Goal: Communication & Community: Ask a question

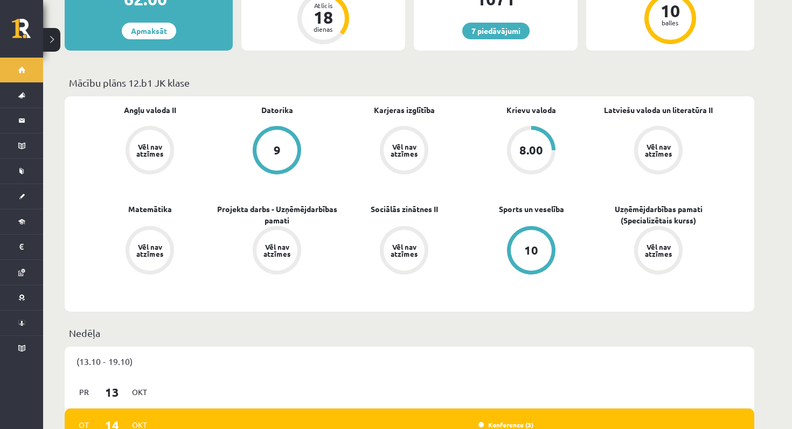
scroll to position [244, 0]
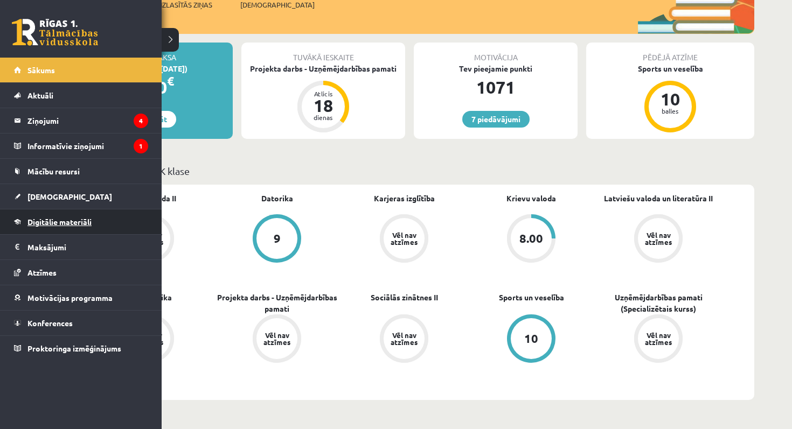
click at [68, 223] on span "Digitālie materiāli" at bounding box center [59, 222] width 64 height 10
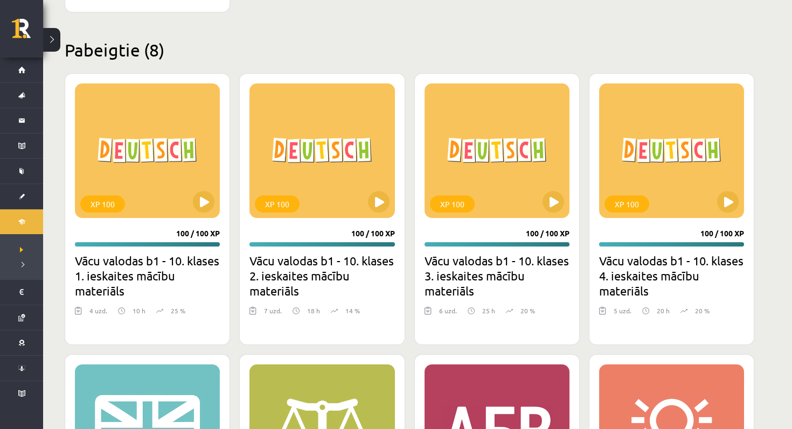
scroll to position [1544, 0]
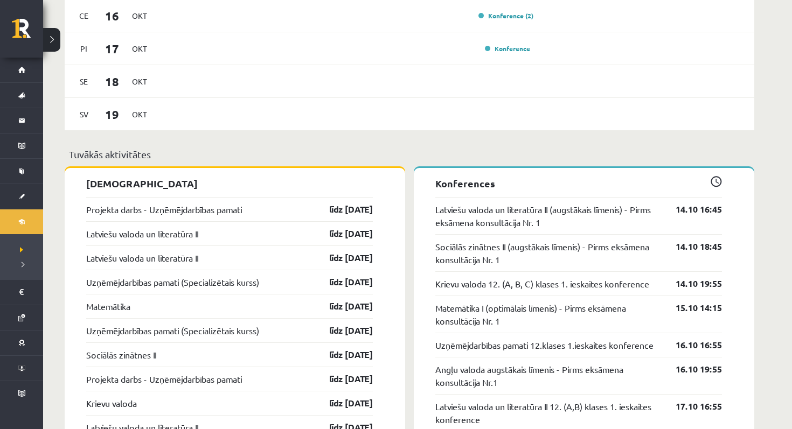
scroll to position [858, 0]
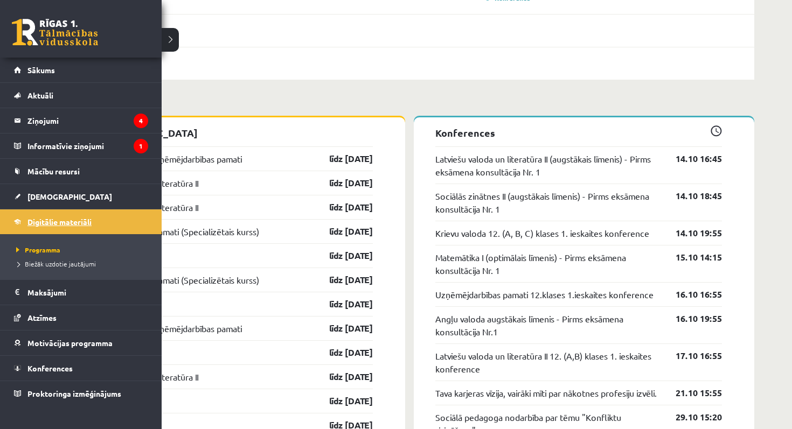
click at [58, 227] on link "Digitālie materiāli" at bounding box center [81, 222] width 134 height 25
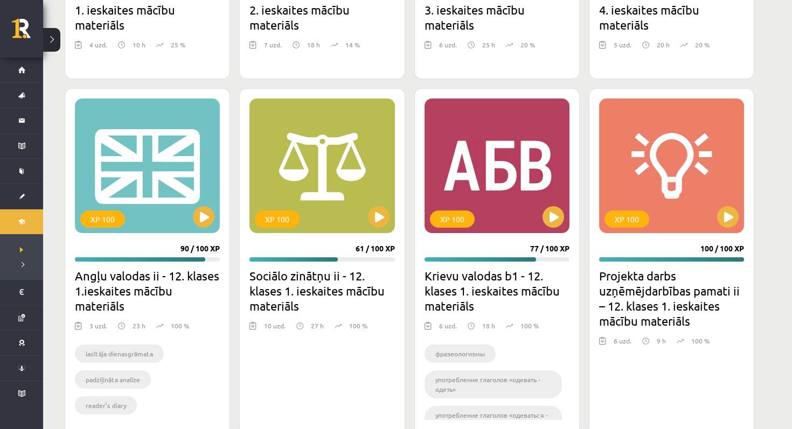
scroll to position [1544, 0]
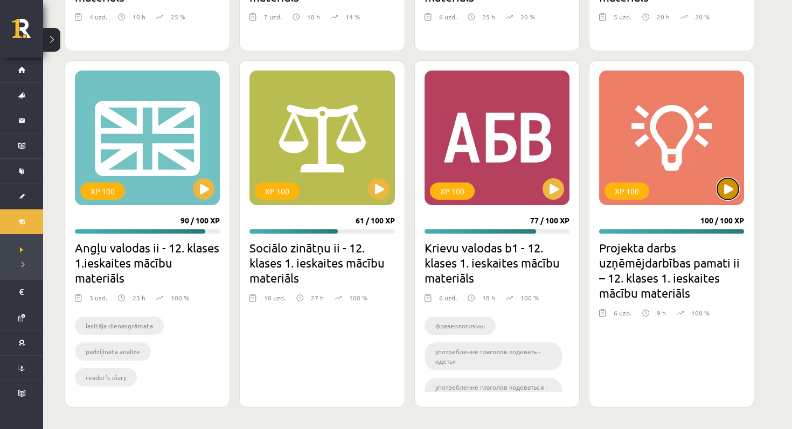
click at [733, 187] on button at bounding box center [728, 189] width 22 height 22
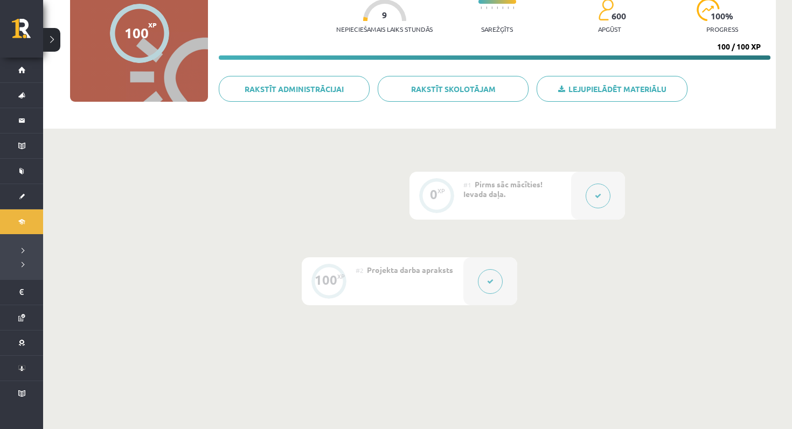
scroll to position [138, 0]
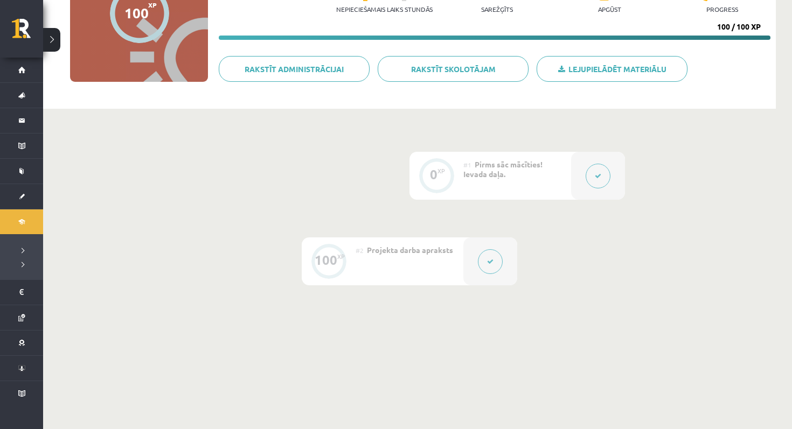
click at [491, 255] on button at bounding box center [490, 261] width 25 height 25
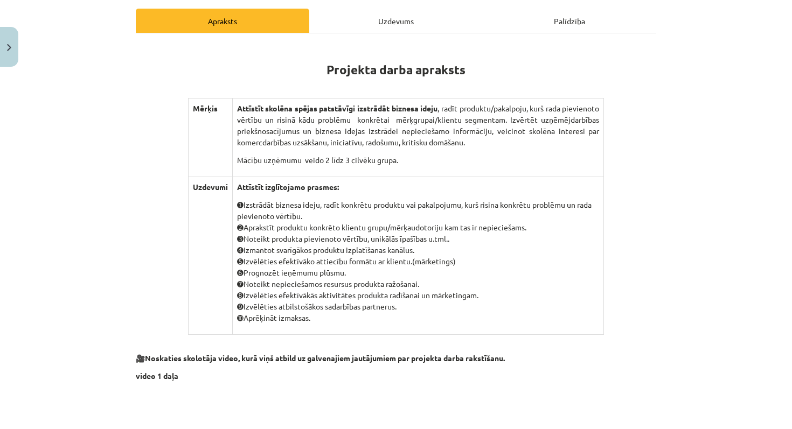
scroll to position [148, 0]
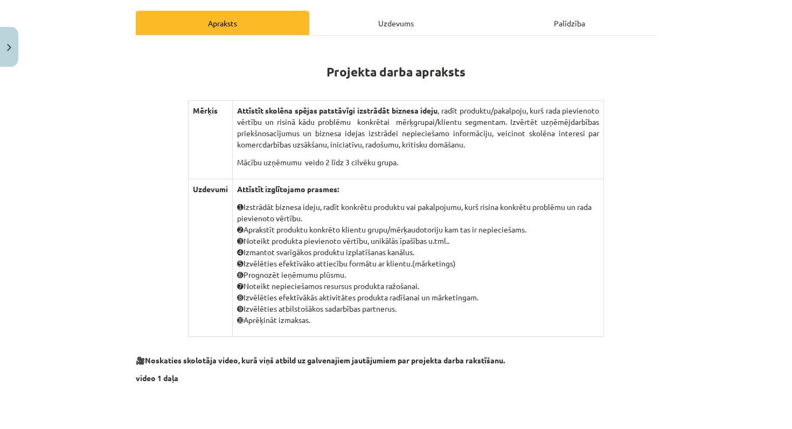
drag, startPoint x: 327, startPoint y: 68, endPoint x: 414, endPoint y: 316, distance: 263.3
copy div "Projekta darba apraksts Mērķis Attīstīt skolēna spējas patstāvīgi izstrādāt biz…"
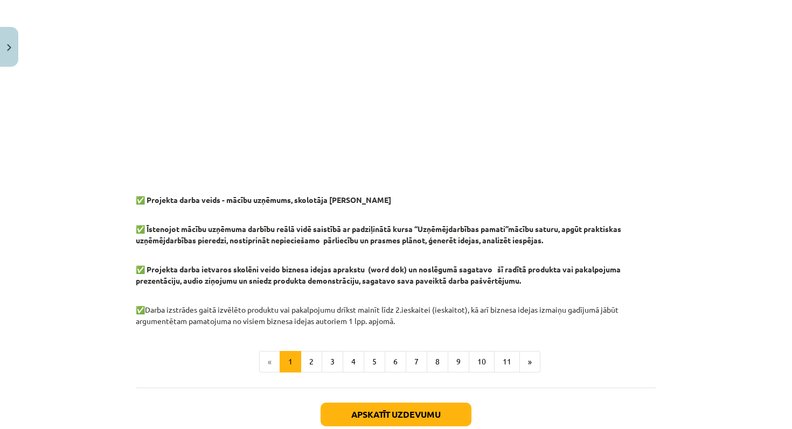
scroll to position [875, 0]
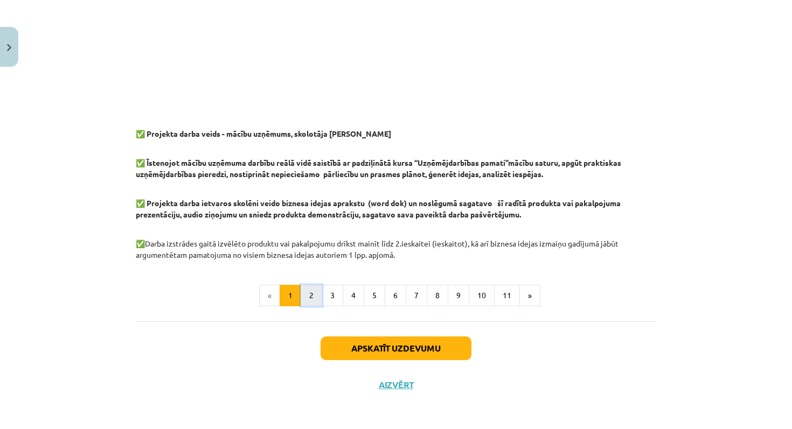
click at [319, 294] on button "2" at bounding box center [312, 296] width 22 height 22
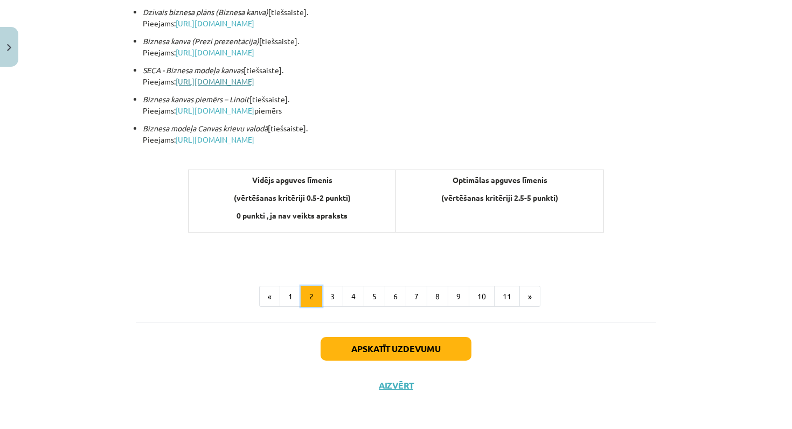
scroll to position [393, 0]
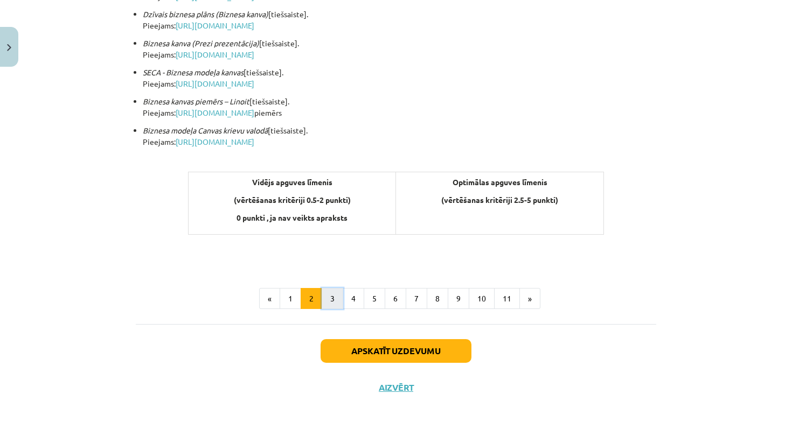
click at [331, 303] on button "3" at bounding box center [333, 299] width 22 height 22
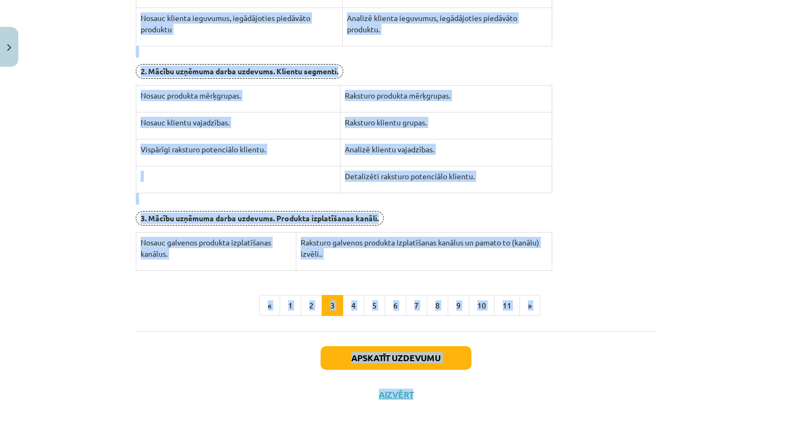
scroll to position [352, 0]
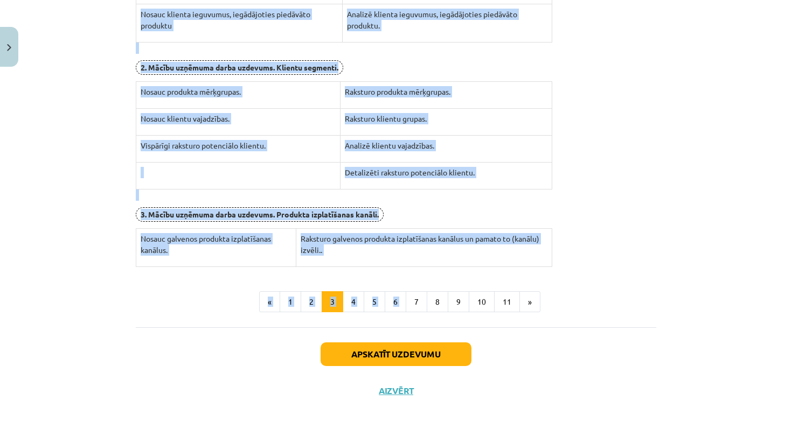
drag, startPoint x: 329, startPoint y: 205, endPoint x: 420, endPoint y: 259, distance: 106.3
click at [420, 259] on div "Darba plāns 1. ieskaitei 1.ieskaites laikā jāpaveic un jāiesniedz 1.-3. uzdevum…" at bounding box center [396, 54] width 521 height 426
copy div "Darba plāns 1. ieskaitei 1.ieskaites laikā jāpaveic un jāiesniedz 1.-3. uzdevum…"
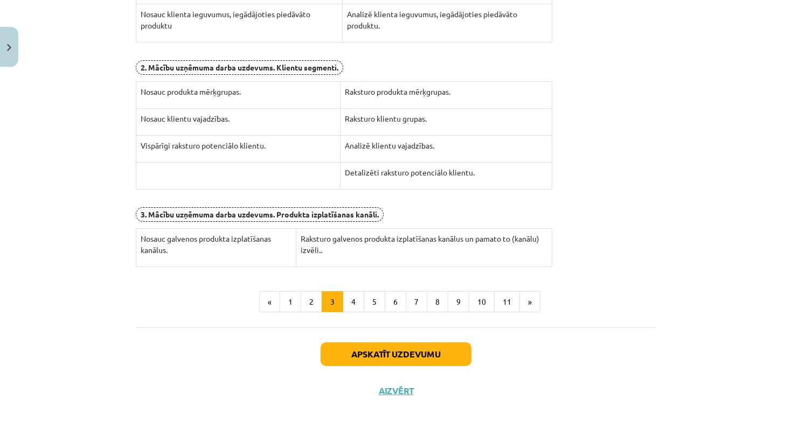
click at [587, 174] on div "Darba plāns 1. ieskaitei 1.ieskaites laikā jāpaveic un jāiesniedz 1.-3. uzdevum…" at bounding box center [396, 54] width 521 height 426
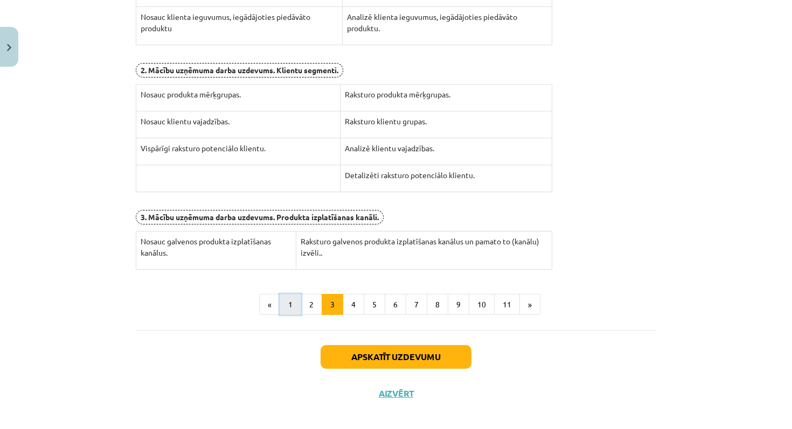
click at [288, 302] on button "1" at bounding box center [291, 305] width 22 height 22
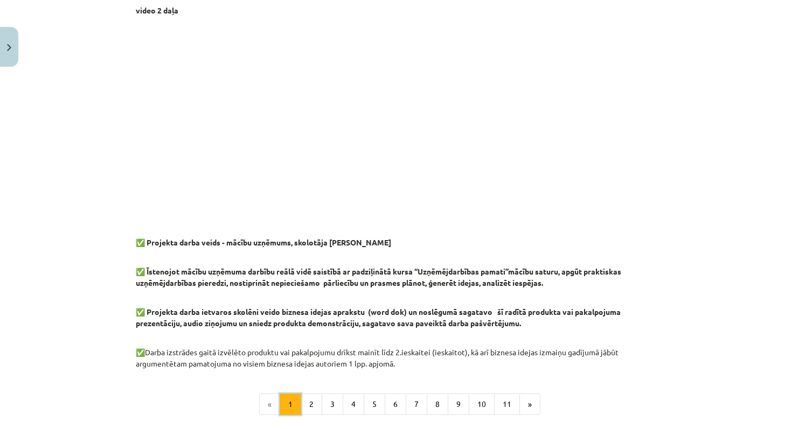
scroll to position [875, 0]
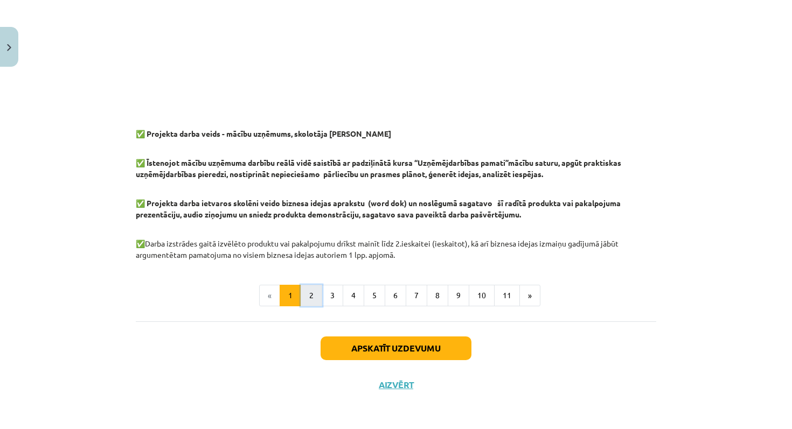
click at [315, 295] on button "2" at bounding box center [312, 296] width 22 height 22
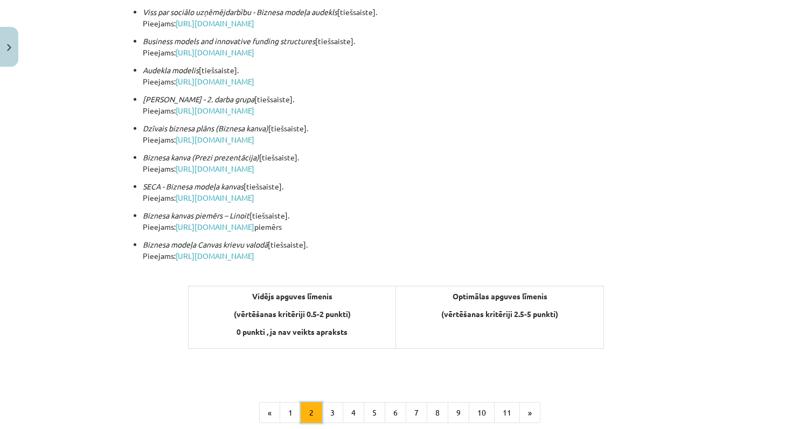
scroll to position [395, 0]
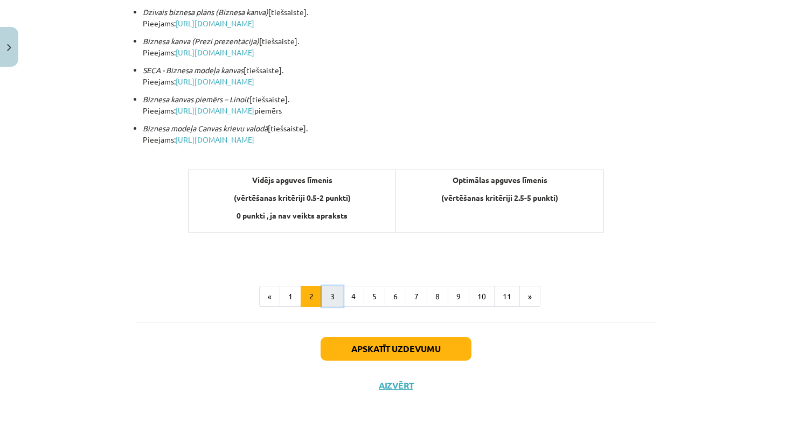
click at [332, 296] on button "3" at bounding box center [333, 297] width 22 height 22
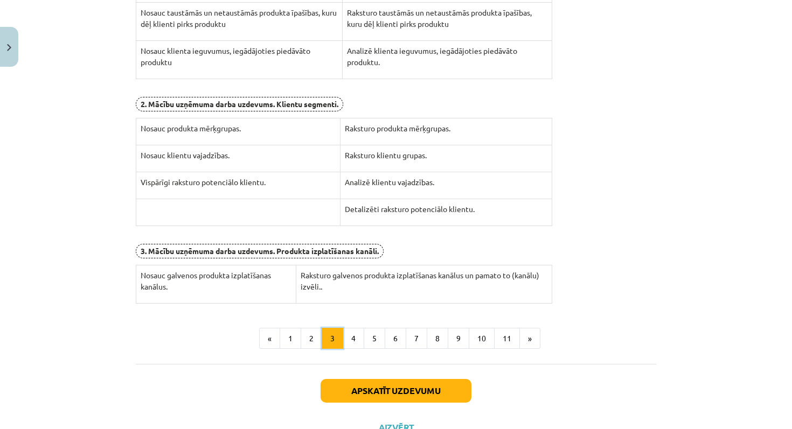
scroll to position [356, 0]
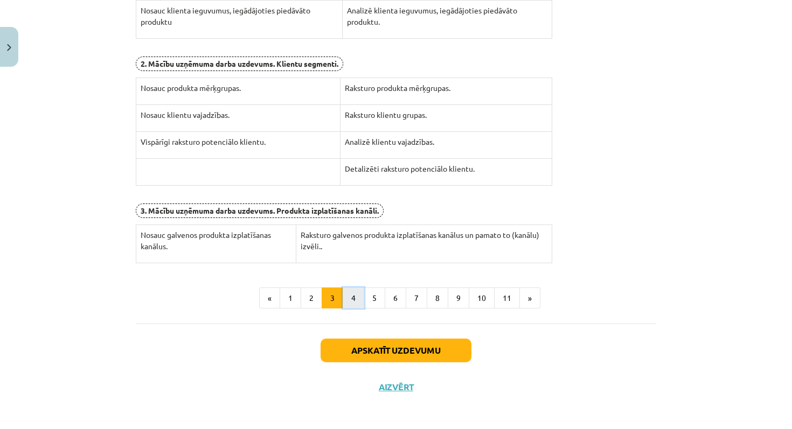
click at [350, 292] on button "4" at bounding box center [354, 299] width 22 height 22
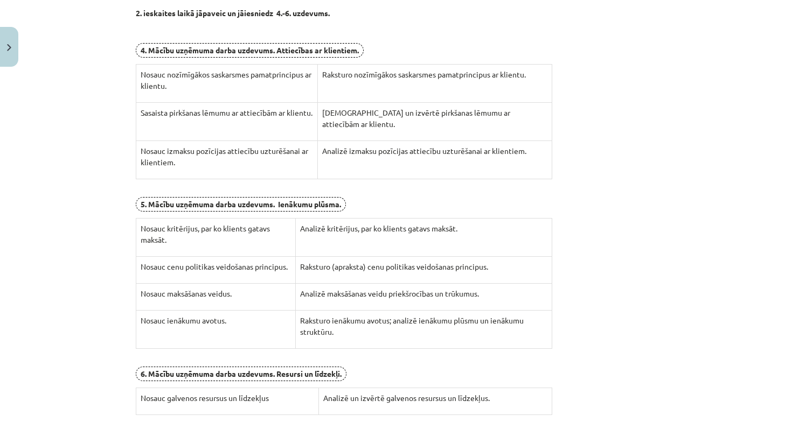
scroll to position [241, 0]
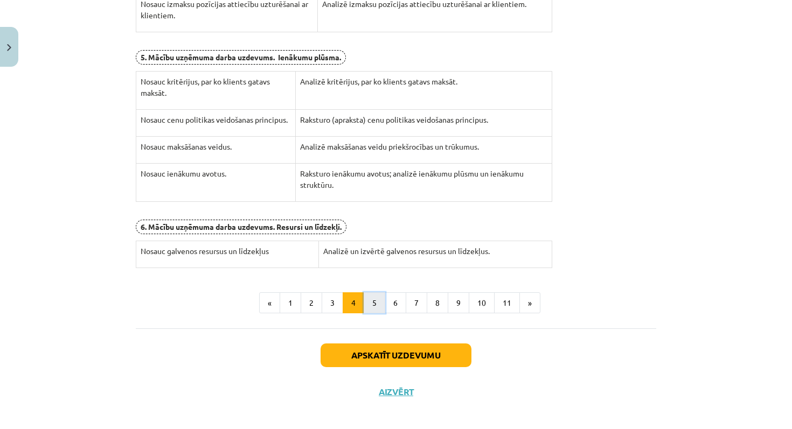
click at [370, 294] on button "5" at bounding box center [375, 304] width 22 height 22
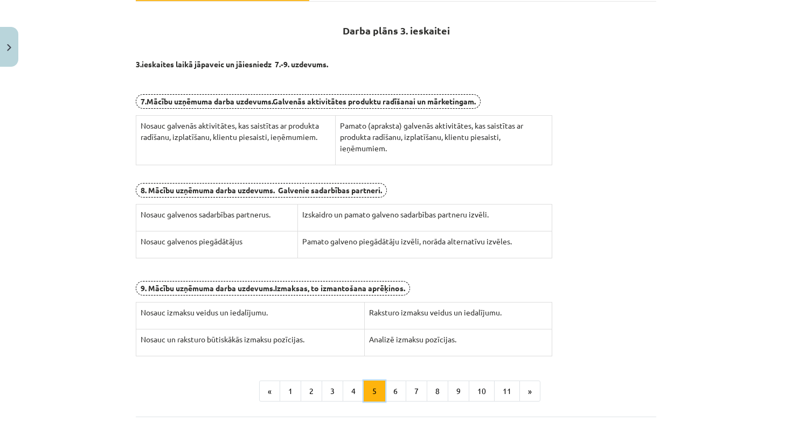
scroll to position [178, 0]
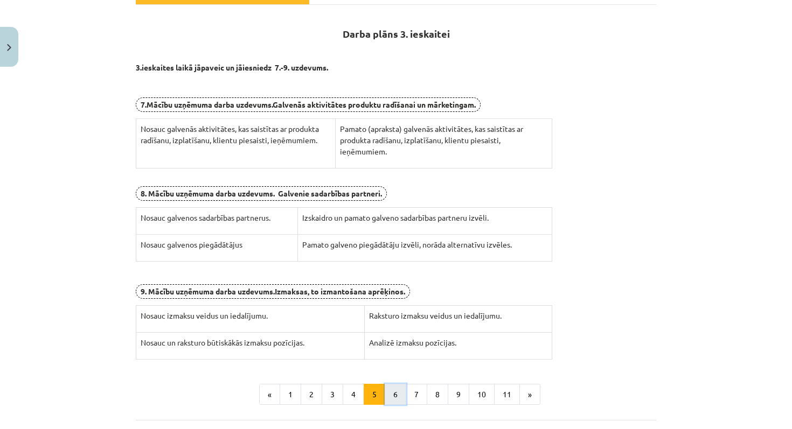
click at [396, 397] on button "6" at bounding box center [396, 395] width 22 height 22
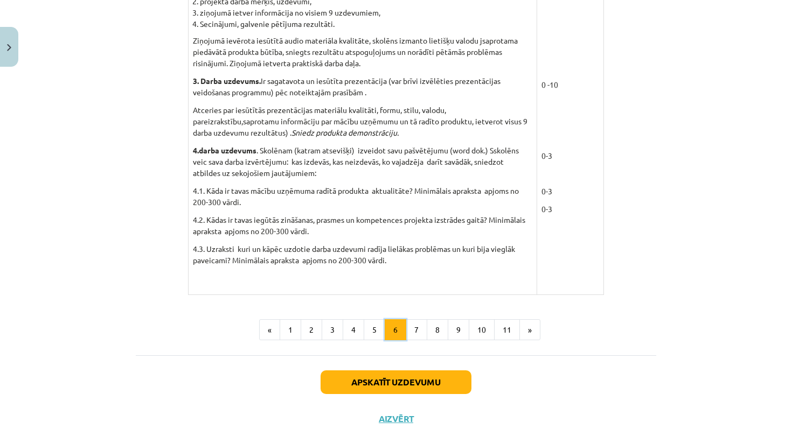
scroll to position [941, 0]
click at [409, 328] on button "7" at bounding box center [417, 331] width 22 height 22
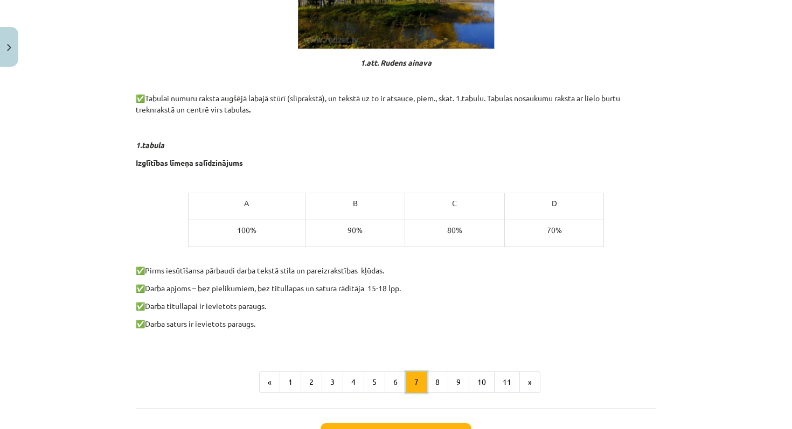
scroll to position [632, 0]
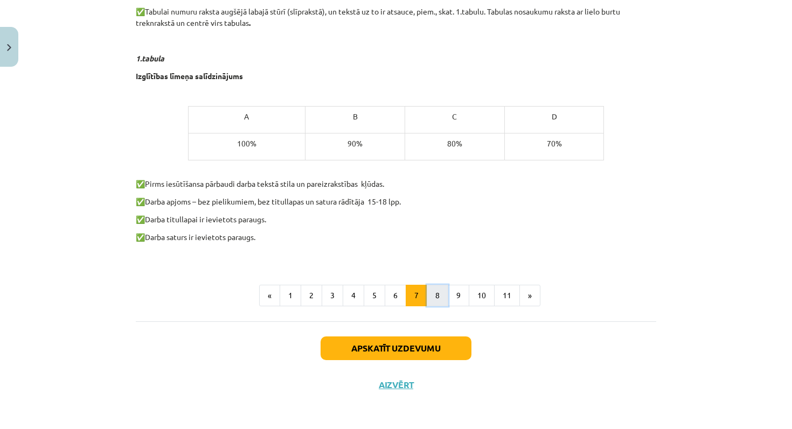
click at [435, 297] on button "8" at bounding box center [438, 296] width 22 height 22
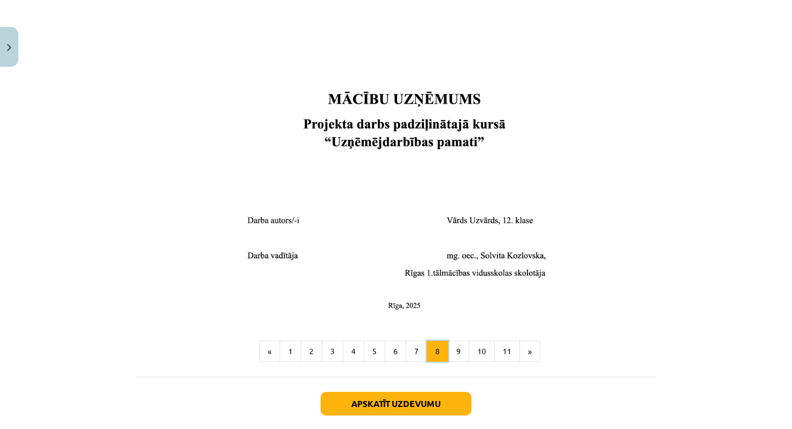
scroll to position [382, 0]
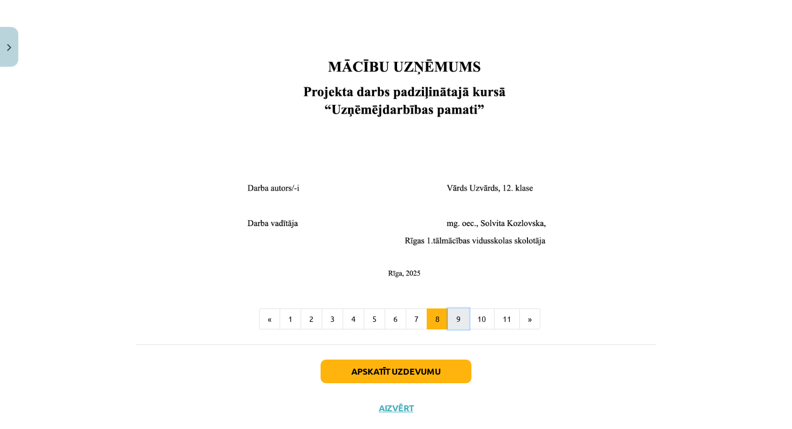
click at [456, 315] on button "9" at bounding box center [459, 320] width 22 height 22
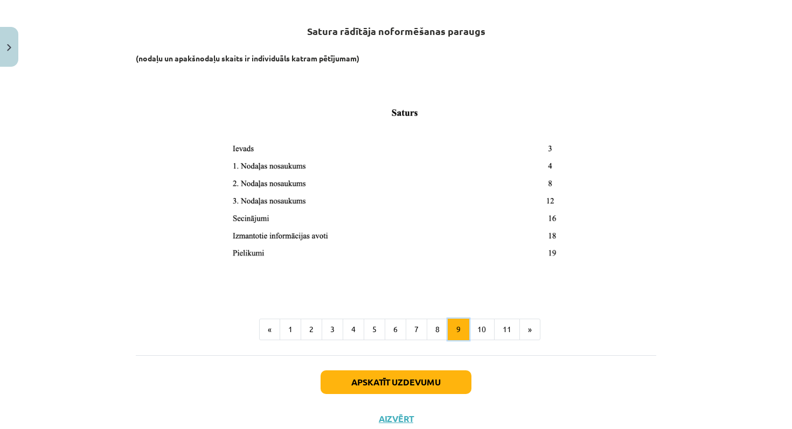
scroll to position [193, 0]
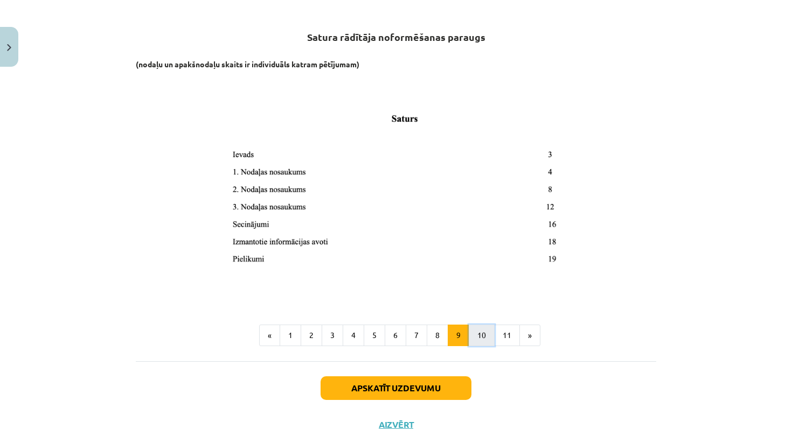
click at [481, 339] on button "10" at bounding box center [482, 336] width 26 height 22
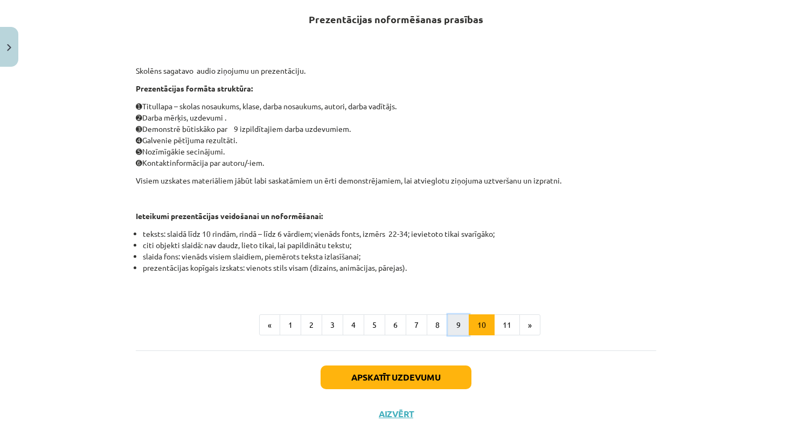
click at [459, 324] on button "9" at bounding box center [459, 326] width 22 height 22
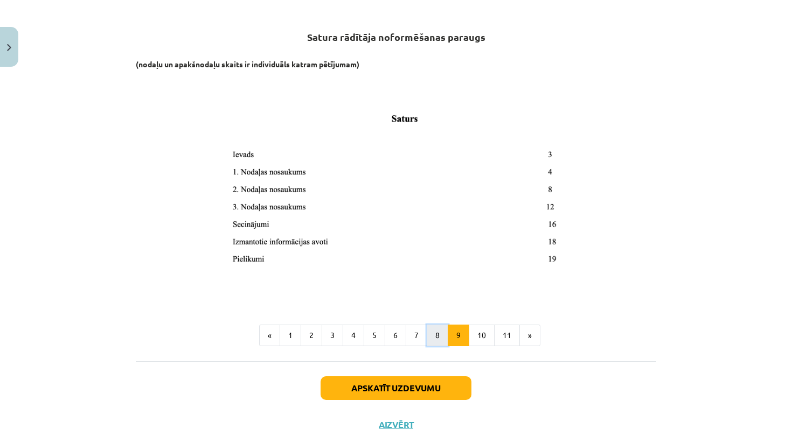
click at [435, 331] on button "8" at bounding box center [438, 336] width 22 height 22
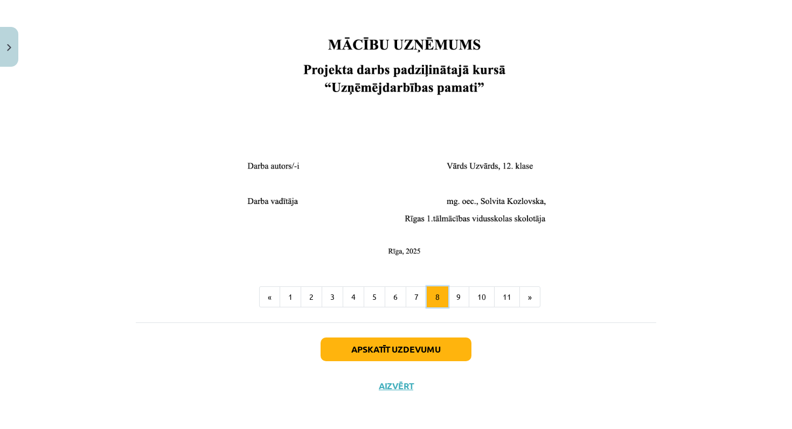
scroll to position [406, 0]
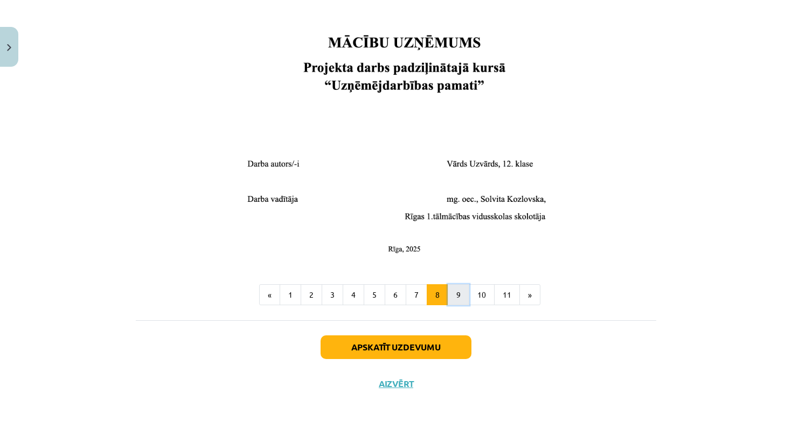
click at [456, 295] on button "9" at bounding box center [459, 296] width 22 height 22
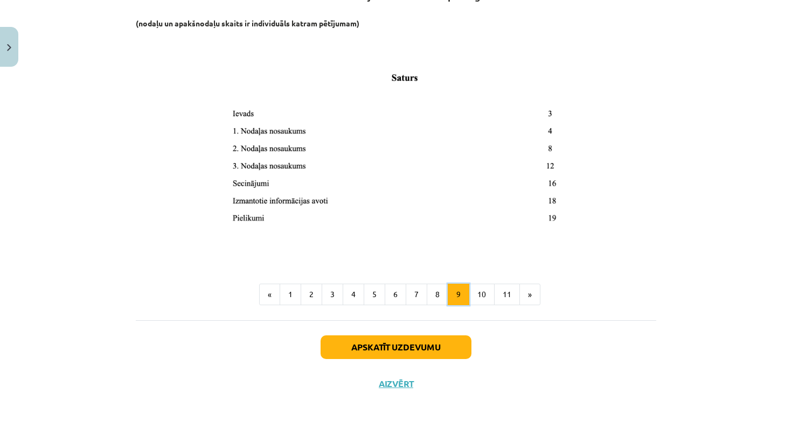
scroll to position [193, 0]
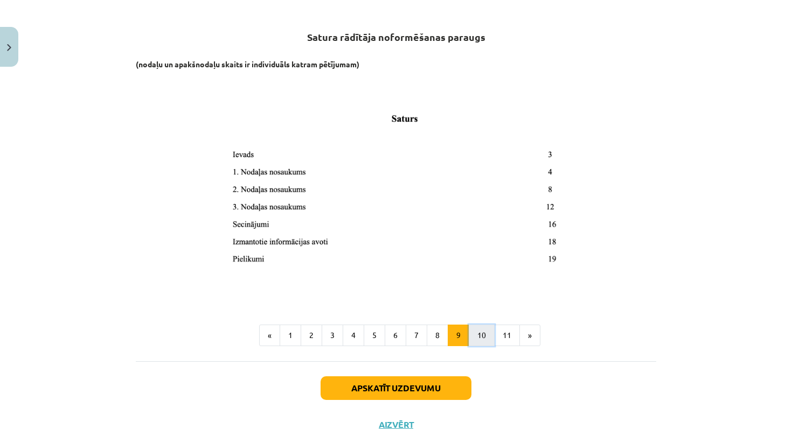
click at [474, 332] on button "10" at bounding box center [482, 336] width 26 height 22
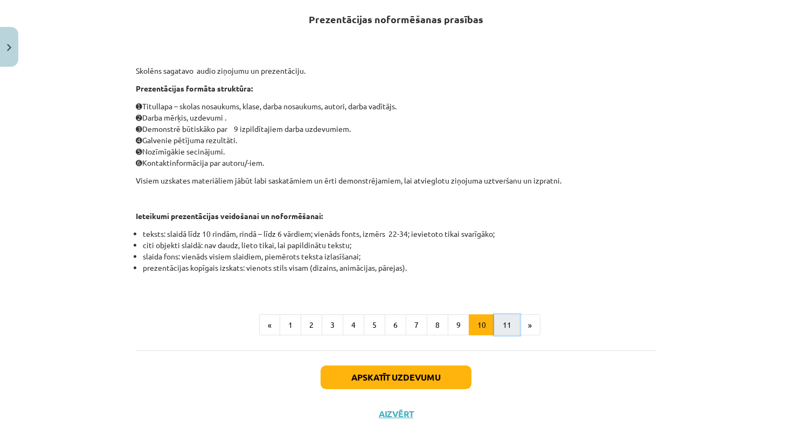
click at [509, 326] on button "11" at bounding box center [507, 326] width 26 height 22
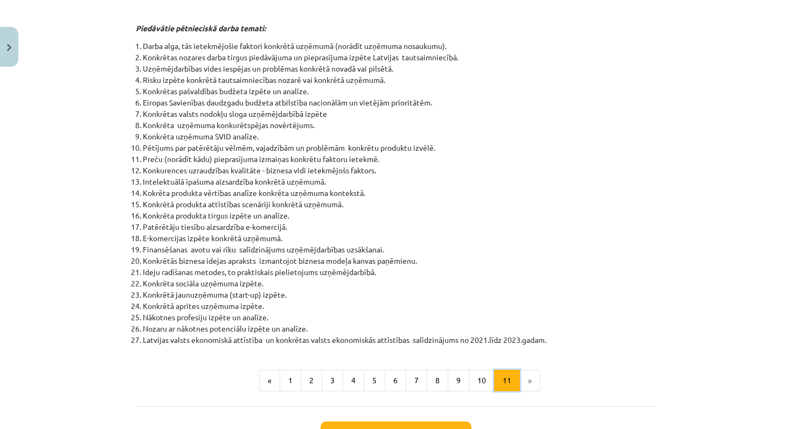
scroll to position [373, 0]
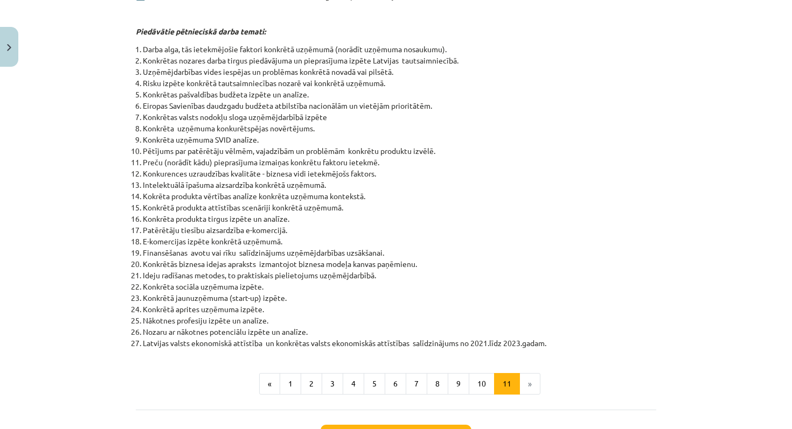
click at [321, 394] on div "Projekta darba veids - pētniecības darbs. Pētniecības darba tematu saraksts 202…" at bounding box center [396, 110] width 521 height 600
click at [325, 392] on button "3" at bounding box center [333, 384] width 22 height 22
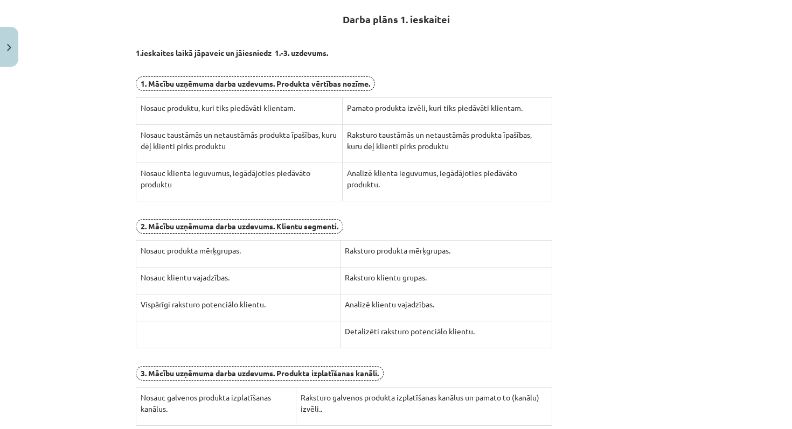
scroll to position [356, 0]
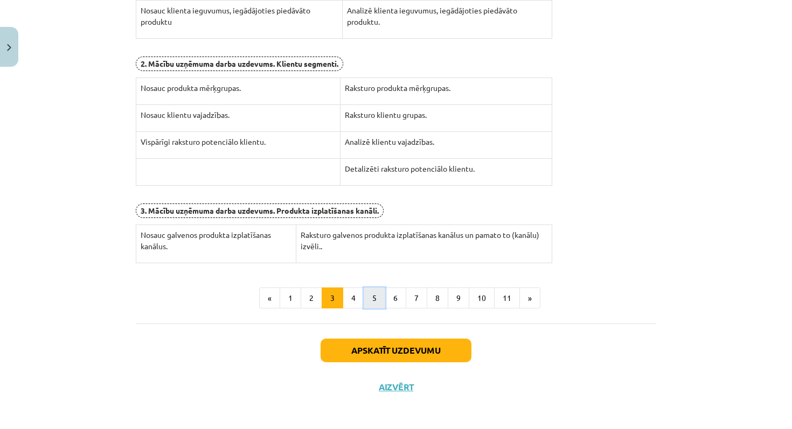
click at [378, 294] on button "5" at bounding box center [375, 299] width 22 height 22
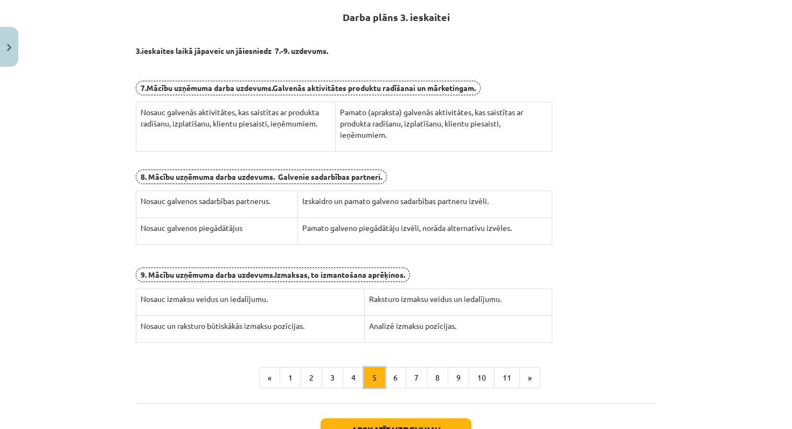
scroll to position [193, 0]
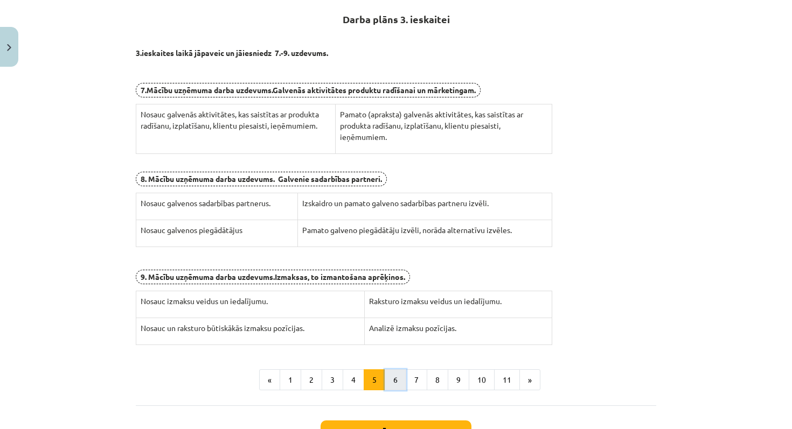
click at [394, 376] on button "6" at bounding box center [396, 381] width 22 height 22
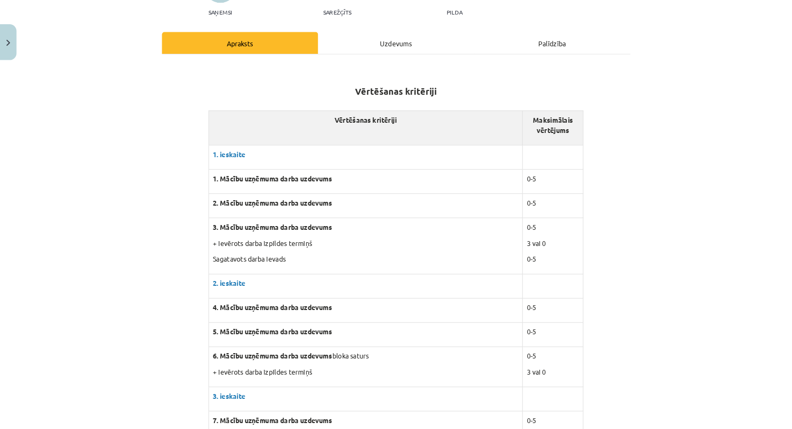
scroll to position [123, 0]
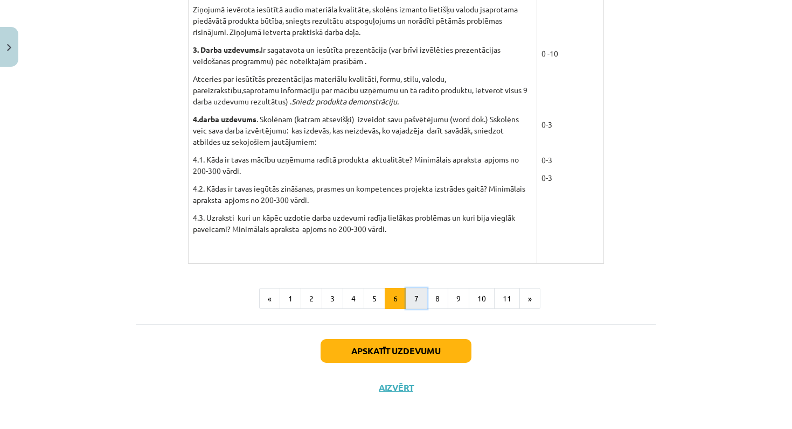
click at [420, 298] on button "7" at bounding box center [417, 299] width 22 height 22
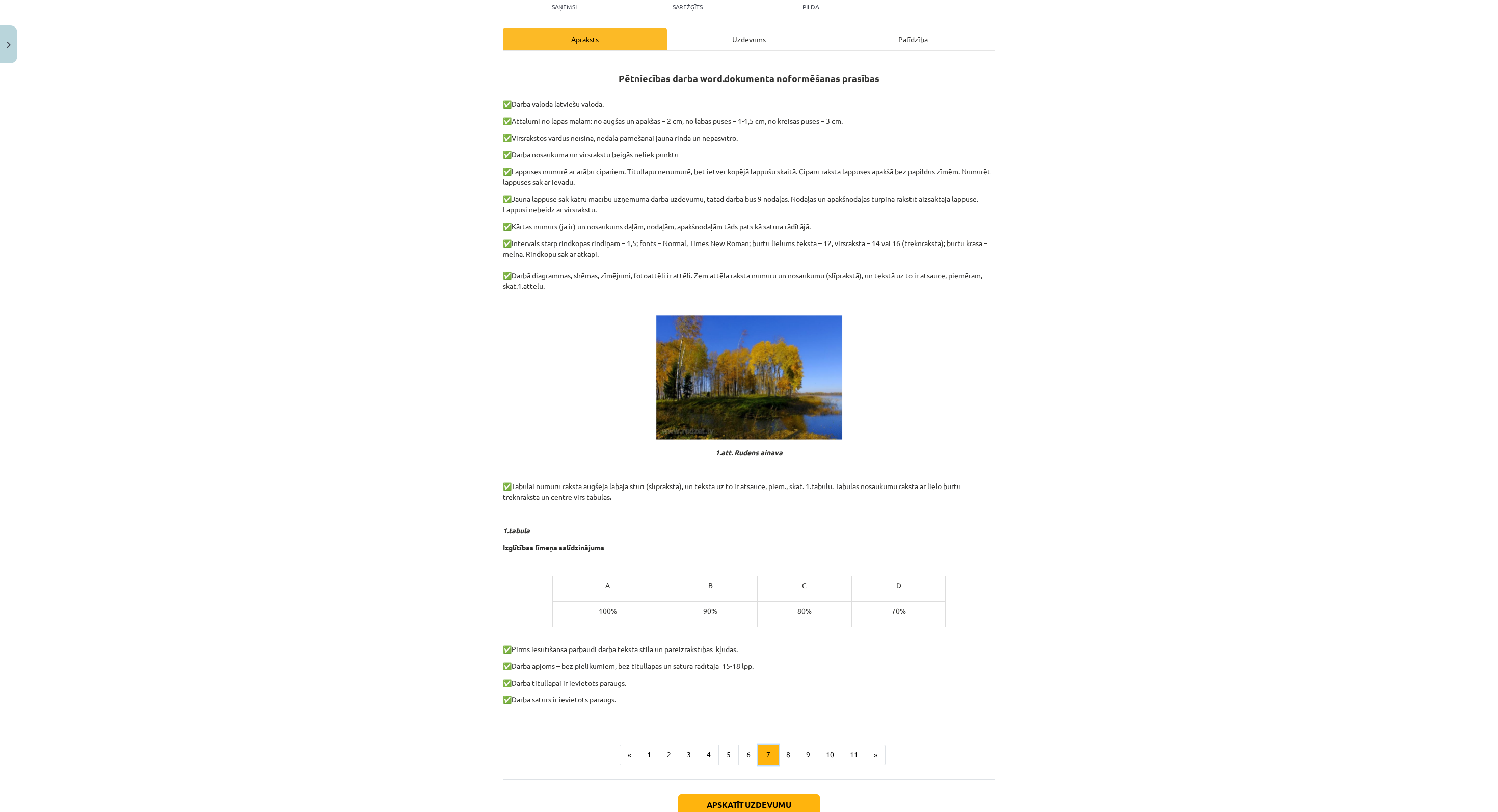
scroll to position [119, 0]
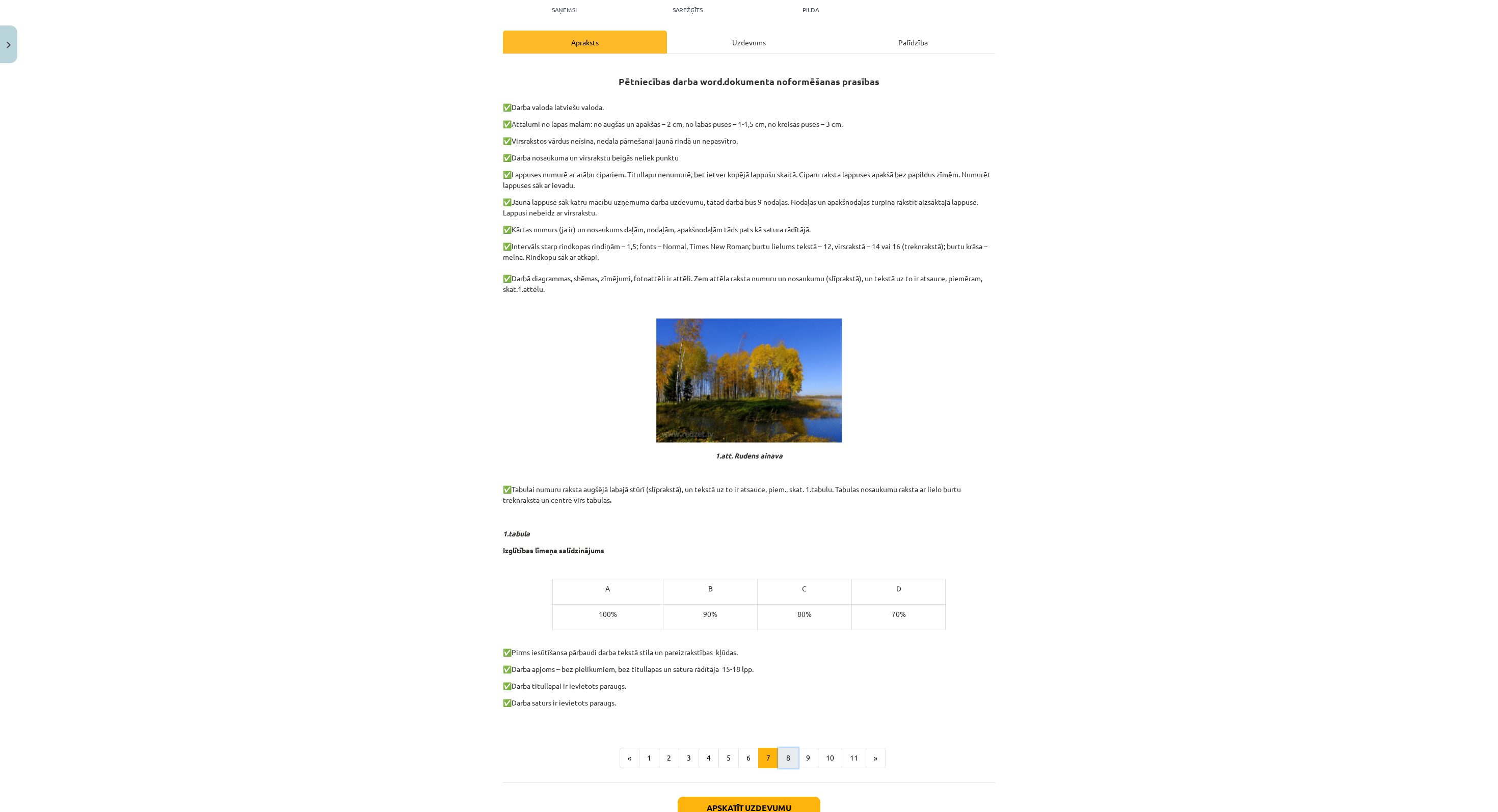
click at [749, 406] on button "8" at bounding box center [789, 758] width 21 height 21
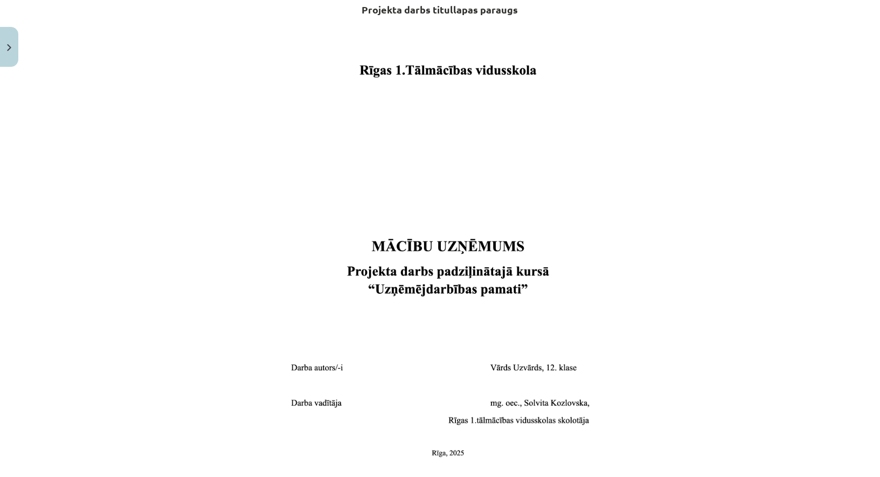
scroll to position [203, 0]
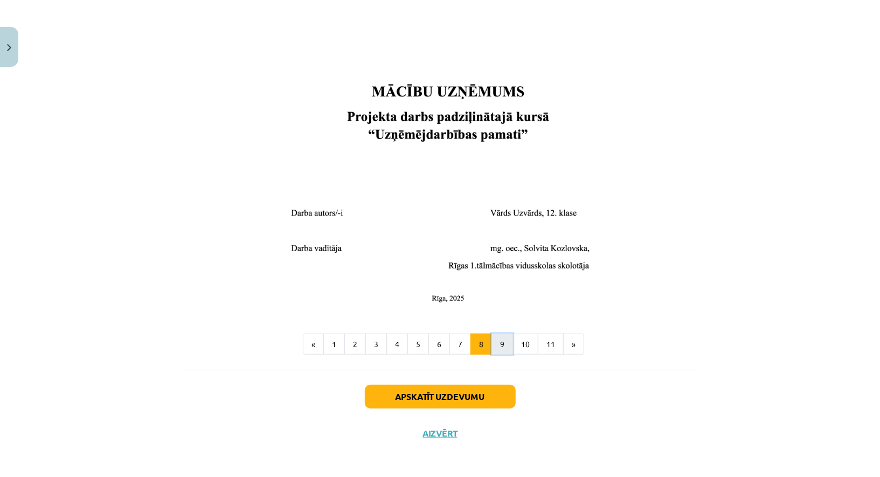
click at [504, 349] on button "9" at bounding box center [502, 345] width 22 height 22
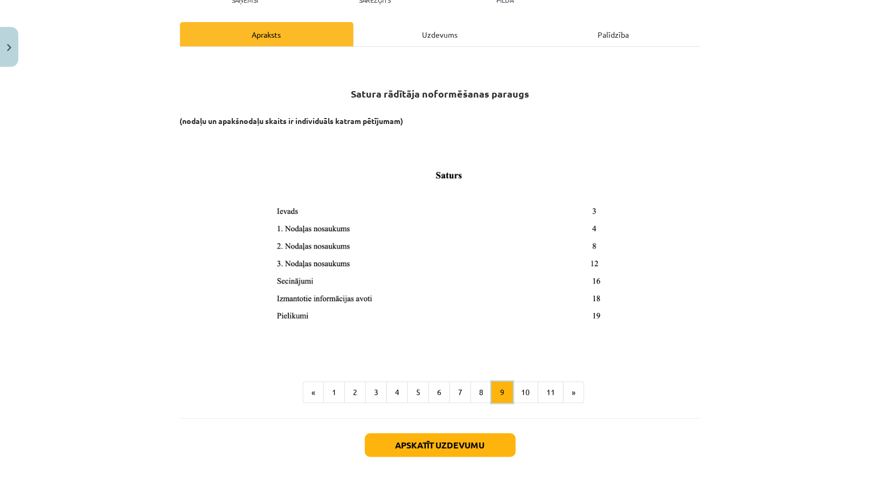
scroll to position [134, 0]
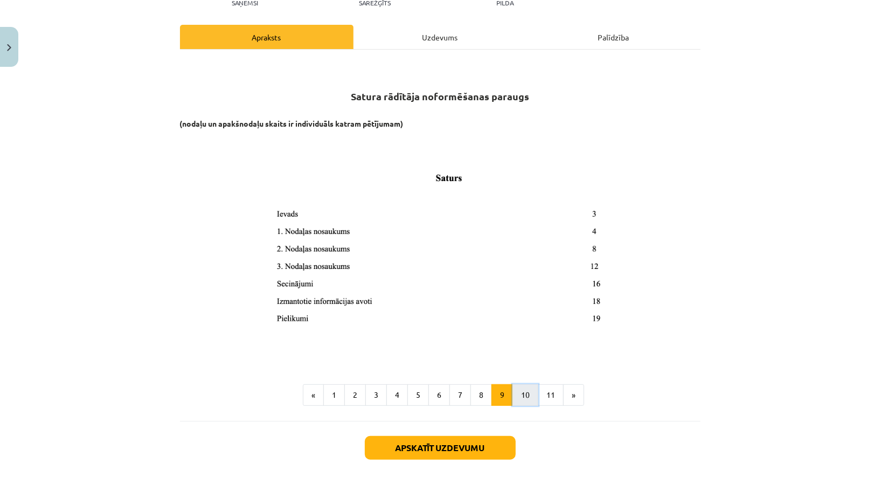
click at [525, 391] on button "10" at bounding box center [525, 395] width 26 height 22
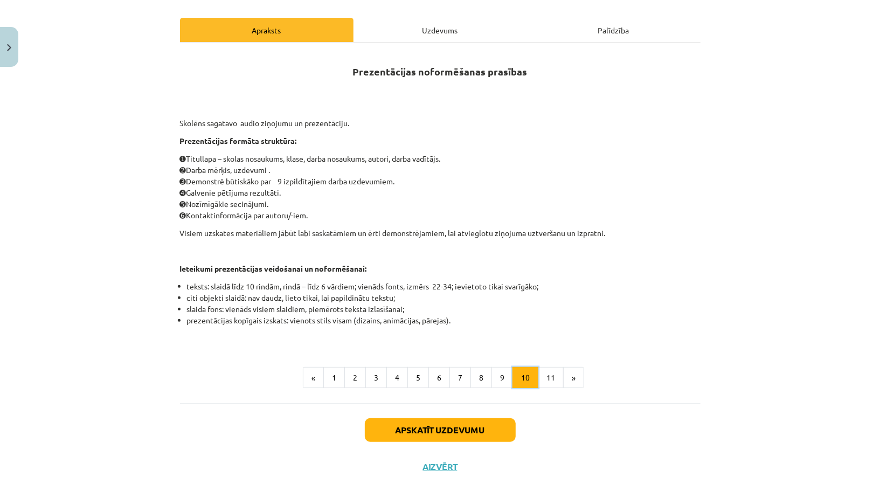
scroll to position [139, 0]
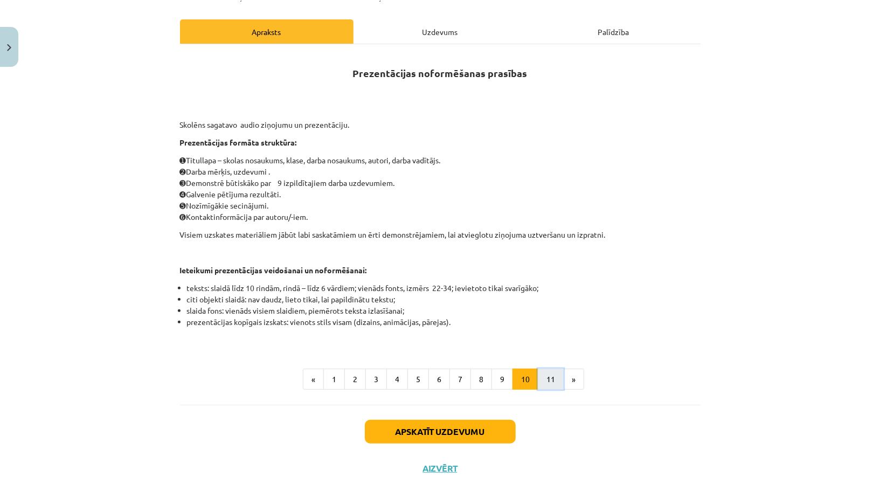
click at [540, 386] on button "11" at bounding box center [551, 380] width 26 height 22
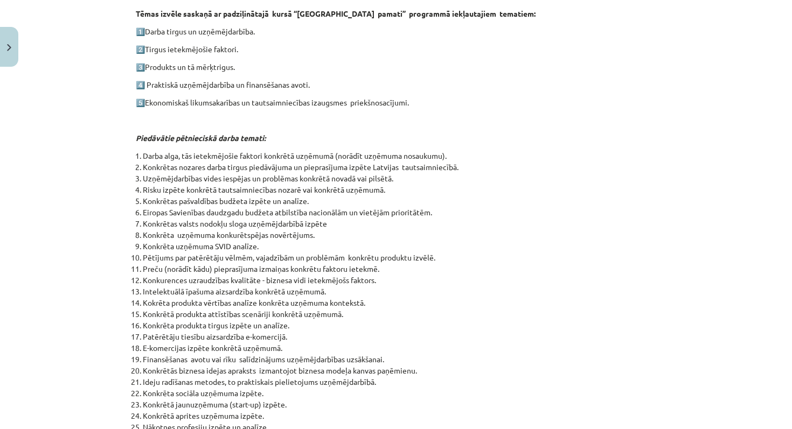
scroll to position [0, 0]
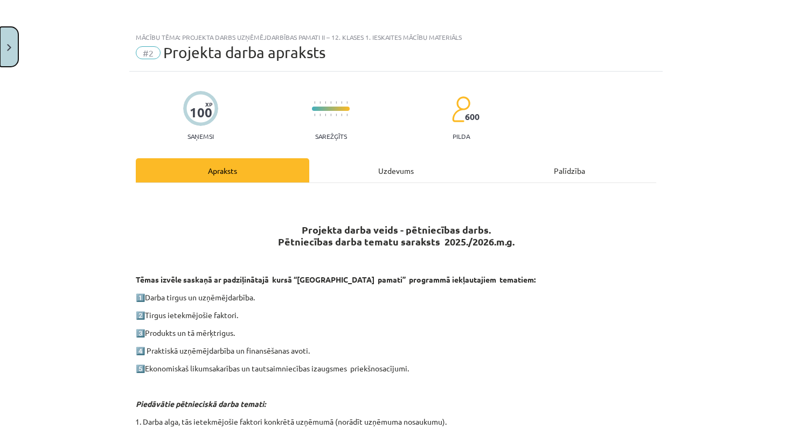
click at [6, 34] on button "Close" at bounding box center [9, 47] width 18 height 40
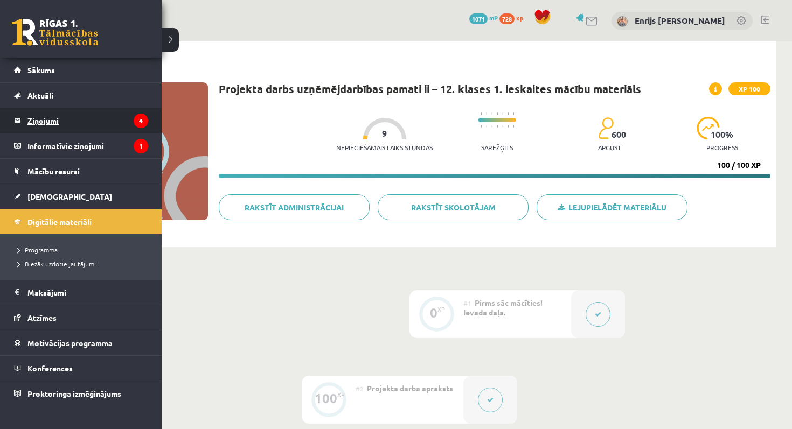
click at [61, 120] on legend "Ziņojumi 4" at bounding box center [87, 120] width 121 height 25
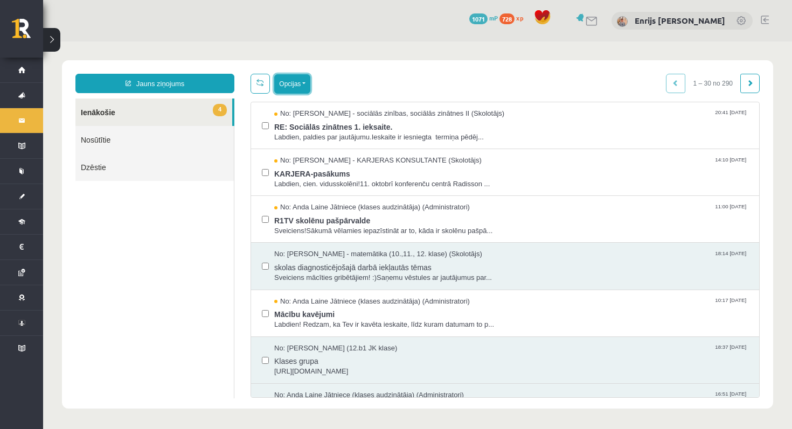
click at [297, 86] on button "Opcijas" at bounding box center [292, 83] width 36 height 19
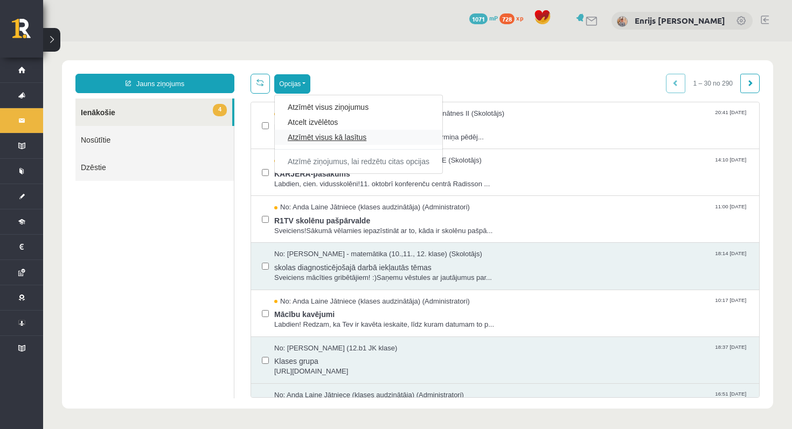
click at [316, 134] on link "Atzīmēt visus kā lasītus" at bounding box center [359, 137] width 142 height 11
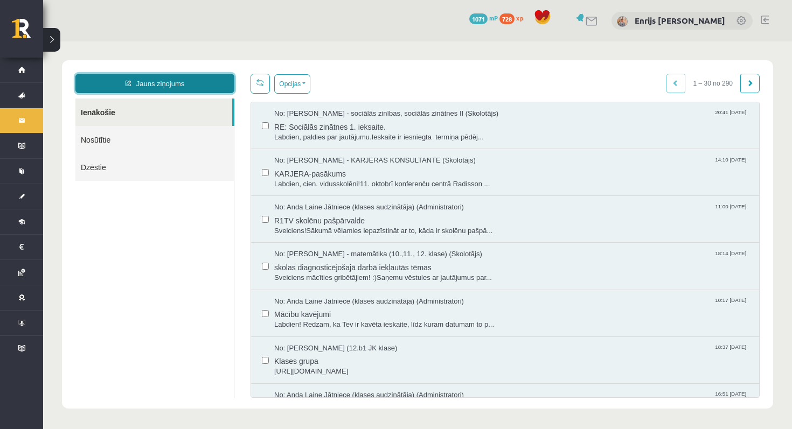
click at [186, 85] on link "Jauns ziņojums" at bounding box center [154, 83] width 159 height 19
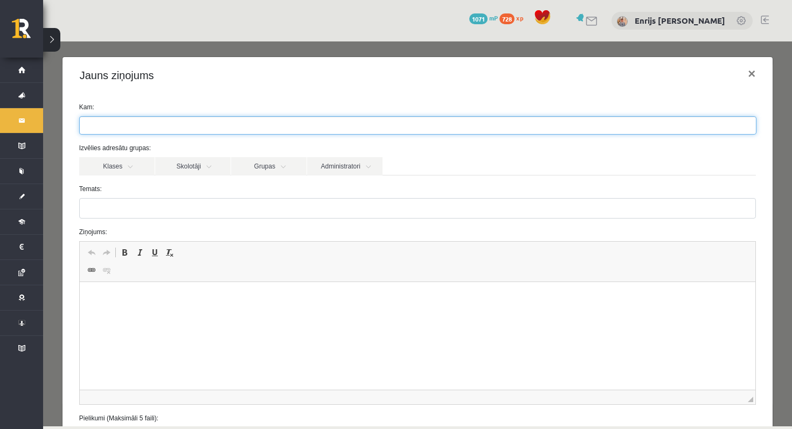
click at [189, 128] on ul at bounding box center [418, 125] width 676 height 17
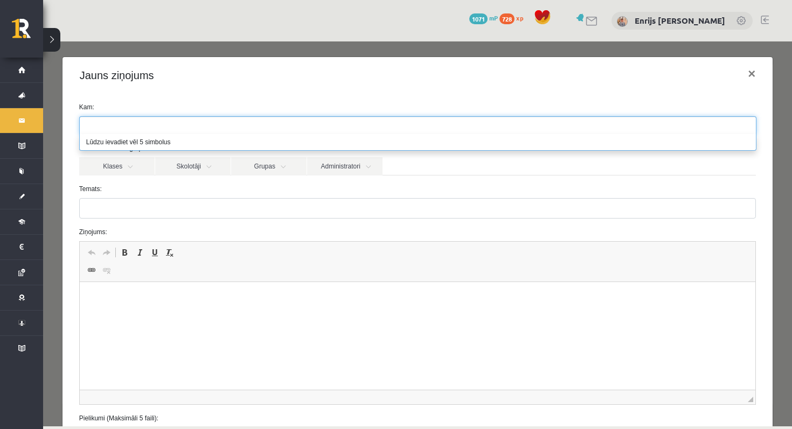
click at [199, 107] on label "Kam:" at bounding box center [418, 107] width 694 height 10
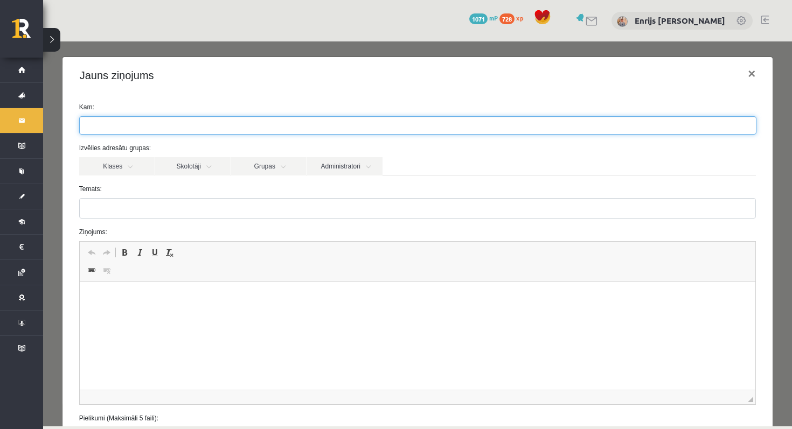
click at [149, 129] on ul at bounding box center [418, 125] width 676 height 17
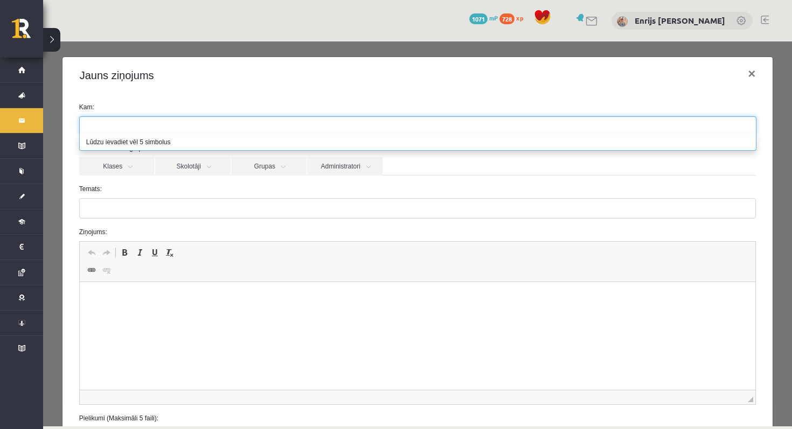
click at [149, 126] on ul at bounding box center [418, 125] width 676 height 17
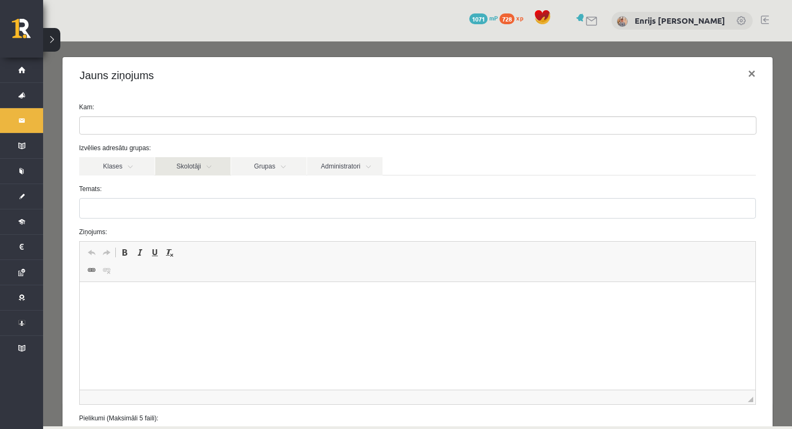
click at [206, 167] on link "Skolotāji" at bounding box center [192, 166] width 75 height 18
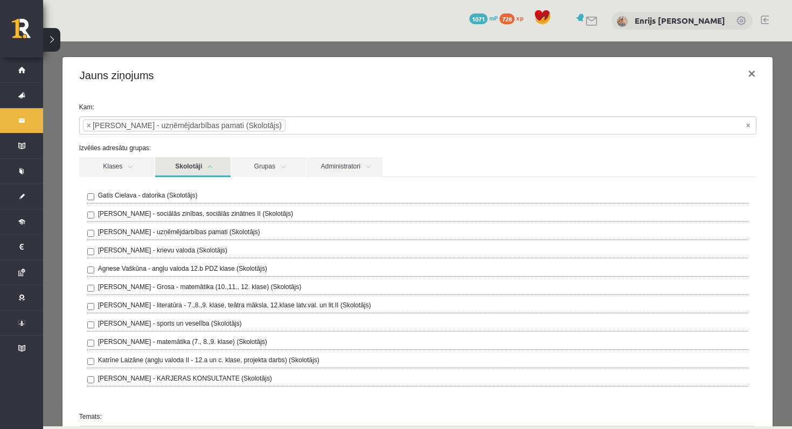
click at [217, 168] on link "Skolotāji" at bounding box center [192, 167] width 75 height 20
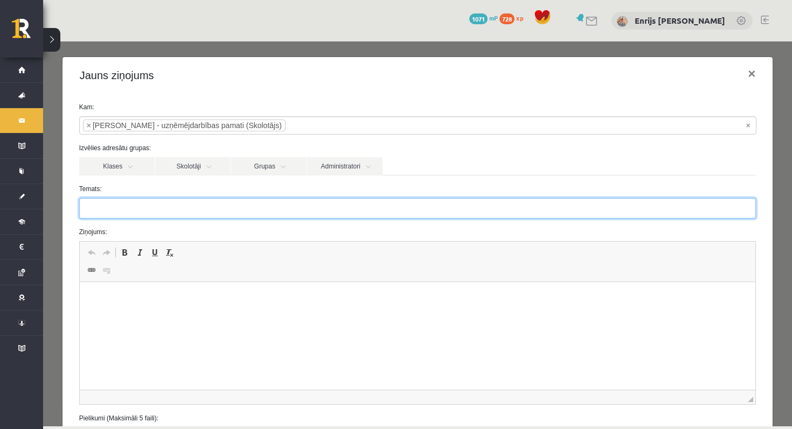
click at [214, 208] on input "Temats:" at bounding box center [417, 208] width 677 height 20
click at [229, 211] on input "Temats:" at bounding box center [417, 208] width 677 height 20
type input "**********"
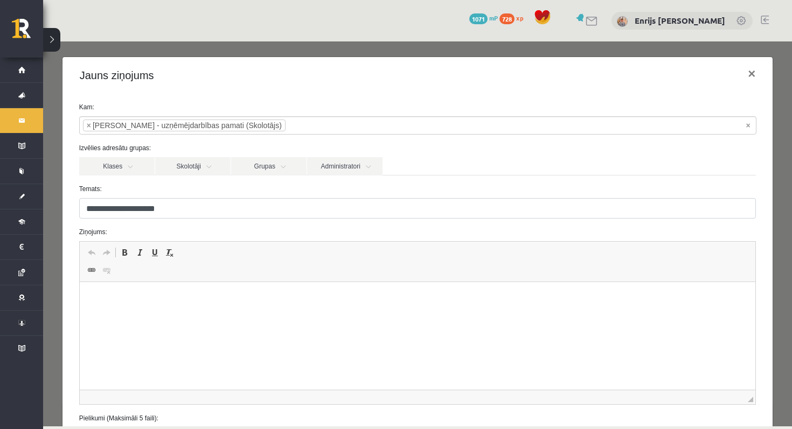
click at [218, 315] on html at bounding box center [417, 298] width 676 height 33
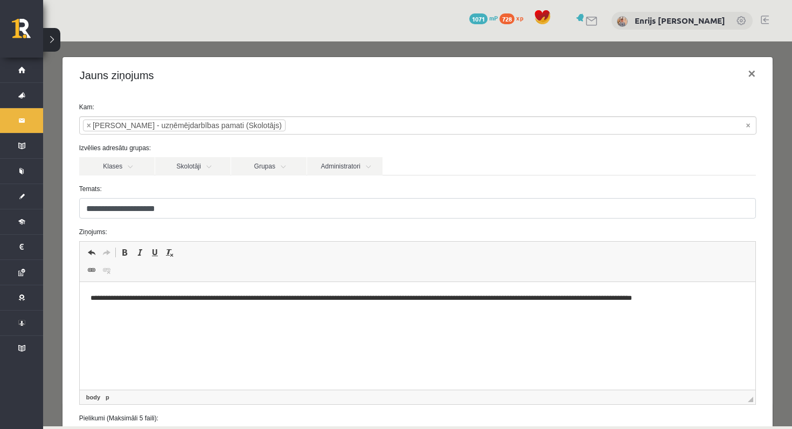
click at [672, 301] on p "**********" at bounding box center [417, 298] width 655 height 11
click at [748, 300] on html "**********" at bounding box center [417, 298] width 676 height 33
click at [752, 303] on html "**********" at bounding box center [417, 298] width 676 height 33
click at [744, 301] on p "**********" at bounding box center [417, 304] width 655 height 23
click at [701, 298] on p "**********" at bounding box center [417, 304] width 655 height 23
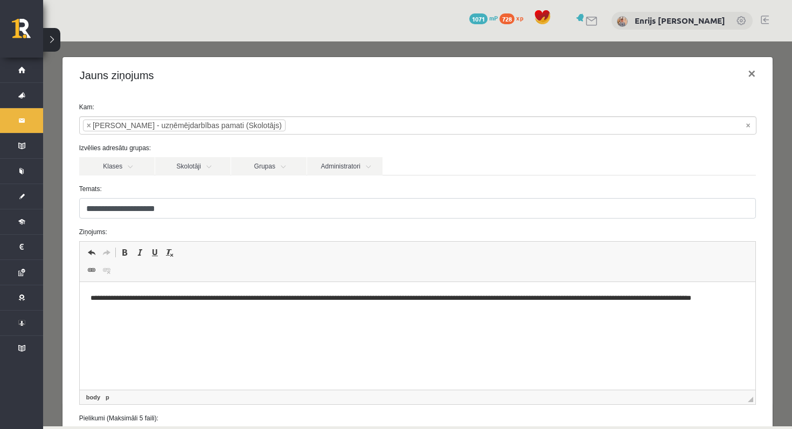
click at [454, 321] on html "**********" at bounding box center [417, 304] width 676 height 44
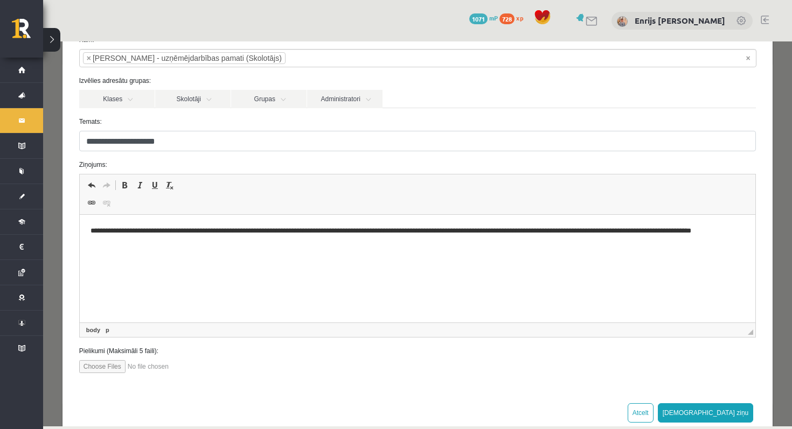
scroll to position [92, 0]
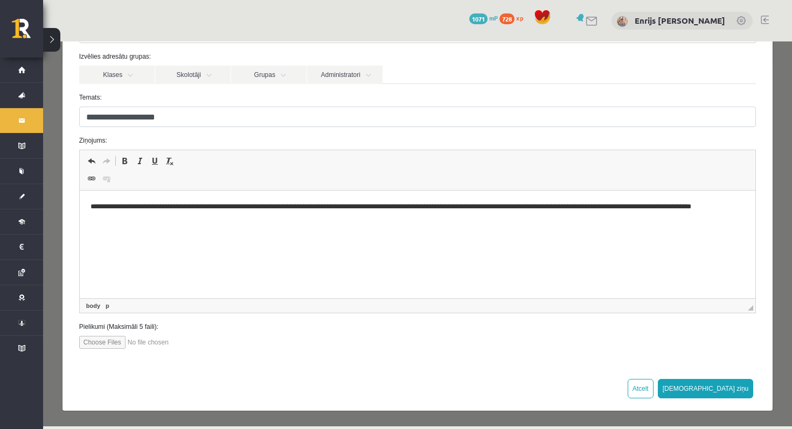
click at [103, 342] on input "file" at bounding box center [140, 342] width 122 height 13
type input "**********"
click at [409, 235] on html "**********" at bounding box center [417, 213] width 676 height 44
click at [135, 232] on p "********" at bounding box center [417, 236] width 655 height 11
click at [105, 225] on body "**********" at bounding box center [417, 231] width 655 height 59
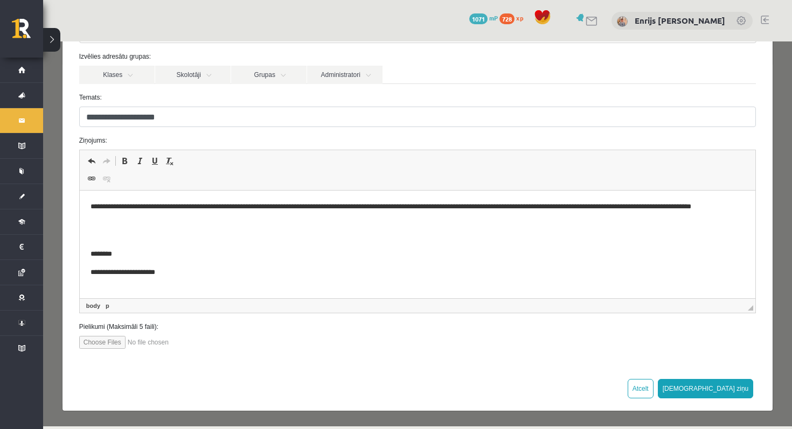
click at [125, 234] on p "Editor, wiswyg-editor-47433805731120-1760446768-513" at bounding box center [417, 236] width 655 height 11
click at [737, 389] on button "Sūtīt ziņu" at bounding box center [706, 388] width 96 height 19
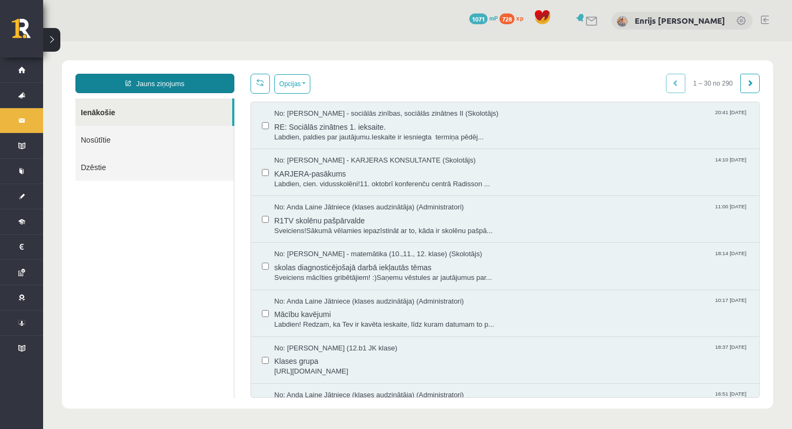
scroll to position [0, 0]
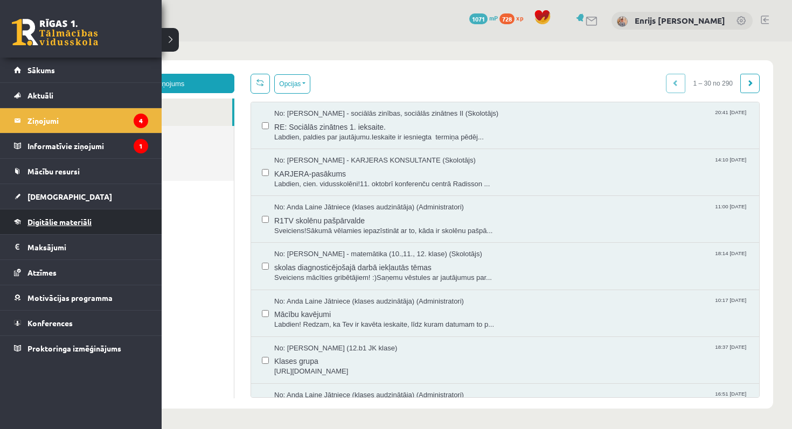
click at [38, 225] on span "Digitālie materiāli" at bounding box center [59, 222] width 64 height 10
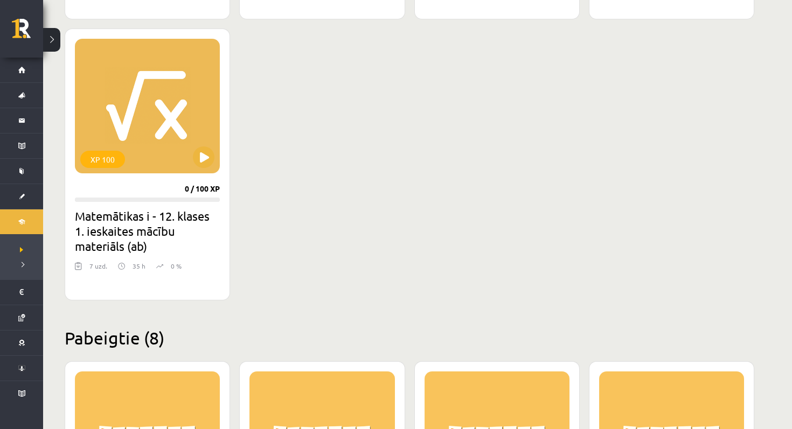
scroll to position [964, 0]
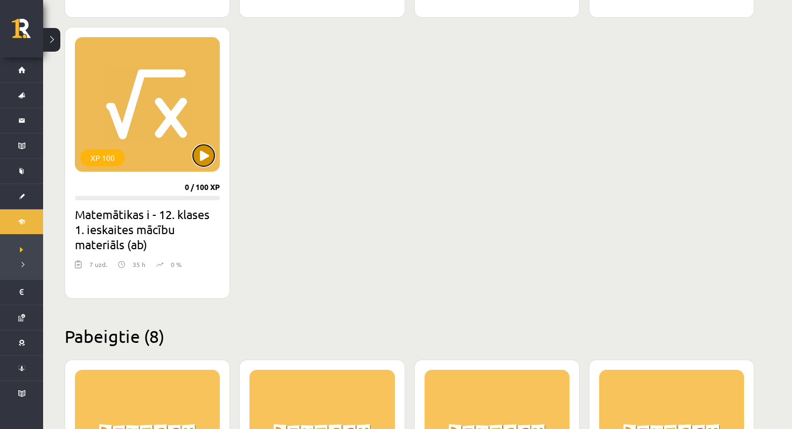
click at [202, 165] on button at bounding box center [204, 156] width 22 height 22
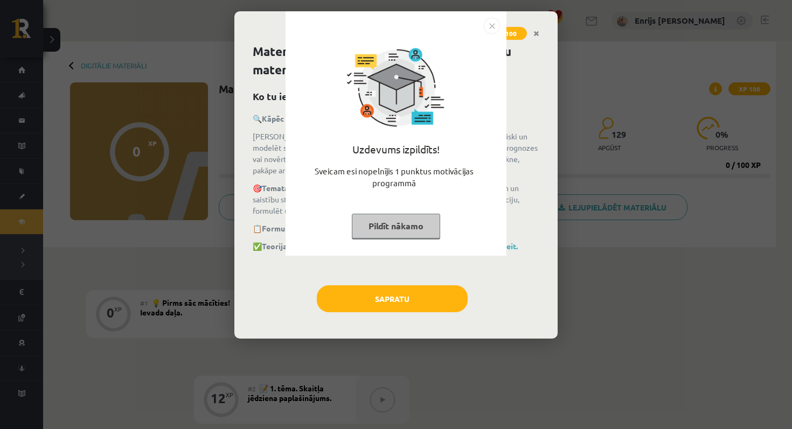
click at [381, 227] on button "Pildīt nākamo" at bounding box center [396, 226] width 88 height 25
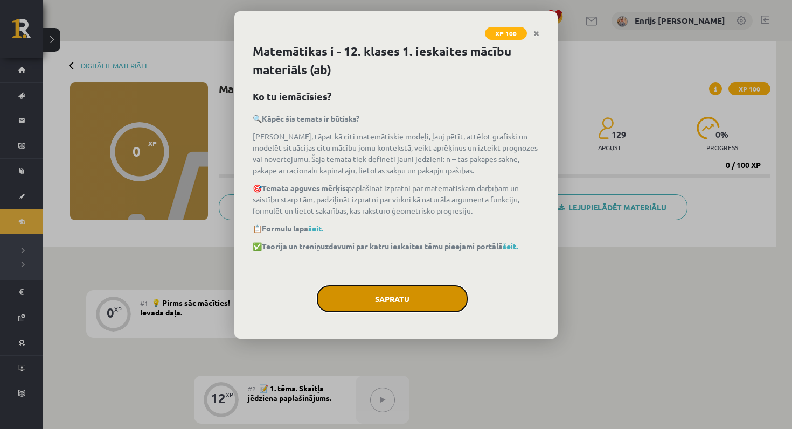
click at [385, 295] on button "Sapratu" at bounding box center [392, 299] width 151 height 27
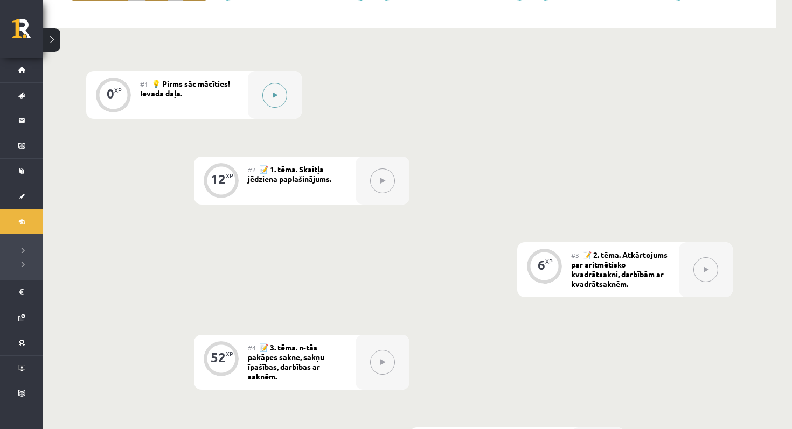
scroll to position [203, 0]
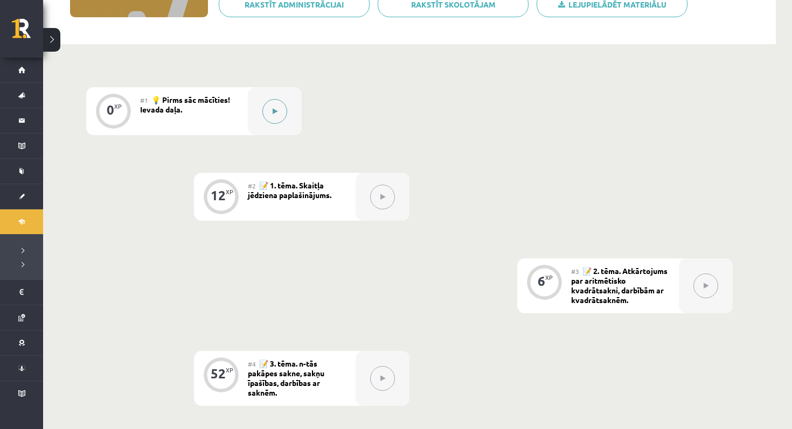
click at [276, 113] on icon at bounding box center [275, 111] width 5 height 6
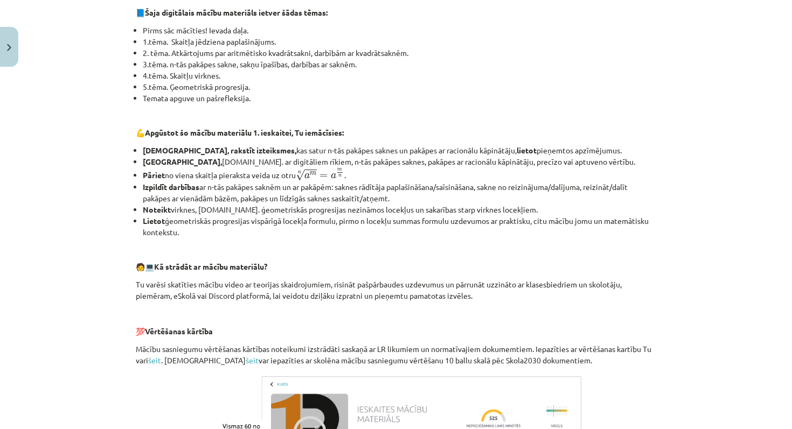
scroll to position [437, 0]
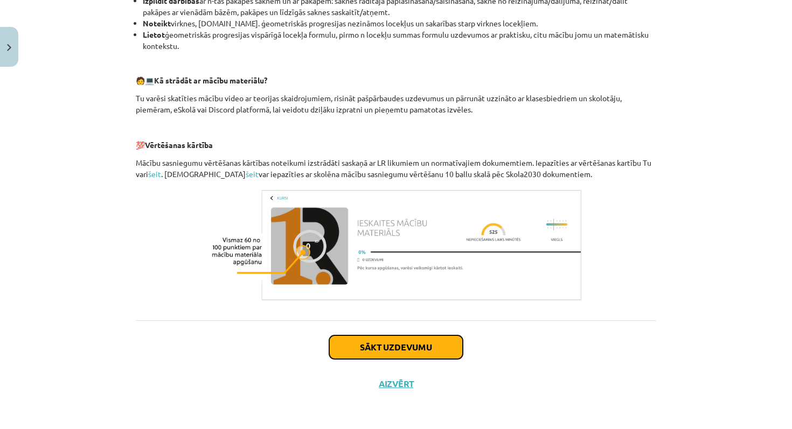
click at [412, 351] on button "Sākt uzdevumu" at bounding box center [396, 348] width 134 height 24
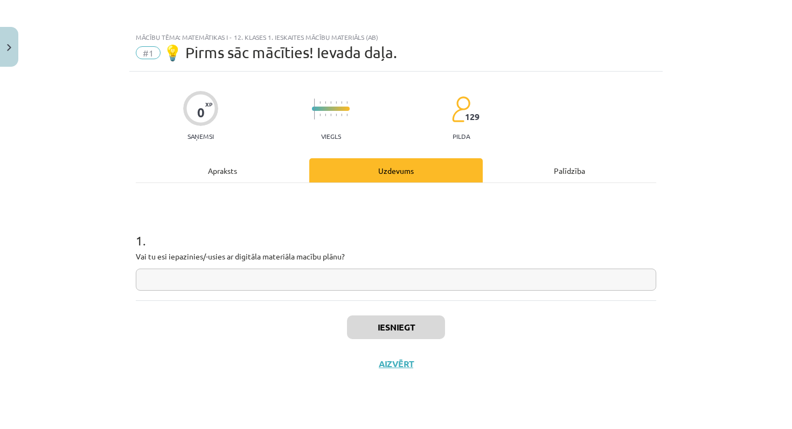
click at [424, 283] on input "text" at bounding box center [396, 280] width 521 height 22
click at [405, 336] on button "Iesniegt" at bounding box center [396, 328] width 98 height 24
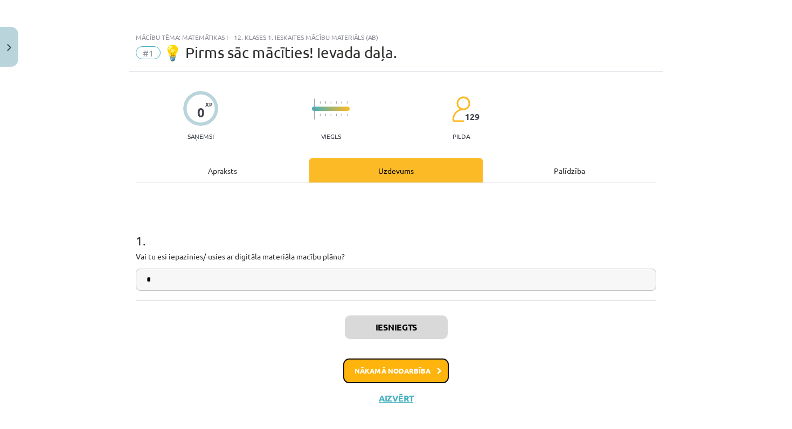
click at [417, 365] on button "Nākamā nodarbība" at bounding box center [396, 371] width 106 height 25
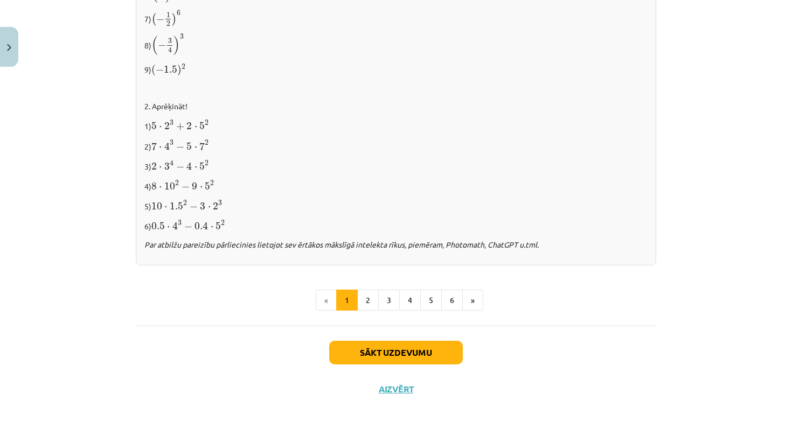
scroll to position [1138, 0]
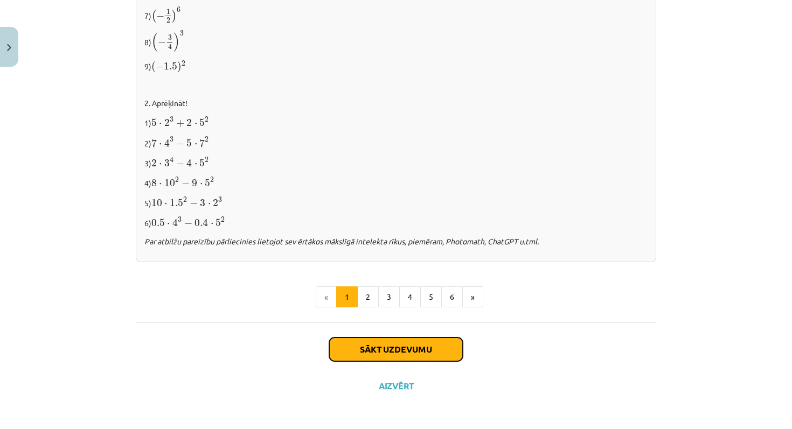
click at [369, 342] on button "Sākt uzdevumu" at bounding box center [396, 350] width 134 height 24
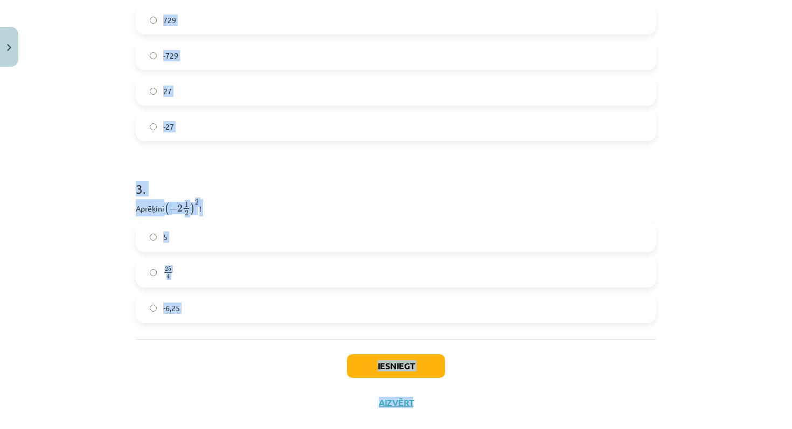
scroll to position [603, 0]
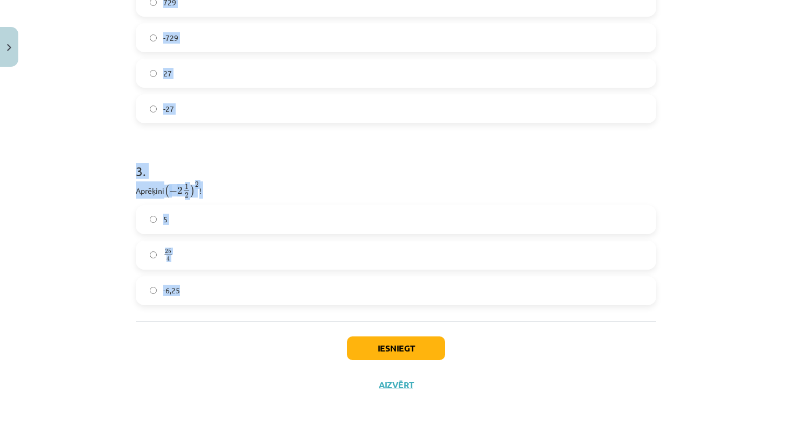
drag, startPoint x: 132, startPoint y: 83, endPoint x: 278, endPoint y: 298, distance: 259.9
copy form "1 . Atzīmē visus skaitļus, kuri ir kāda vesela skaitļa kvadrāts! 60 77 33 100 4…"
click at [252, 162] on h1 "3 ." at bounding box center [396, 161] width 521 height 33
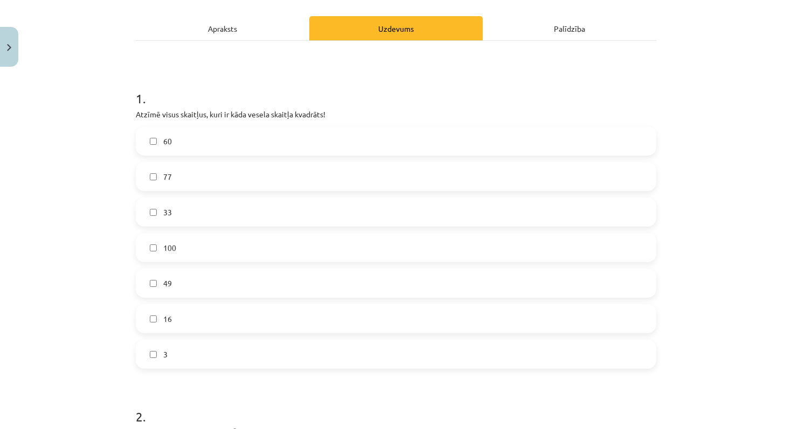
scroll to position [157, 0]
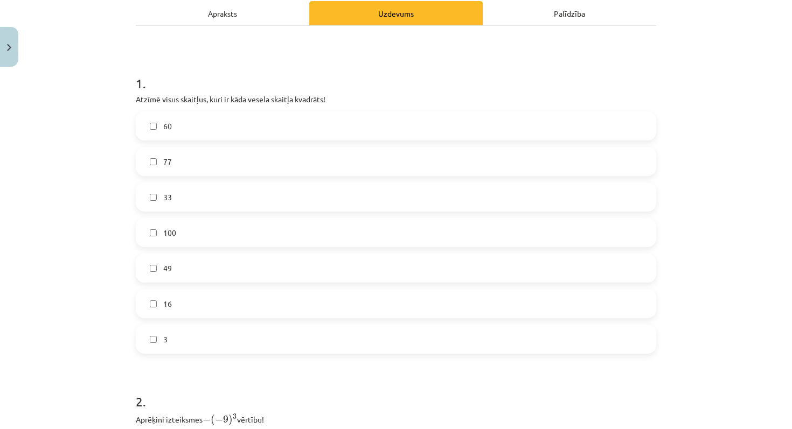
click at [225, 227] on label "100" at bounding box center [396, 232] width 518 height 27
click at [224, 275] on label "49" at bounding box center [396, 268] width 518 height 27
click at [211, 300] on label "16" at bounding box center [396, 303] width 518 height 27
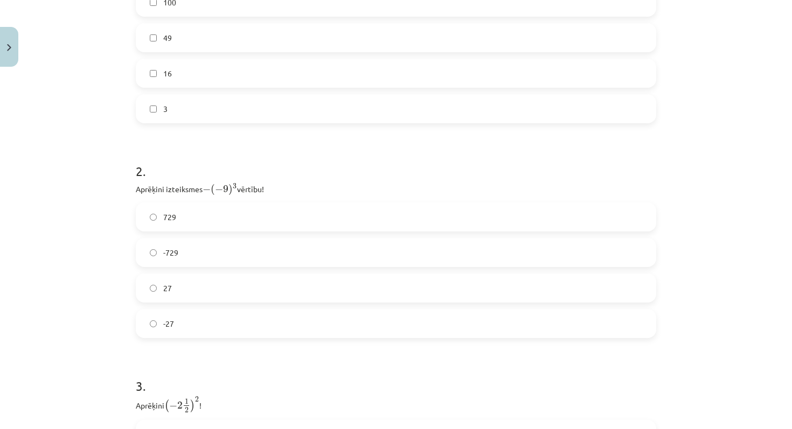
scroll to position [390, 0]
click at [245, 223] on label "729" at bounding box center [396, 215] width 518 height 27
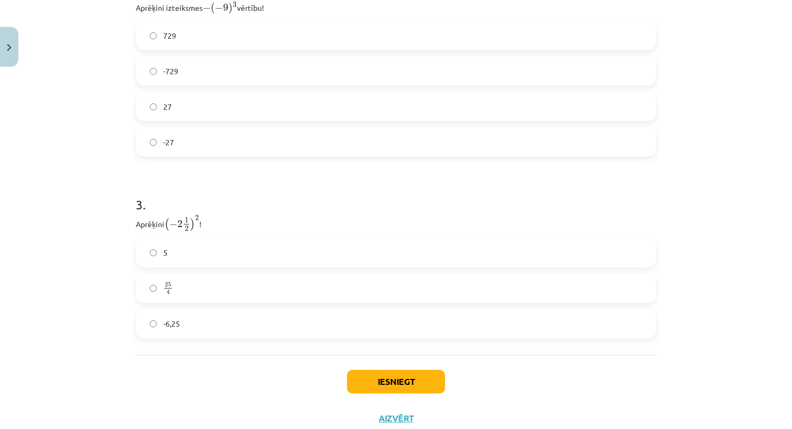
scroll to position [603, 0]
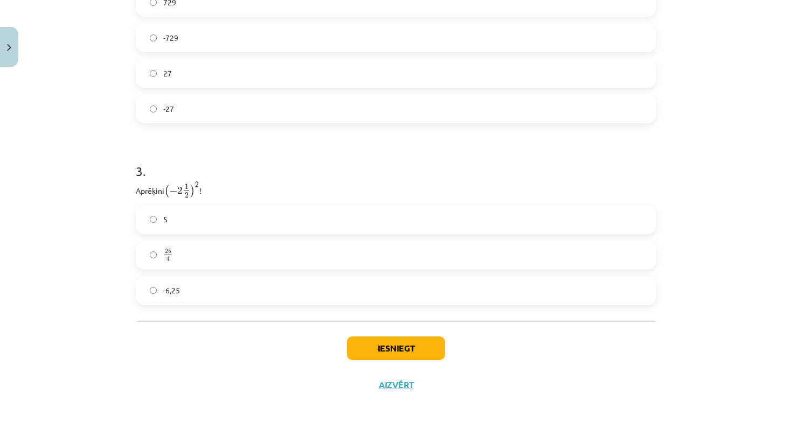
click at [216, 285] on label "-6,25" at bounding box center [396, 291] width 518 height 27
click at [383, 346] on button "Iesniegt" at bounding box center [396, 349] width 98 height 24
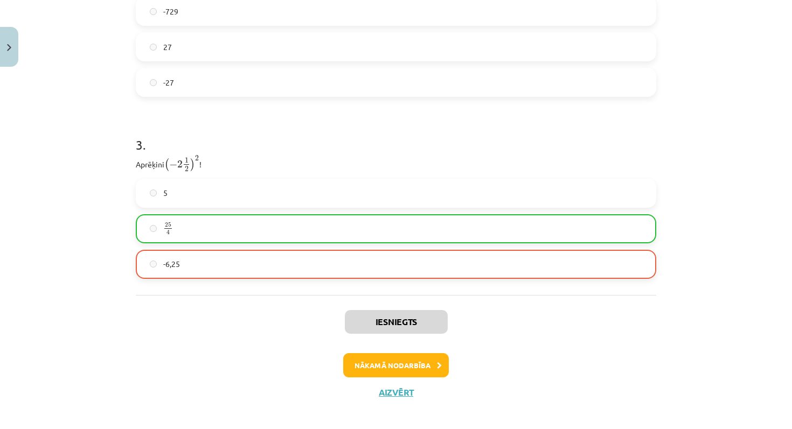
scroll to position [637, 0]
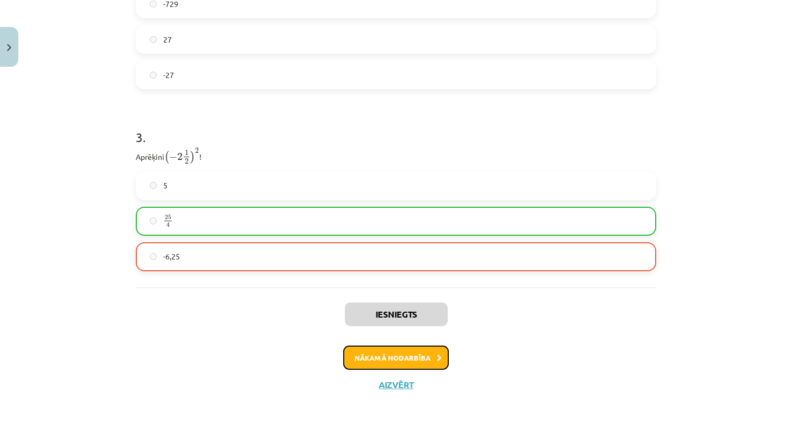
click at [412, 356] on button "Nākamā nodarbība" at bounding box center [396, 358] width 106 height 25
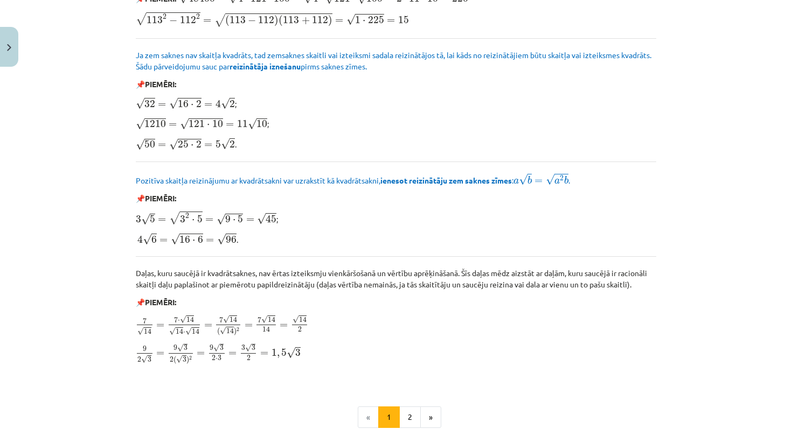
scroll to position [1264, 0]
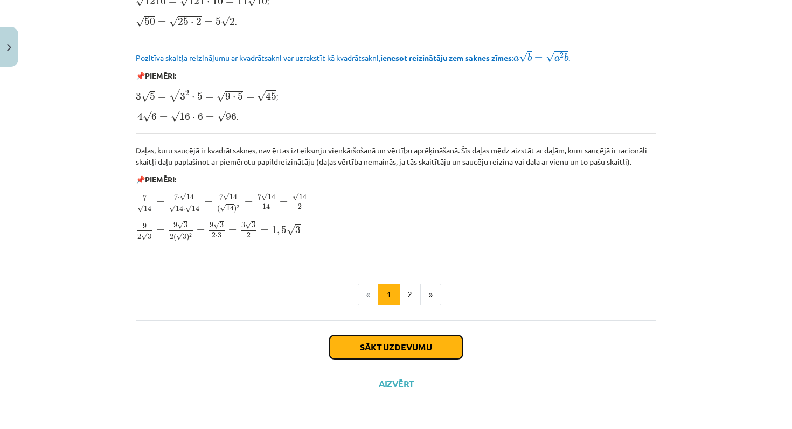
click at [398, 353] on button "Sākt uzdevumu" at bounding box center [396, 348] width 134 height 24
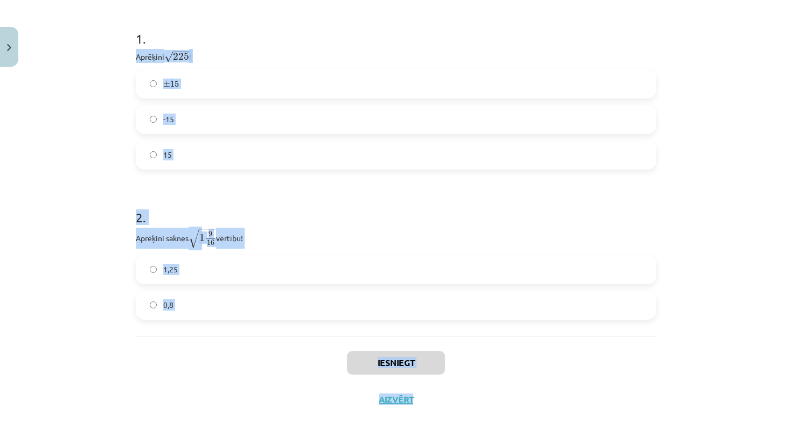
scroll to position [234, 0]
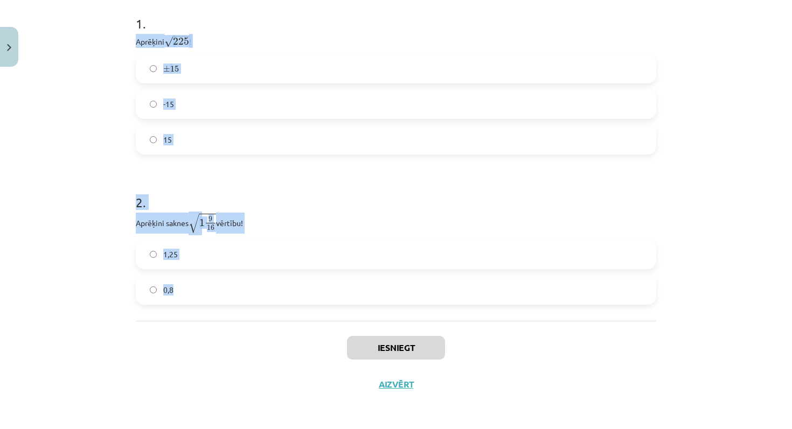
drag, startPoint x: 133, startPoint y: 241, endPoint x: 289, endPoint y: 313, distance: 172.4
click at [289, 313] on div "6 XP Saņemsi Sarežģīts 129 pilda Apraksts Uzdevums Palīdzība 1 . Aprēķini √ 225…" at bounding box center [395, 129] width 533 height 549
copy form "Aprēķini √ 225 225 ! ± 15 ± 15 -15 15 2 . Aprēķini saknes √ 1 9 16 1 9 16 vērtī…"
click at [198, 143] on label "15" at bounding box center [396, 140] width 518 height 27
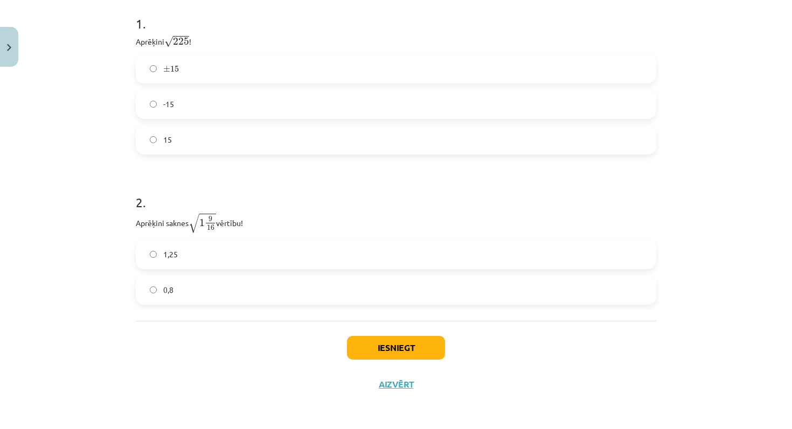
click at [190, 293] on label "0,8" at bounding box center [396, 290] width 518 height 27
click at [377, 349] on button "Iesniegt" at bounding box center [396, 348] width 98 height 24
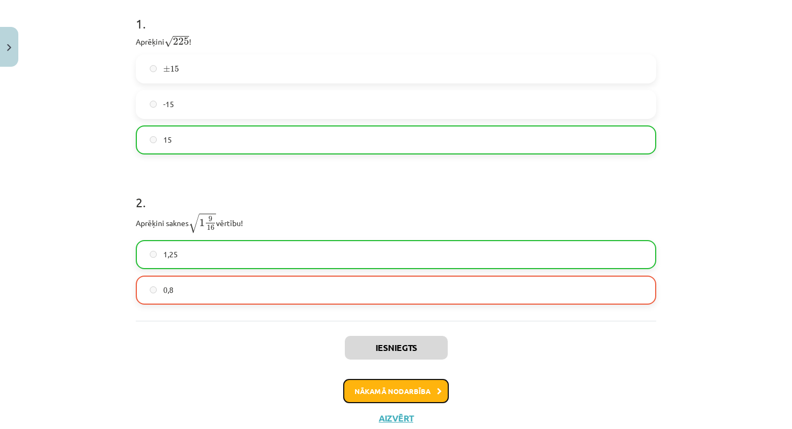
click at [387, 386] on button "Nākamā nodarbība" at bounding box center [396, 391] width 106 height 25
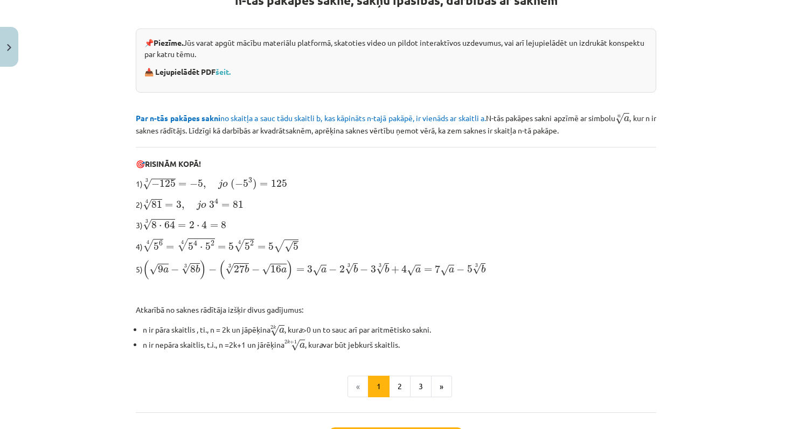
scroll to position [309, 0]
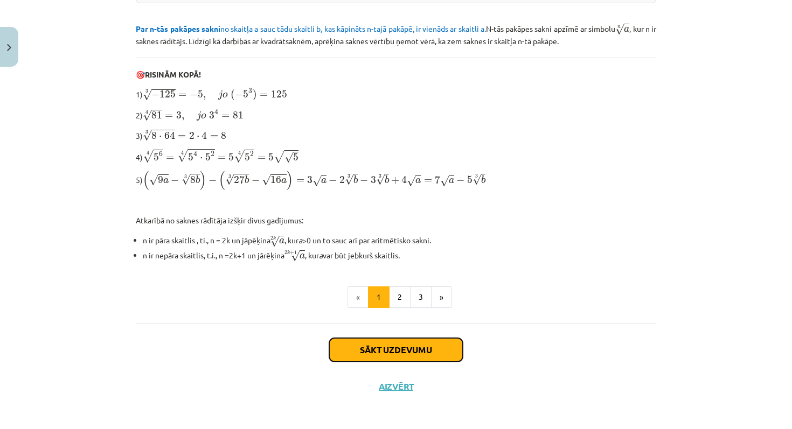
click at [393, 350] on button "Sākt uzdevumu" at bounding box center [396, 350] width 134 height 24
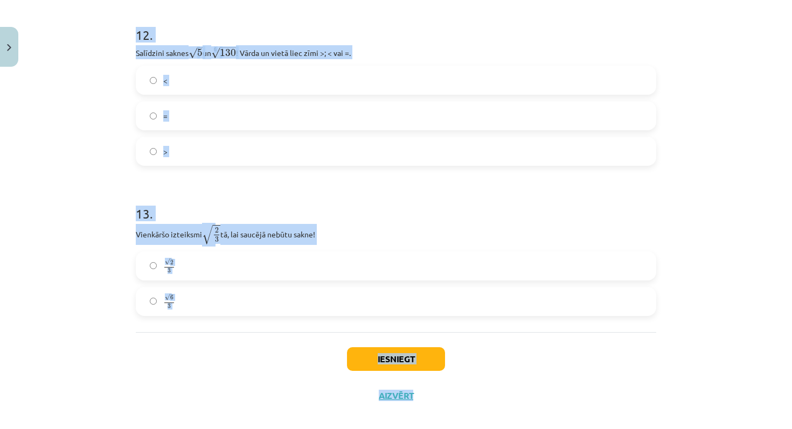
scroll to position [2376, 0]
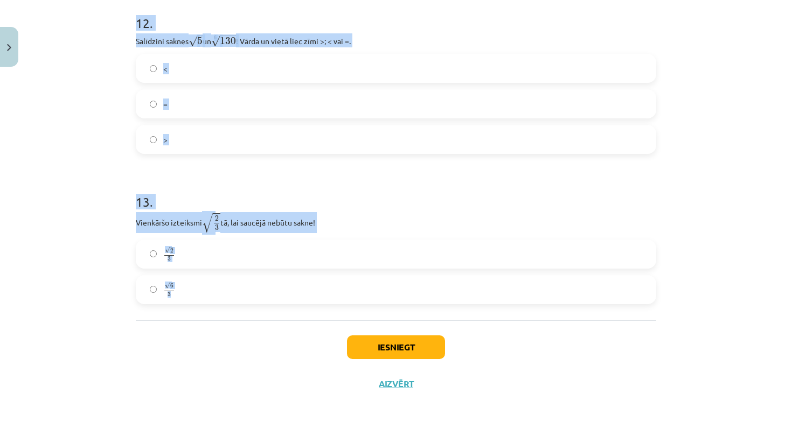
drag, startPoint x: 136, startPoint y: 79, endPoint x: 281, endPoint y: 314, distance: 276.1
copy form "1 . Kura izteiksme jāizvēlas vienādības a m n a m n = ⋯ labajā pusē, lai būtu p…"
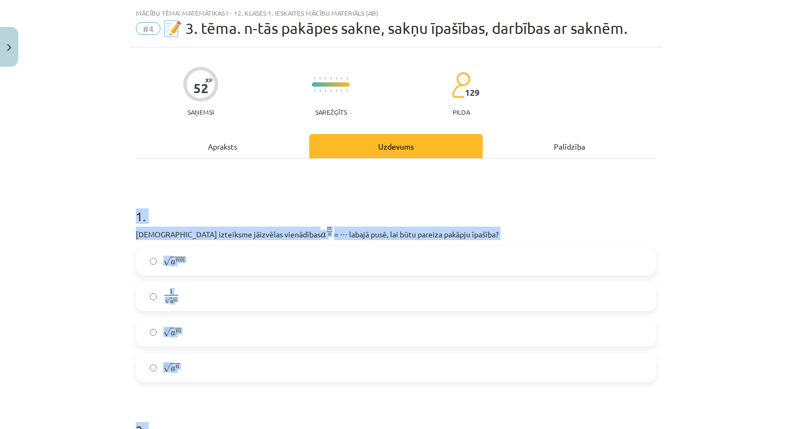
scroll to position [0, 0]
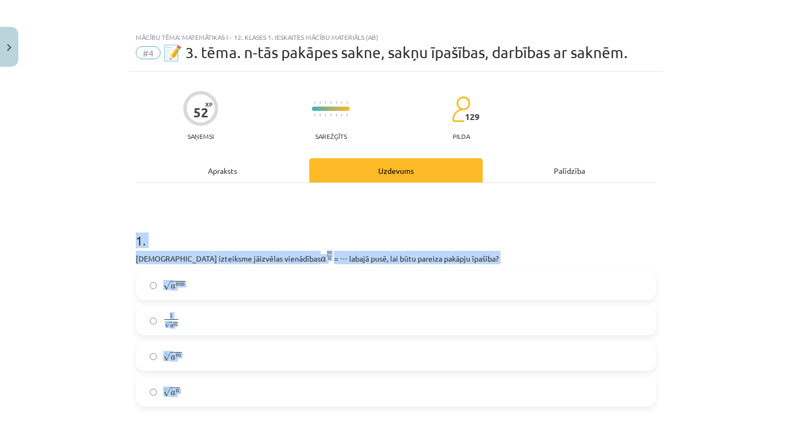
click at [235, 217] on h1 "1 ." at bounding box center [396, 230] width 521 height 33
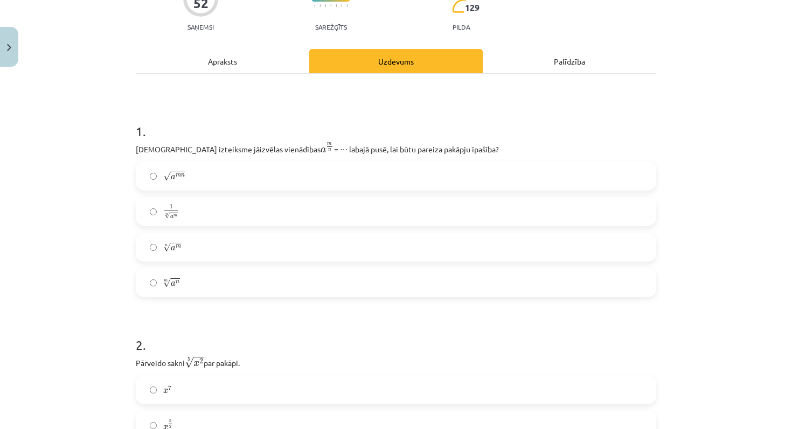
scroll to position [109, 0]
click at [190, 255] on label "n √ a m a m n" at bounding box center [396, 247] width 518 height 27
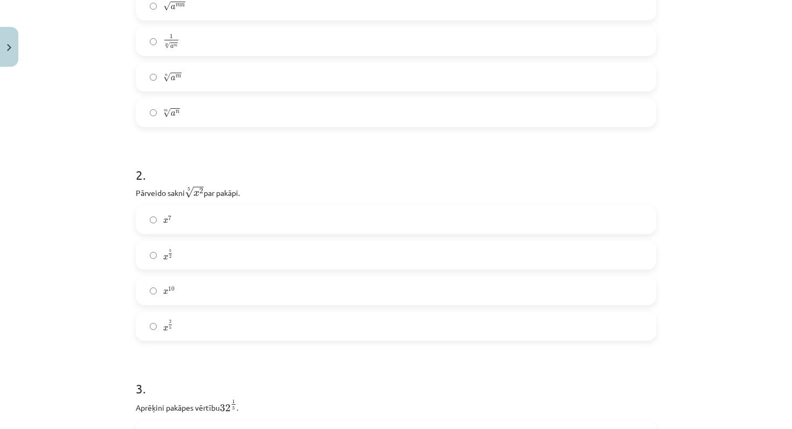
scroll to position [287, 0]
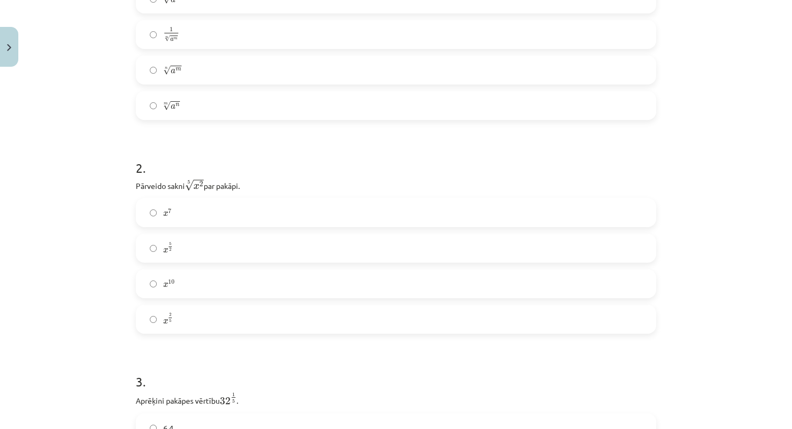
click at [213, 325] on label "x 2 5 x 2 5" at bounding box center [396, 319] width 518 height 27
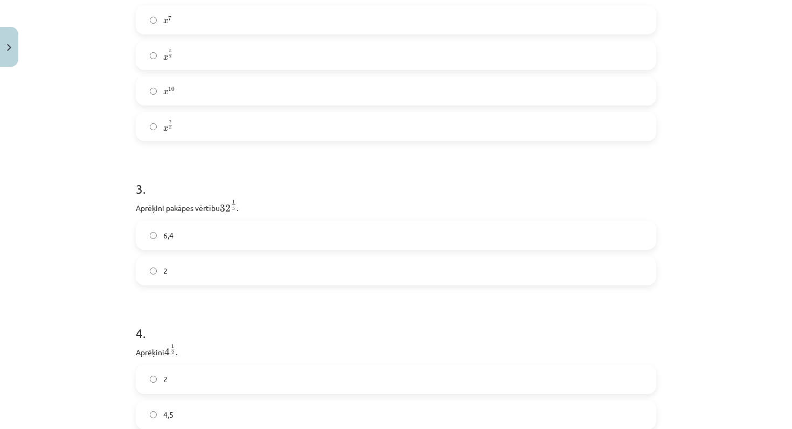
scroll to position [487, 0]
click at [199, 268] on label "2" at bounding box center [396, 264] width 518 height 27
click at [275, 143] on label "2" at bounding box center [396, 145] width 518 height 27
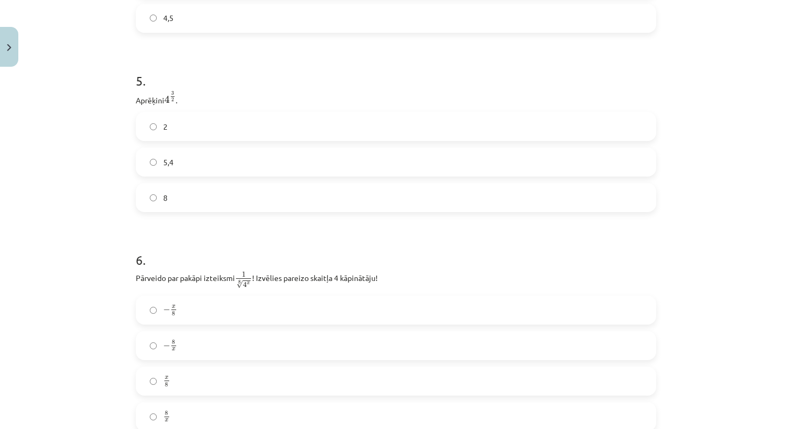
scroll to position [879, 0]
click at [171, 200] on label "8" at bounding box center [396, 195] width 518 height 27
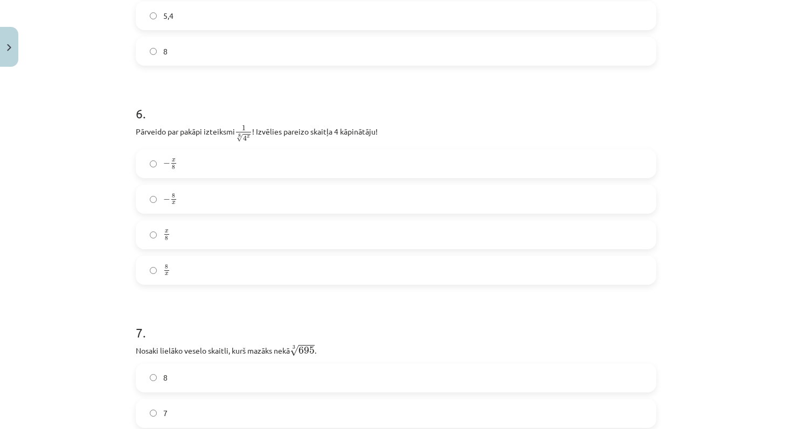
scroll to position [1047, 0]
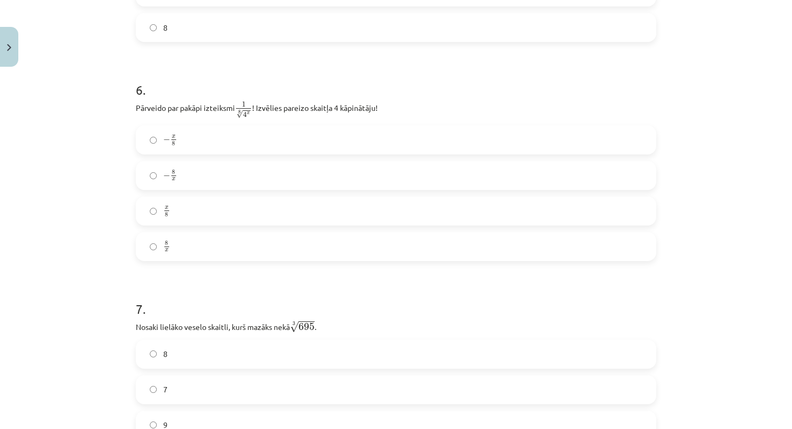
click at [223, 210] on label "x 8 x 8" at bounding box center [396, 211] width 518 height 27
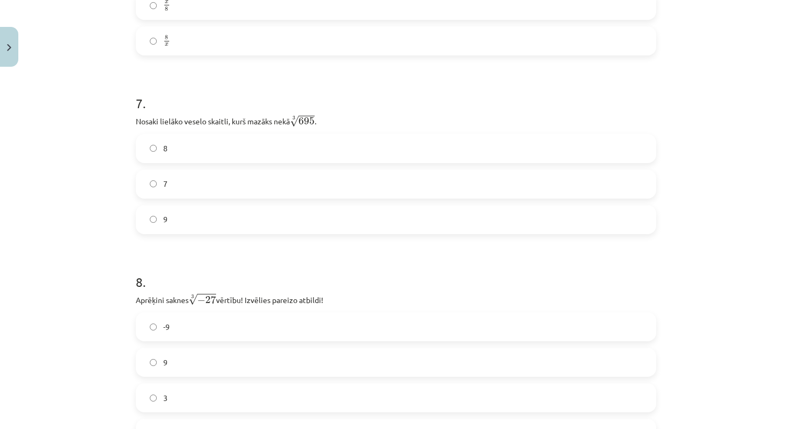
scroll to position [1254, 0]
click at [212, 143] on label "8" at bounding box center [396, 147] width 518 height 27
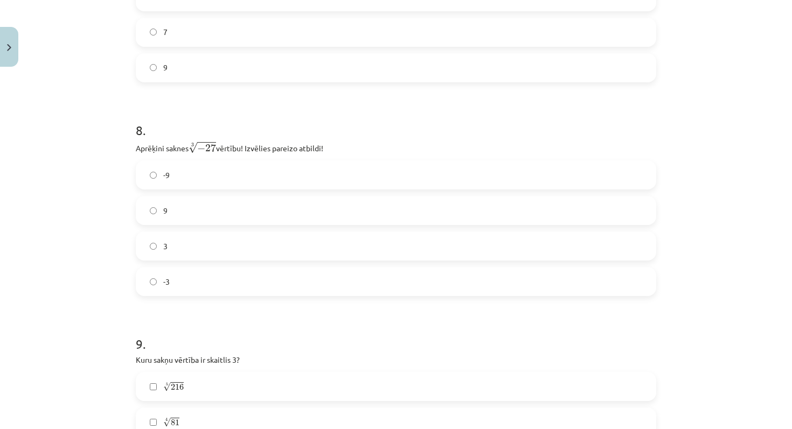
scroll to position [1406, 0]
click at [281, 279] on label "-3" at bounding box center [396, 280] width 518 height 27
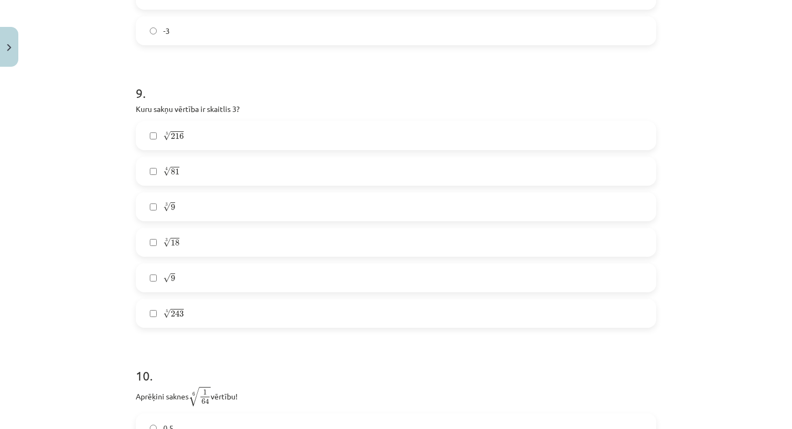
scroll to position [1669, 0]
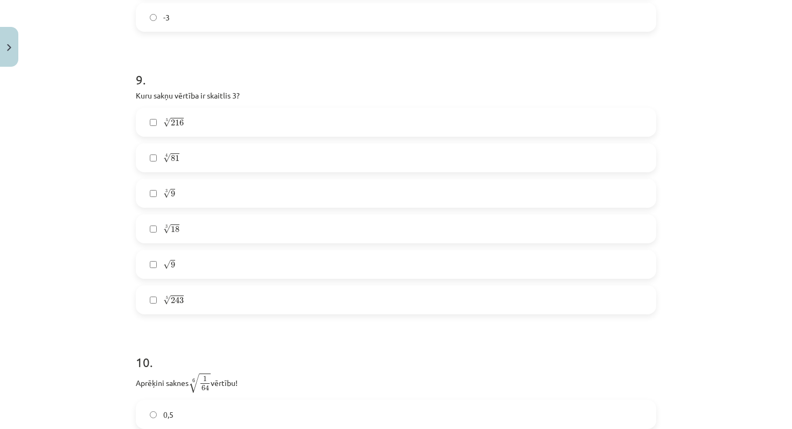
click at [218, 272] on label "√ 9 9" at bounding box center [396, 264] width 518 height 27
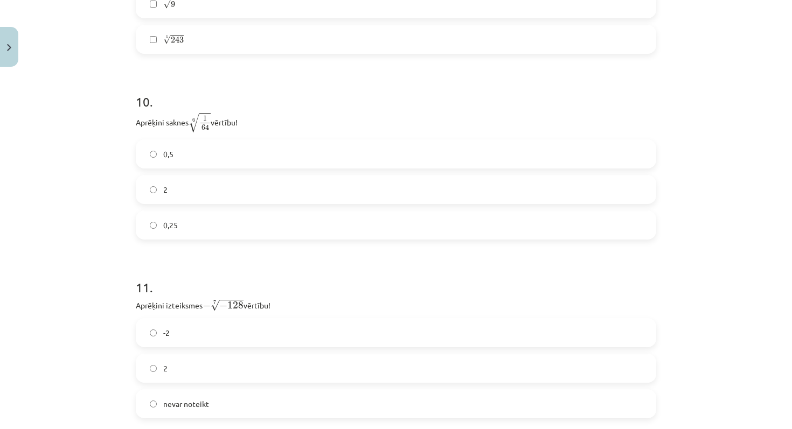
scroll to position [1936, 0]
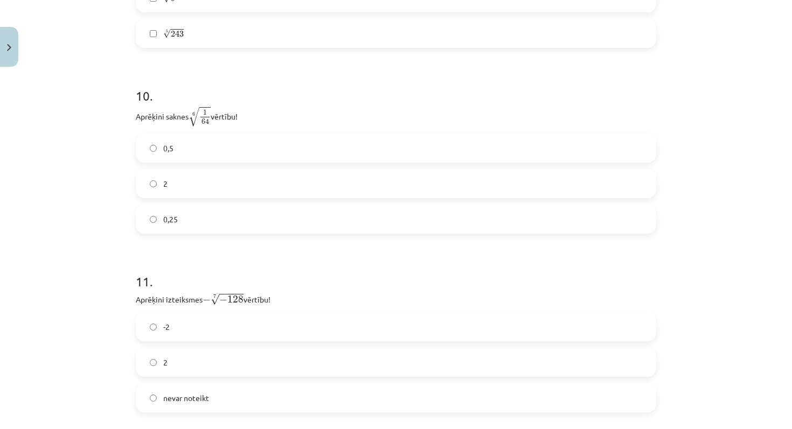
click at [198, 153] on label "0,5" at bounding box center [396, 148] width 518 height 27
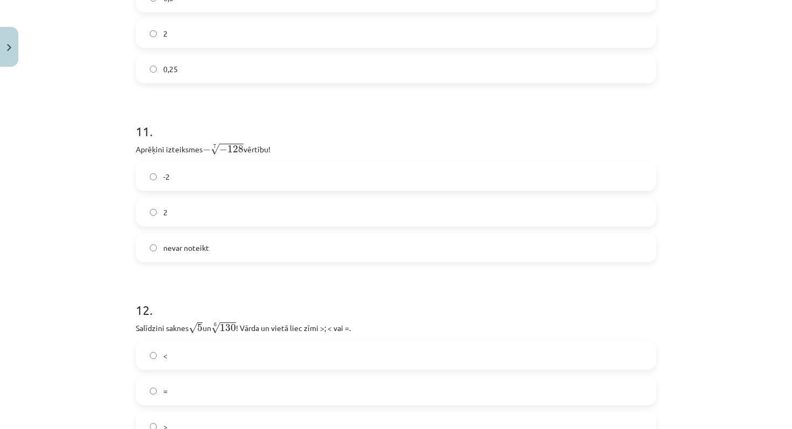
scroll to position [2113, 0]
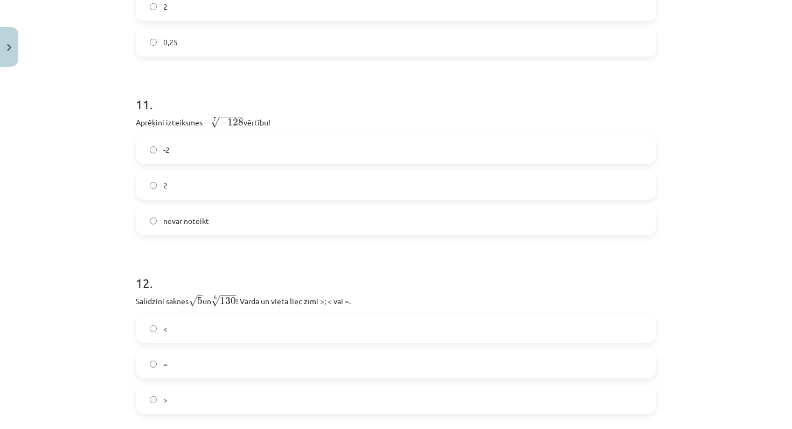
click at [188, 185] on label "2" at bounding box center [396, 185] width 518 height 27
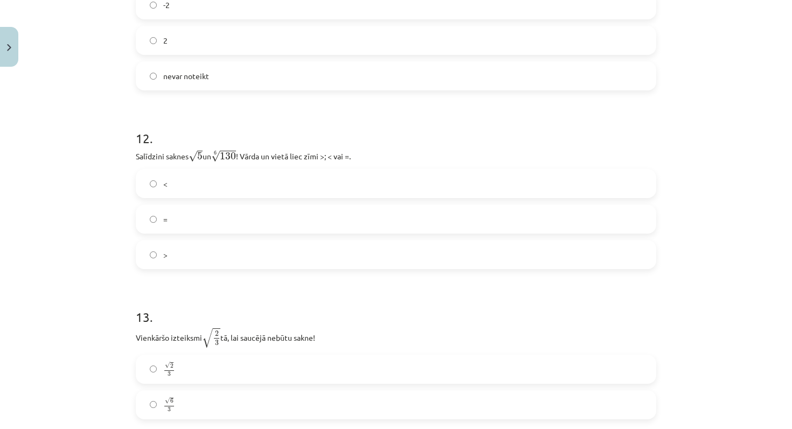
scroll to position [2251, 0]
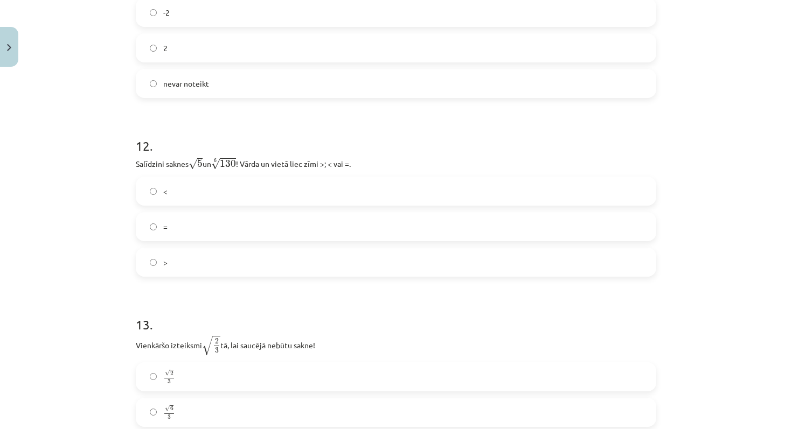
click at [221, 268] on label ">" at bounding box center [396, 262] width 518 height 27
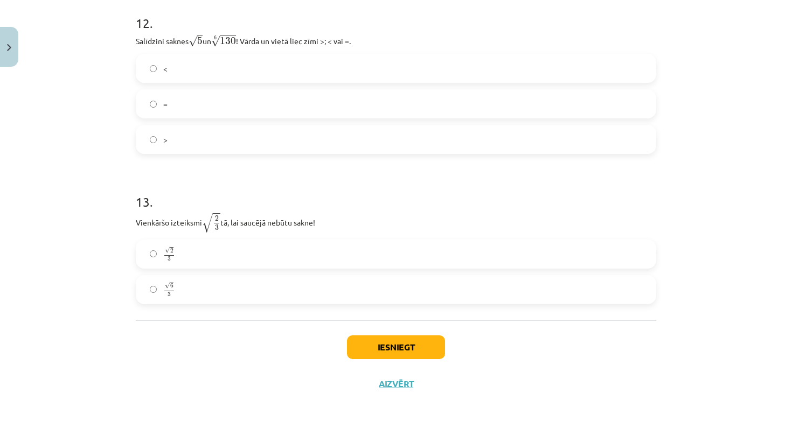
click at [213, 292] on label "√ 6 3 6 3" at bounding box center [396, 289] width 518 height 27
click at [378, 357] on button "Iesniegt" at bounding box center [396, 348] width 98 height 24
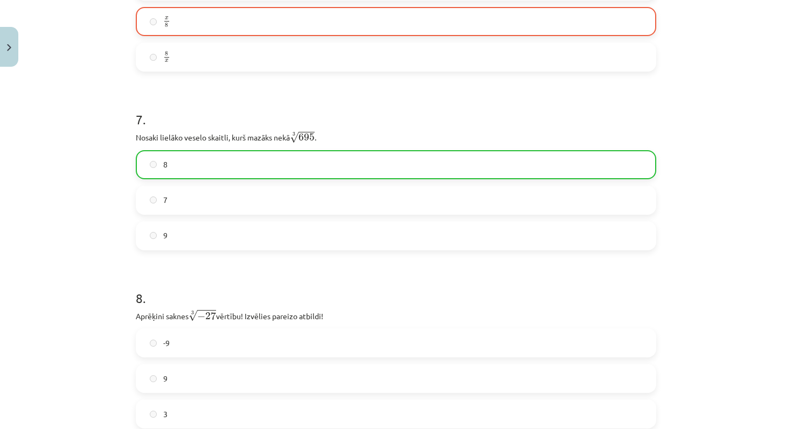
scroll to position [2410, 0]
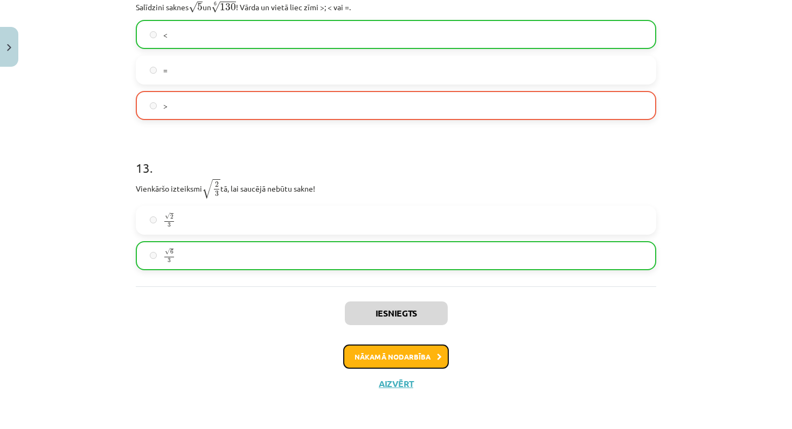
click at [399, 362] on button "Nākamā nodarbība" at bounding box center [396, 357] width 106 height 25
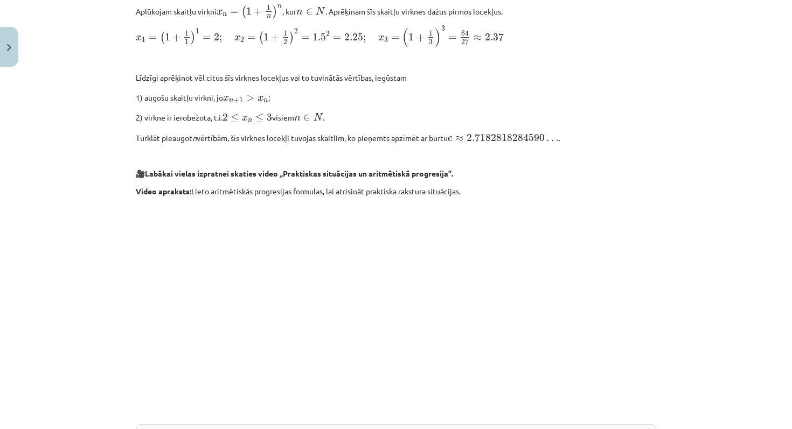
scroll to position [1080, 0]
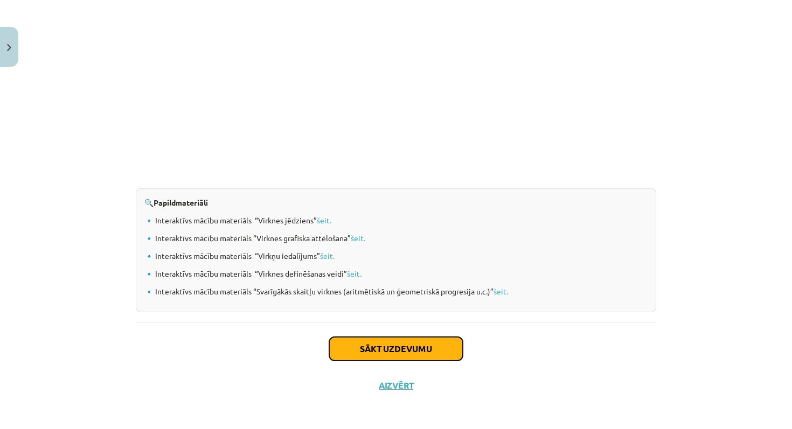
click at [411, 344] on button "Sākt uzdevumu" at bounding box center [396, 349] width 134 height 24
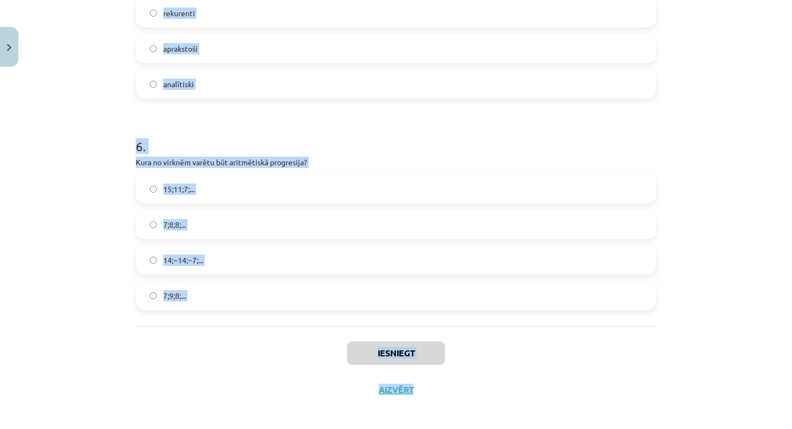
scroll to position [1163, 0]
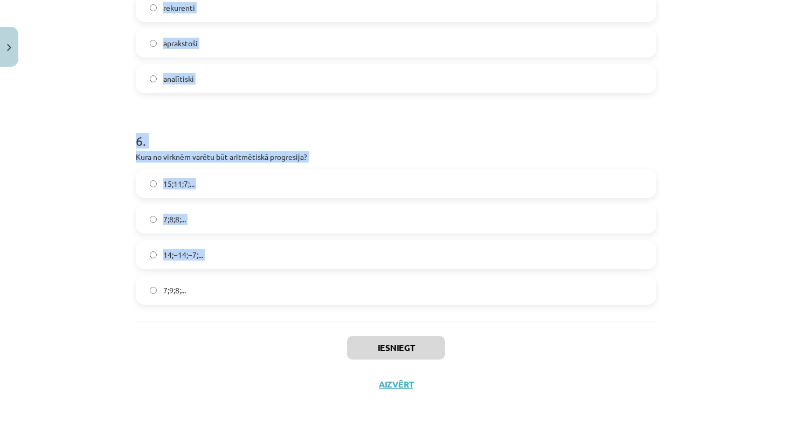
drag, startPoint x: 136, startPoint y: 104, endPoint x: 297, endPoint y: 284, distance: 241.6
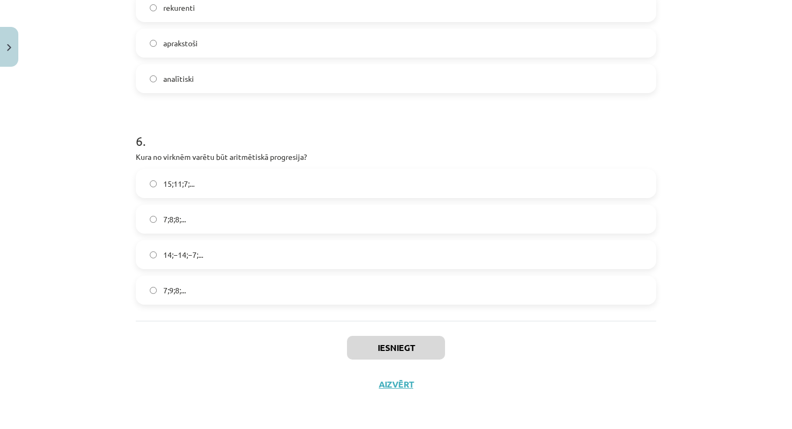
drag, startPoint x: 297, startPoint y: 285, endPoint x: 297, endPoint y: 293, distance: 8.1
click at [297, 293] on label "7;9;8;..." at bounding box center [396, 290] width 518 height 27
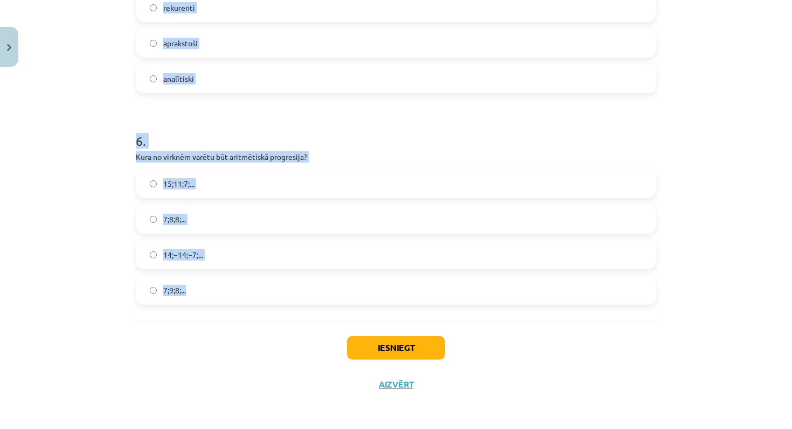
drag, startPoint x: 135, startPoint y: 235, endPoint x: 299, endPoint y: 320, distance: 183.6
copy form "1 . Skaitļu virkne -7; -4; -1; 2; 5; ... ir Konstanta Dilstoša Augoša Ne augoša…"
click at [102, 186] on div "Mācību tēma: Matemātikas i - 12. klases 1. ieskaites mācību materiāls (ab) #5 📝…" at bounding box center [396, 214] width 792 height 429
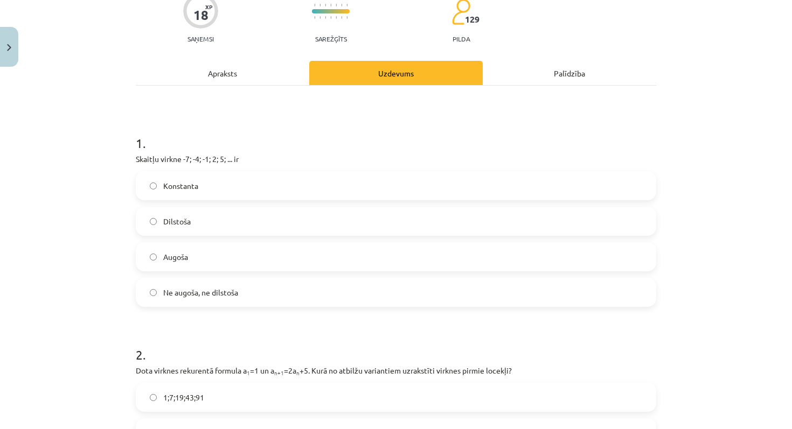
scroll to position [101, 0]
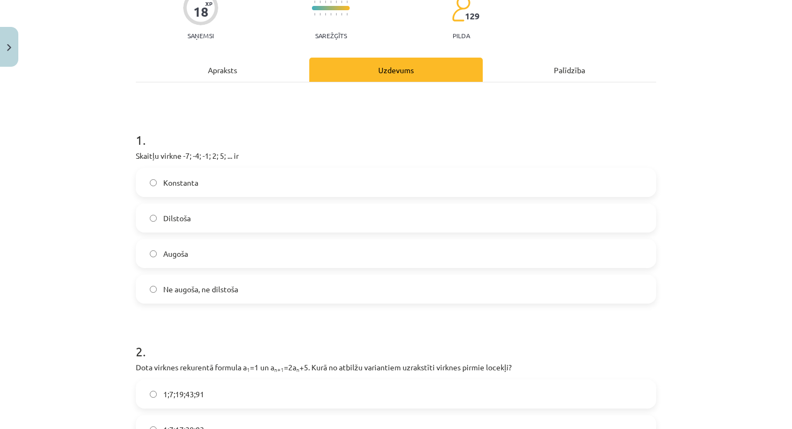
click at [244, 259] on label "Augoša" at bounding box center [396, 253] width 518 height 27
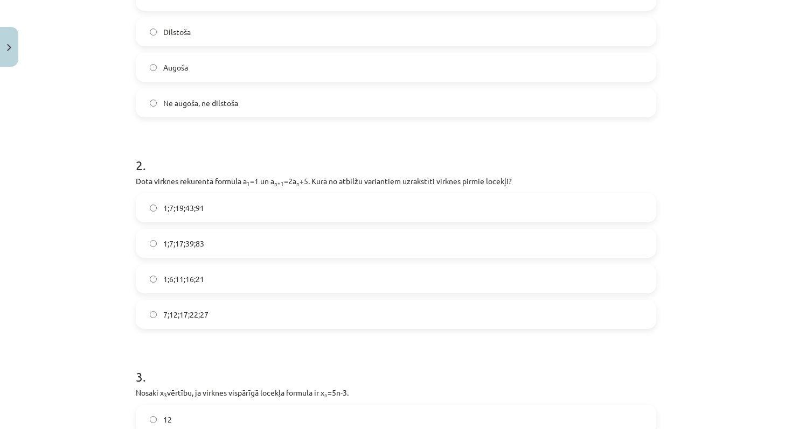
scroll to position [288, 0]
click at [200, 204] on span "1;7;19;43;91" at bounding box center [183, 207] width 41 height 11
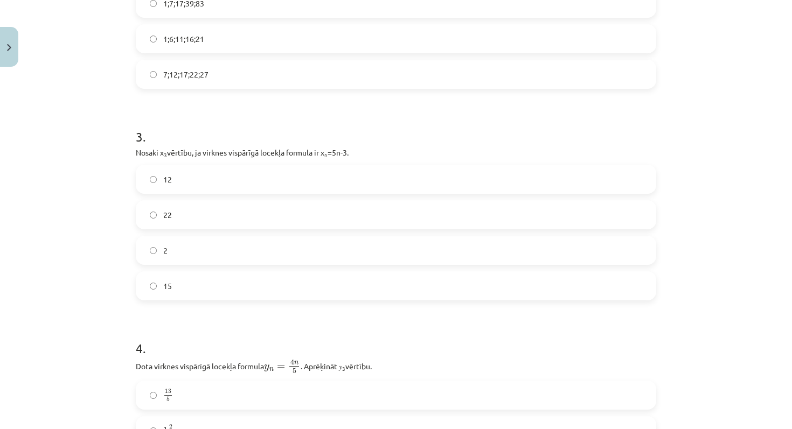
scroll to position [540, 0]
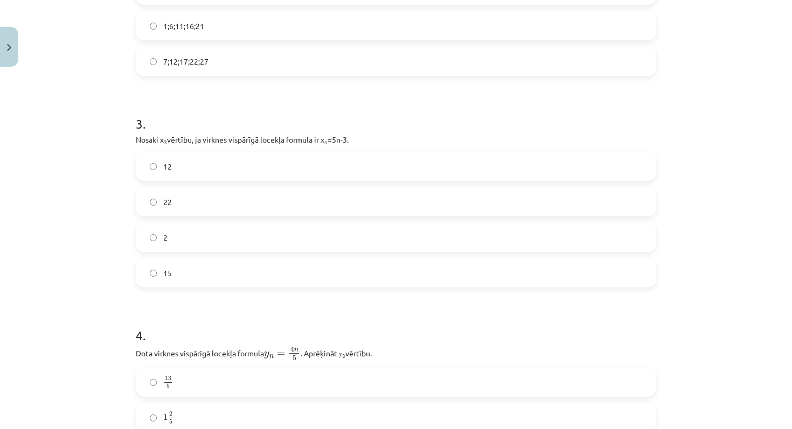
click at [253, 162] on label "12" at bounding box center [396, 166] width 518 height 27
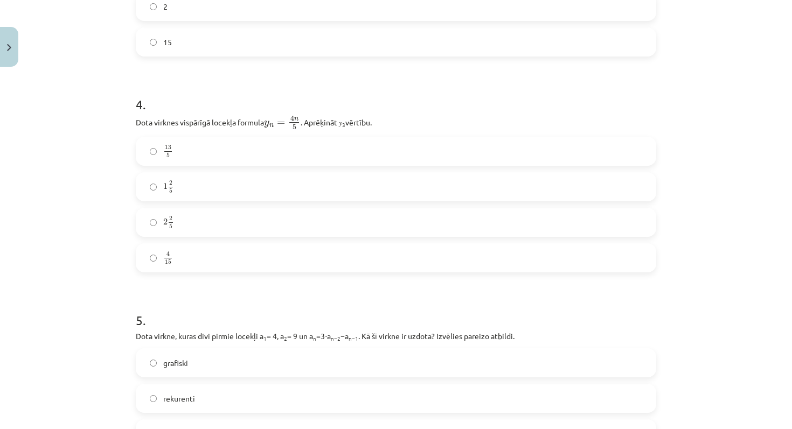
click at [201, 227] on label "2 2 5 2 2 5" at bounding box center [396, 222] width 518 height 27
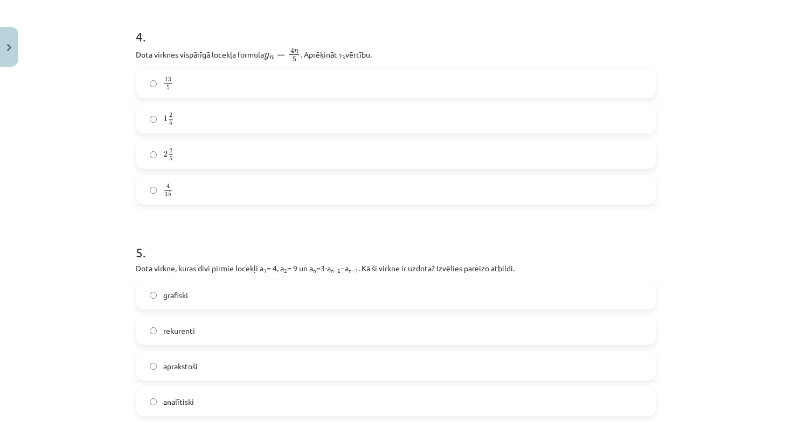
scroll to position [935, 0]
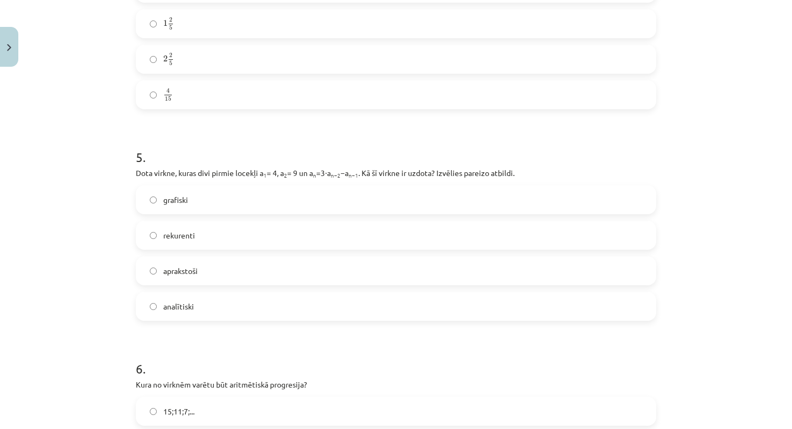
click at [207, 239] on label "rekurenti" at bounding box center [396, 235] width 518 height 27
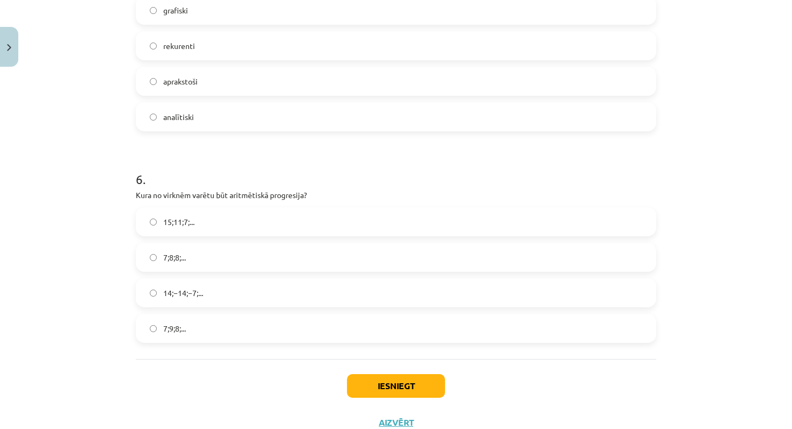
scroll to position [1125, 0]
click at [224, 223] on label "15;11;7;..." at bounding box center [396, 221] width 518 height 27
click at [363, 376] on button "Iesniegt" at bounding box center [396, 386] width 98 height 24
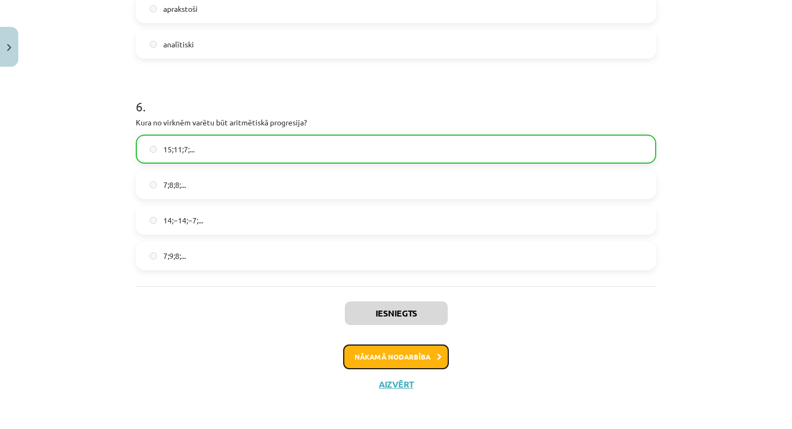
click at [404, 349] on button "Nākamā nodarbība" at bounding box center [396, 357] width 106 height 25
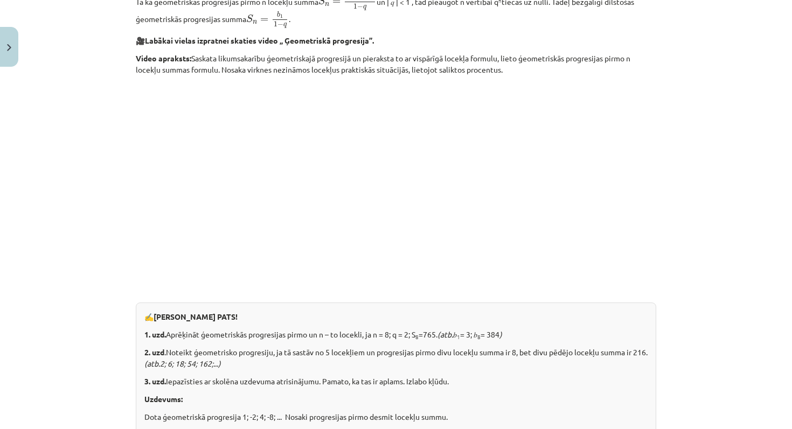
scroll to position [1317, 0]
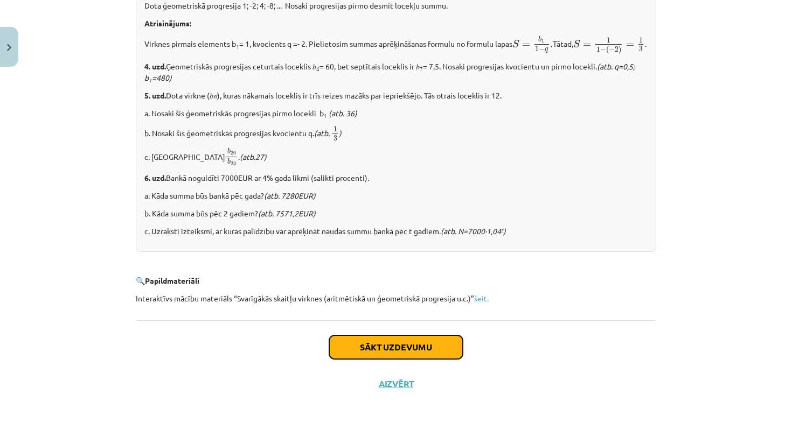
click at [408, 348] on button "Sākt uzdevumu" at bounding box center [396, 348] width 134 height 24
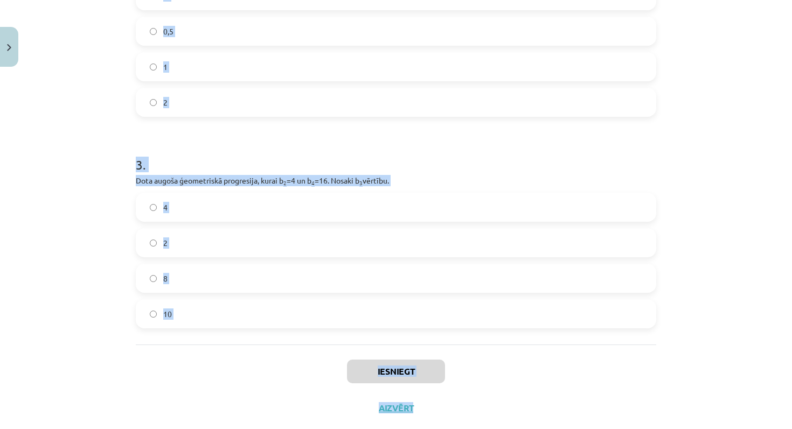
scroll to position [453, 0]
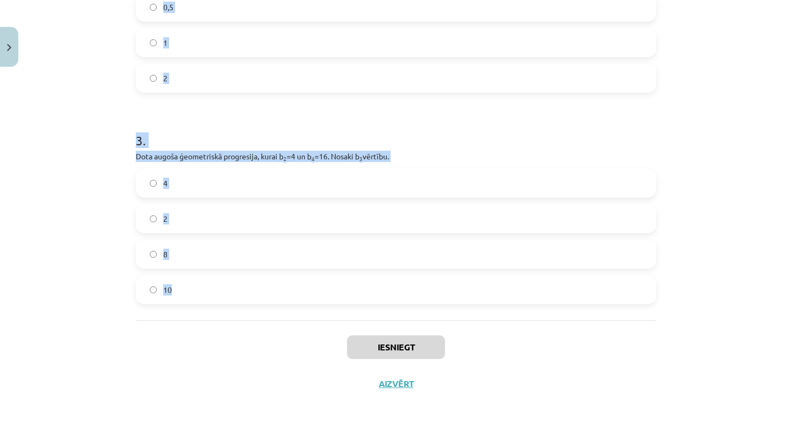
drag, startPoint x: 141, startPoint y: 209, endPoint x: 213, endPoint y: 315, distance: 129.1
click at [213, 315] on div "1 . Aprēķini ģeometriskās progresijas nākamo locekli, ja b 1 = 7 un q=5. 12 35 …" at bounding box center [396, 26] width 521 height 590
copy form ". Aprēķini ģeometriskās progresijas nākamo locekli, ja b 1 = 7 un q=5. 12 35 2 …"
click at [109, 108] on div "Mācību tēma: Matemātikas i - 12. klases 1. ieskaites mācību materiāls (ab) #6 📝…" at bounding box center [396, 214] width 792 height 429
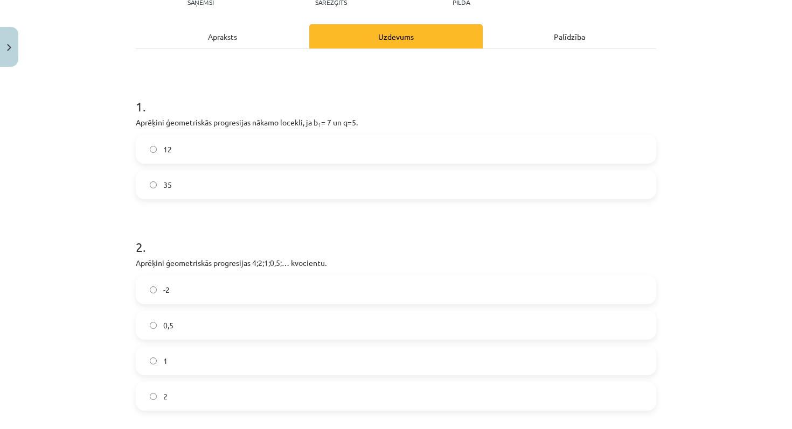
scroll to position [141, 0]
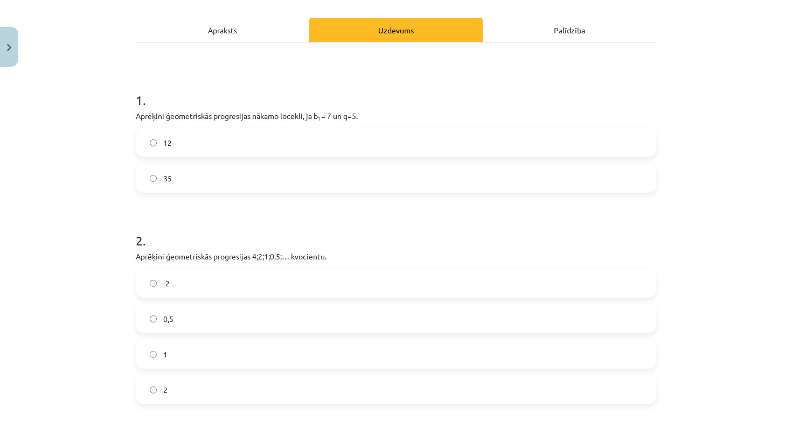
click at [183, 178] on label "35" at bounding box center [396, 178] width 518 height 27
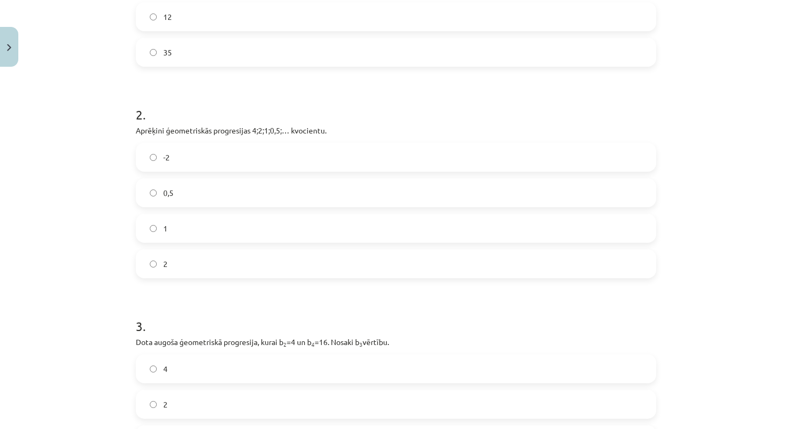
click at [234, 200] on label "0,5" at bounding box center [396, 192] width 518 height 27
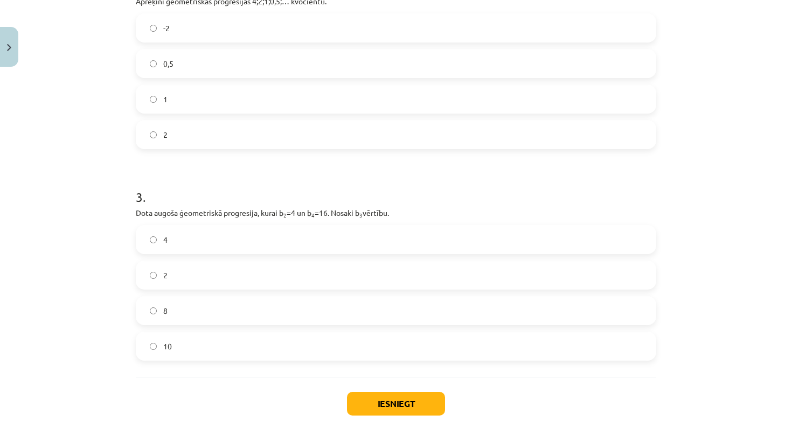
scroll to position [435, 0]
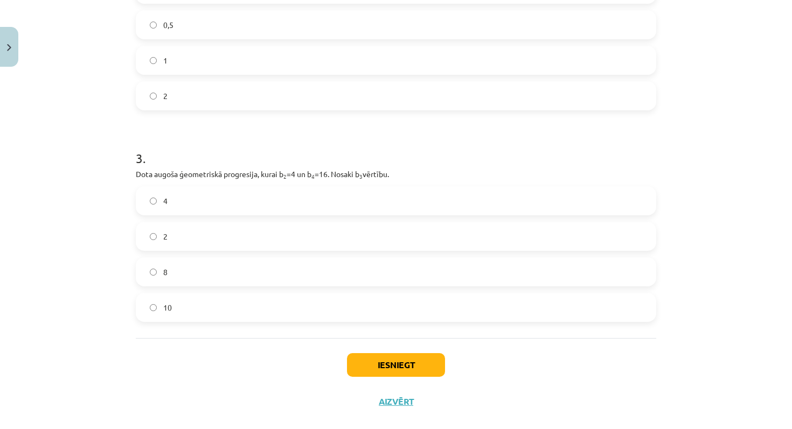
click at [212, 262] on label "8" at bounding box center [396, 272] width 518 height 27
click at [403, 368] on button "Iesniegt" at bounding box center [396, 366] width 98 height 24
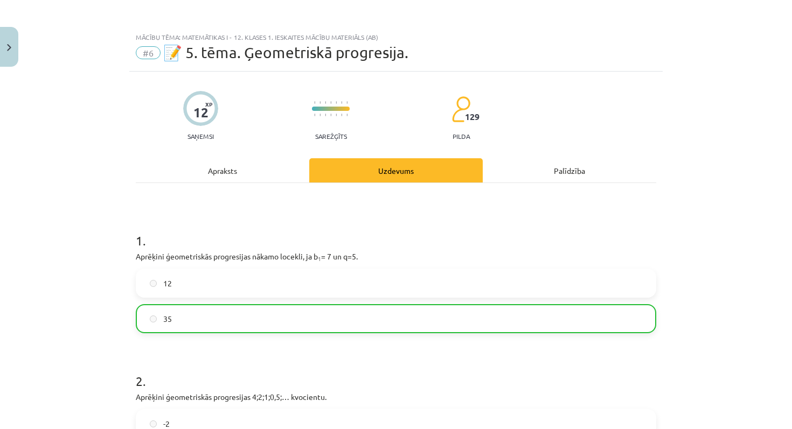
scroll to position [487, 0]
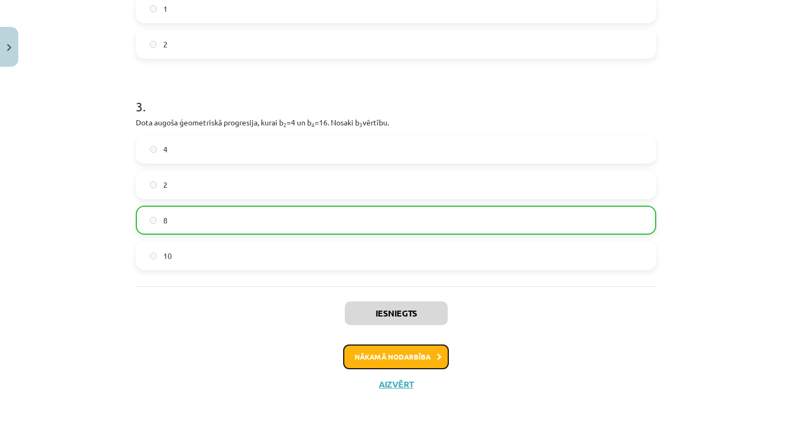
click at [421, 351] on button "Nākamā nodarbība" at bounding box center [396, 357] width 106 height 25
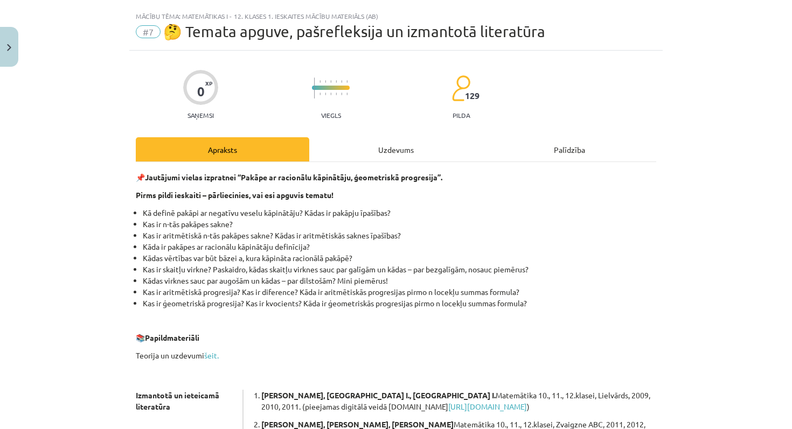
scroll to position [252, 0]
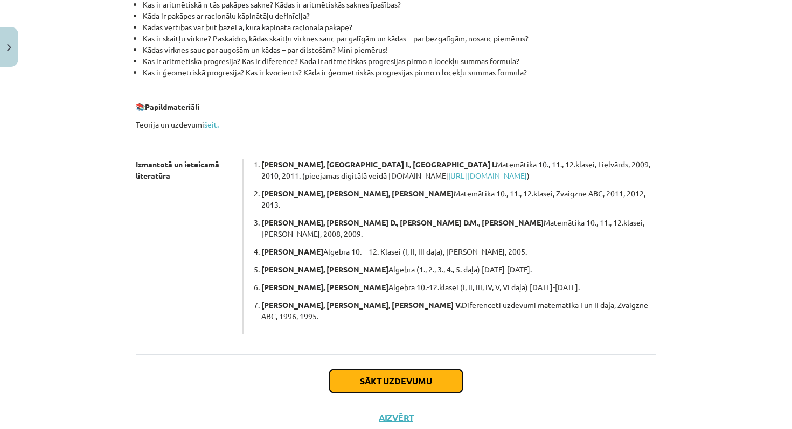
click at [406, 370] on button "Sākt uzdevumu" at bounding box center [396, 382] width 134 height 24
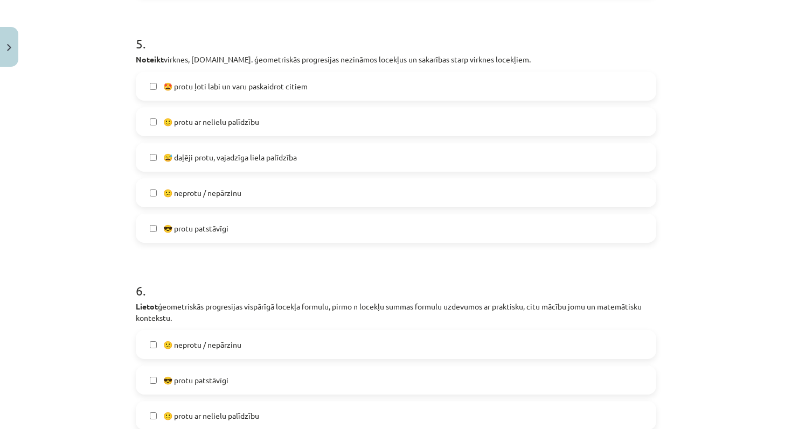
scroll to position [1398, 0]
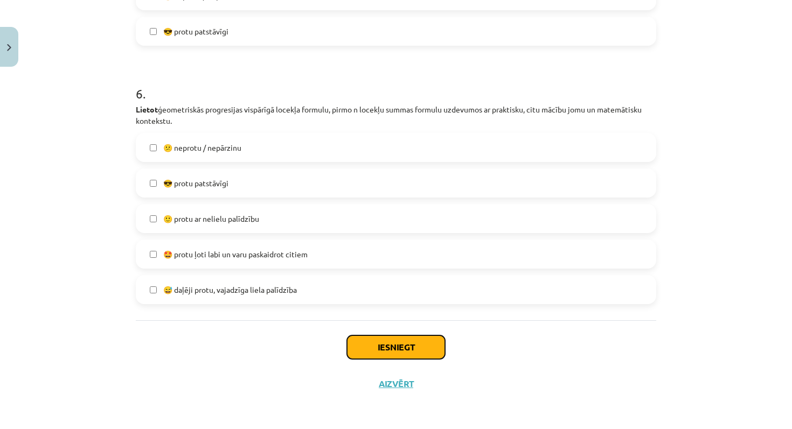
click at [358, 352] on button "Iesniegt" at bounding box center [396, 348] width 98 height 24
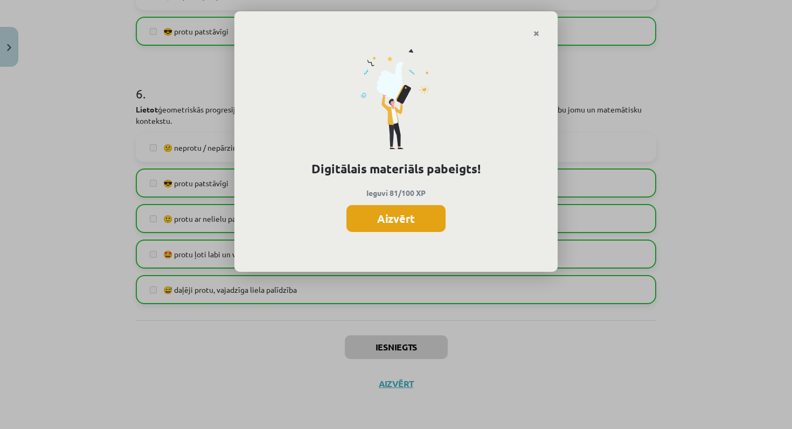
click at [406, 207] on button "Aizvērt" at bounding box center [395, 218] width 99 height 27
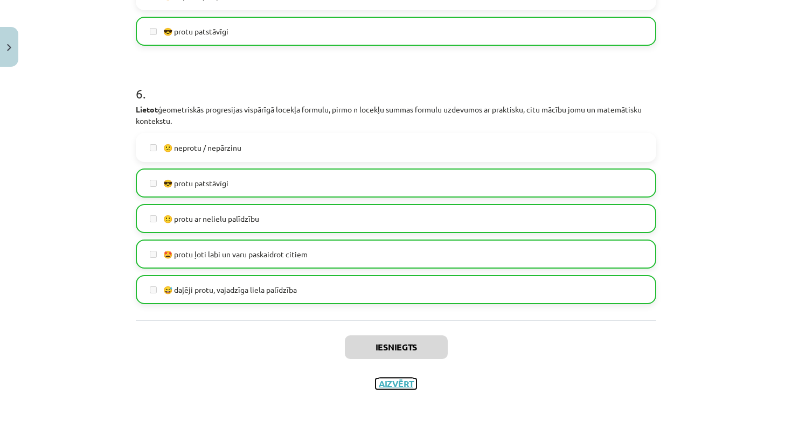
click at [396, 385] on button "Aizvērt" at bounding box center [396, 384] width 41 height 11
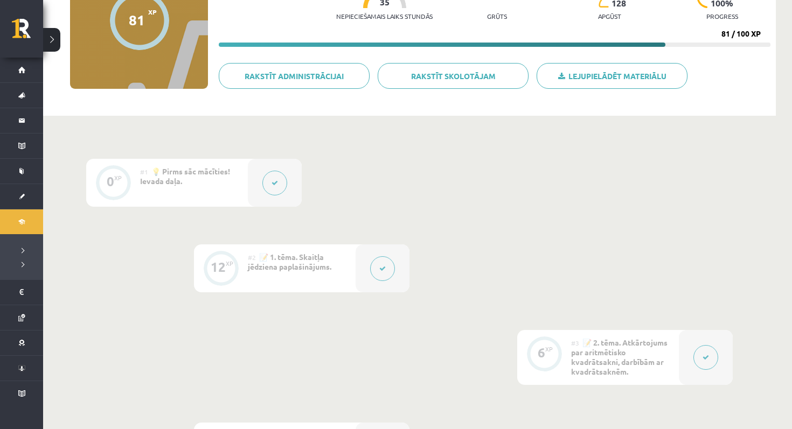
scroll to position [0, 0]
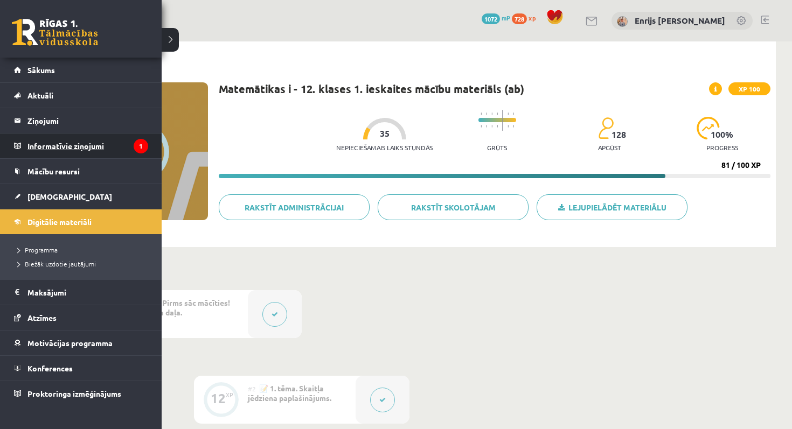
click at [78, 153] on legend "Informatīvie ziņojumi 1" at bounding box center [87, 146] width 121 height 25
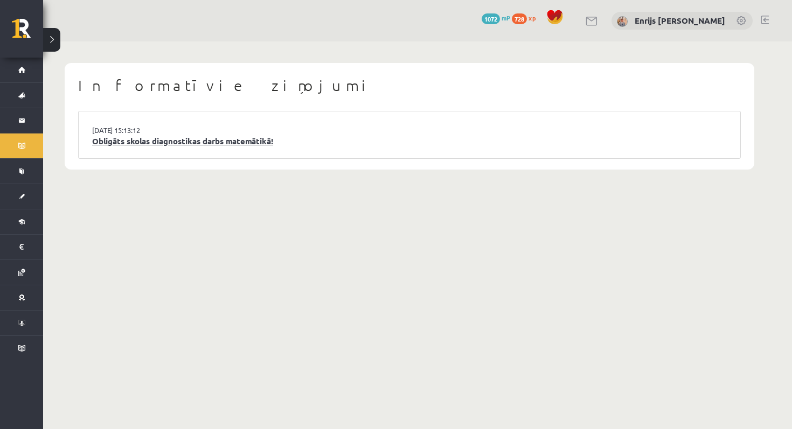
click at [148, 142] on link "Obligāts skolas diagnostikas darbs matemātikā!" at bounding box center [409, 141] width 635 height 12
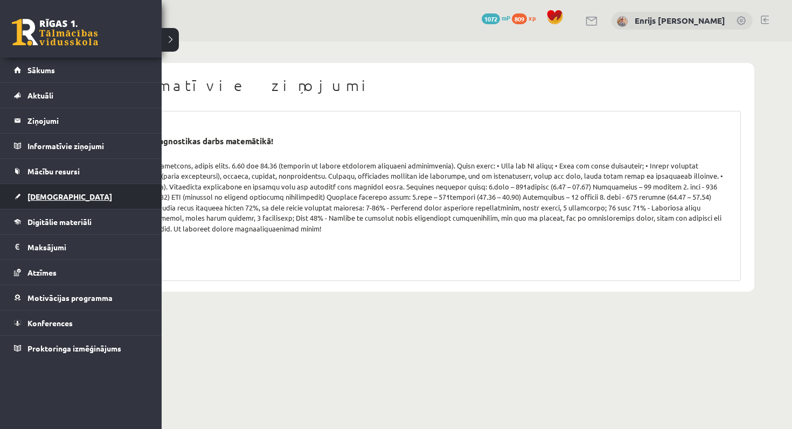
click at [50, 197] on span "[DEMOGRAPHIC_DATA]" at bounding box center [69, 197] width 85 height 10
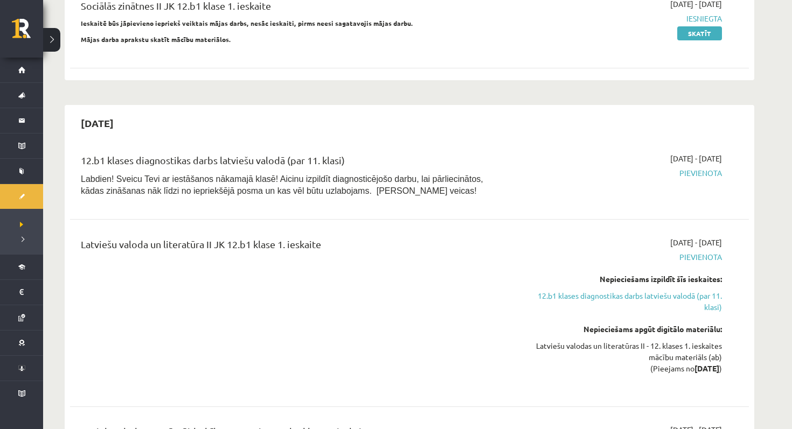
scroll to position [779, 0]
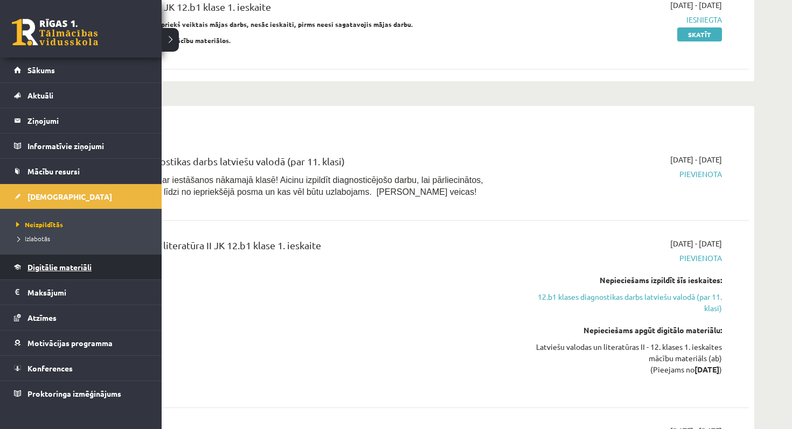
click at [60, 271] on span "Digitālie materiāli" at bounding box center [59, 267] width 64 height 10
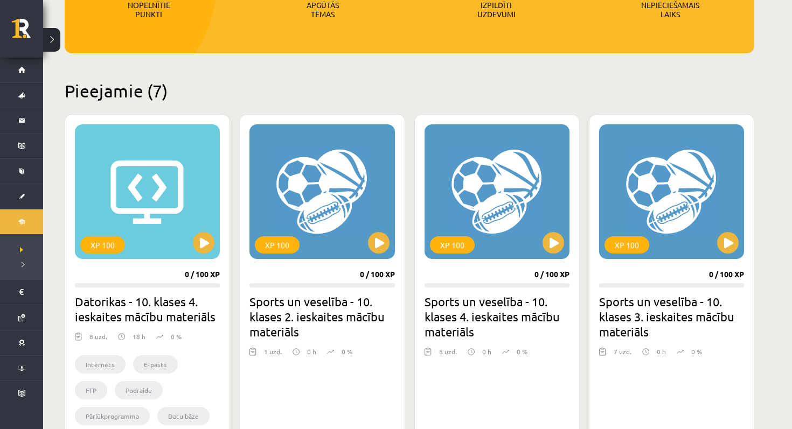
scroll to position [191, 0]
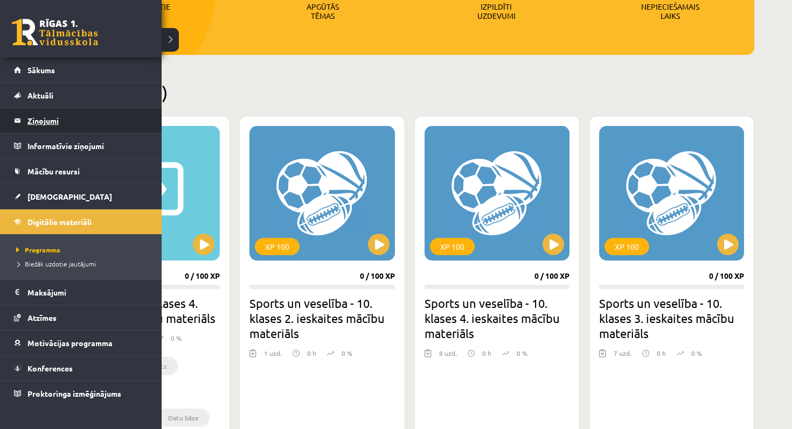
click at [74, 123] on legend "Ziņojumi 0" at bounding box center [87, 120] width 121 height 25
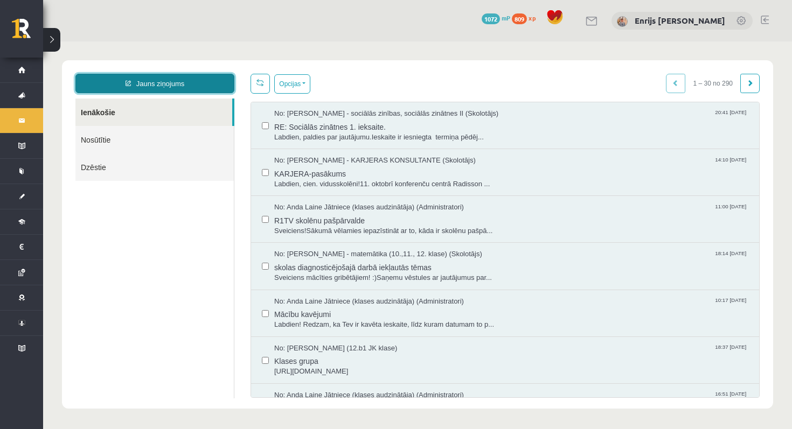
click at [143, 88] on link "Jauns ziņojums" at bounding box center [154, 83] width 159 height 19
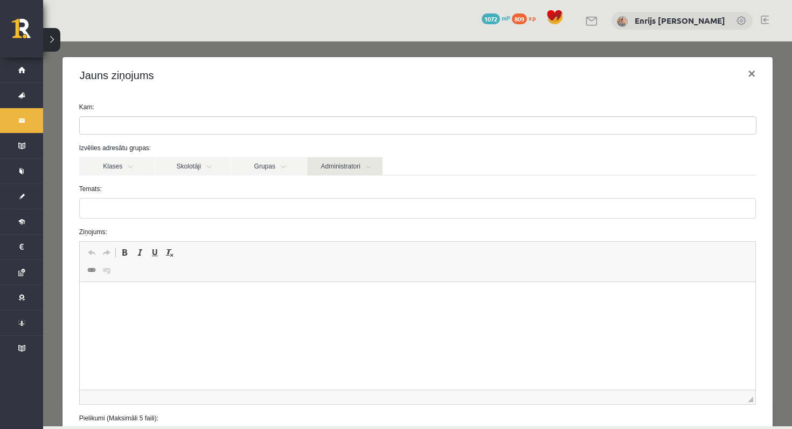
click at [341, 171] on link "Administratori" at bounding box center [344, 166] width 75 height 18
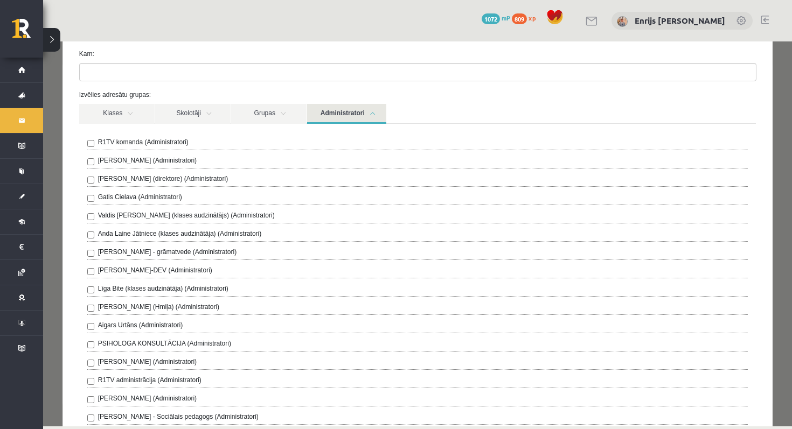
scroll to position [51, 0]
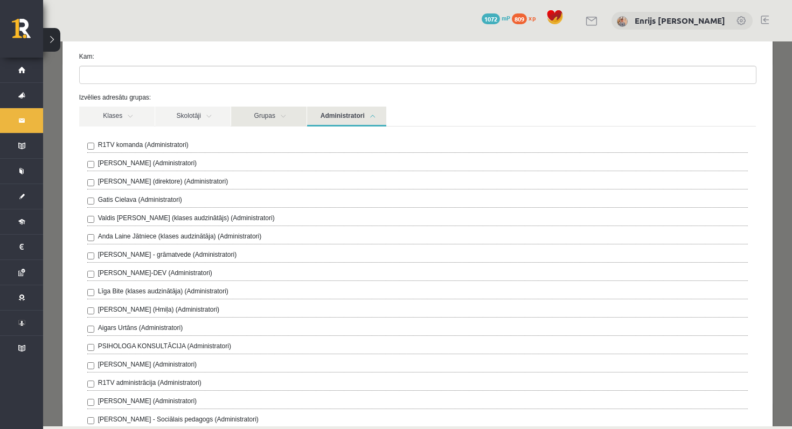
click at [273, 121] on link "Grupas" at bounding box center [268, 117] width 75 height 20
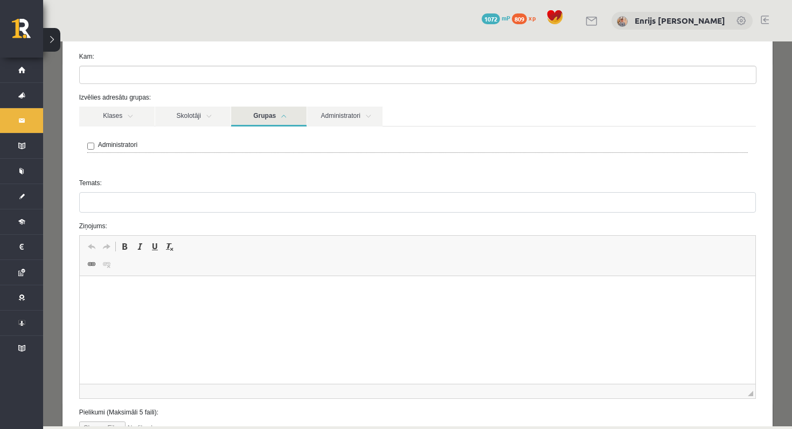
click at [151, 147] on div "Administratori" at bounding box center [417, 146] width 661 height 13
click at [124, 145] on label "Administratori" at bounding box center [117, 145] width 39 height 10
click at [165, 214] on form "**********" at bounding box center [418, 243] width 694 height 383
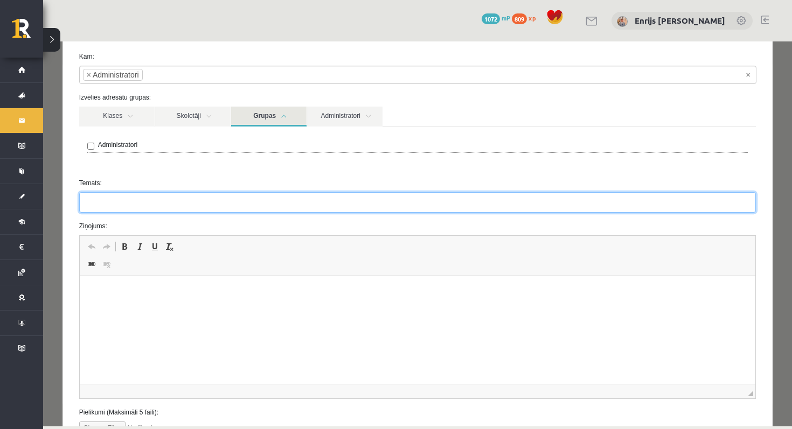
click at [165, 212] on input "Temats:" at bounding box center [417, 202] width 677 height 20
type input "**********"
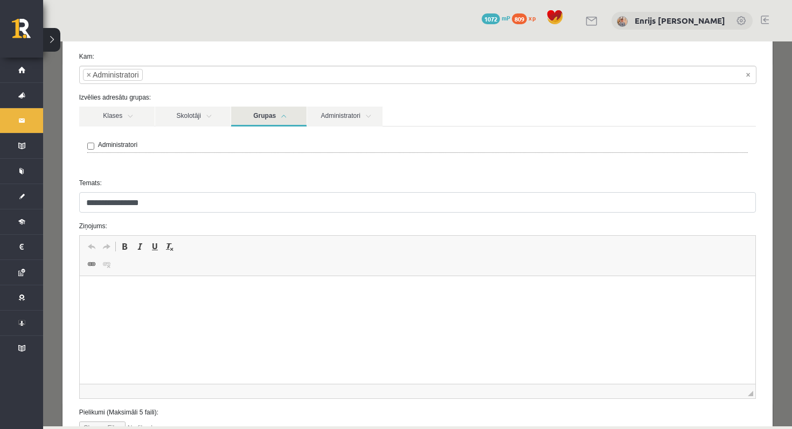
click at [174, 295] on p "Editor, wiswyg-editor-47433989722160-1760448470-607" at bounding box center [417, 292] width 655 height 11
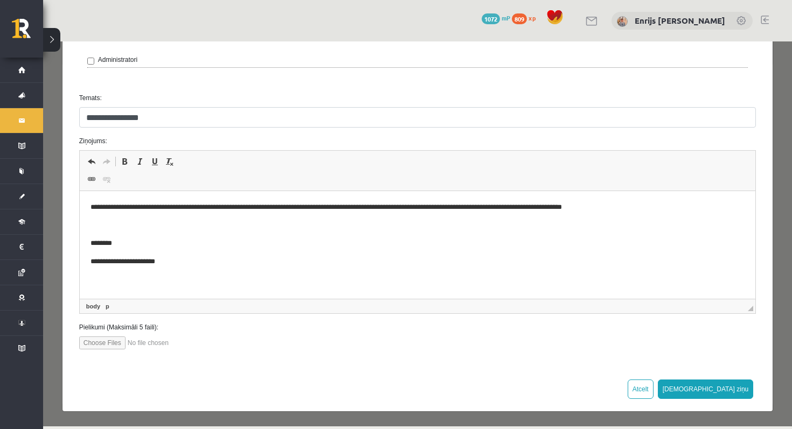
scroll to position [134, 0]
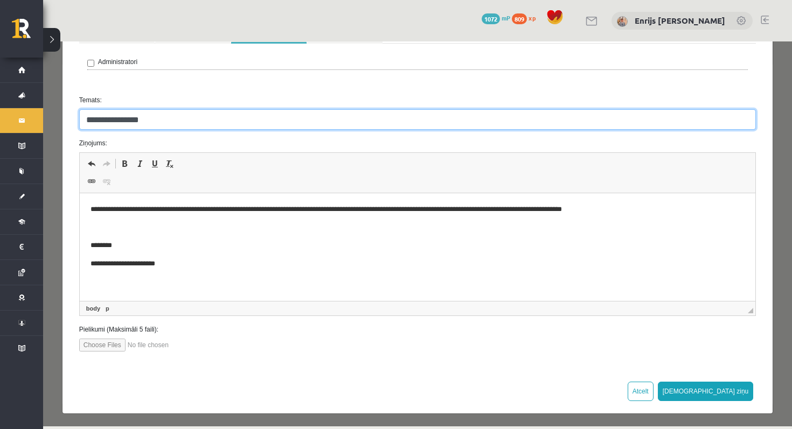
click at [85, 121] on input "**********" at bounding box center [417, 119] width 677 height 20
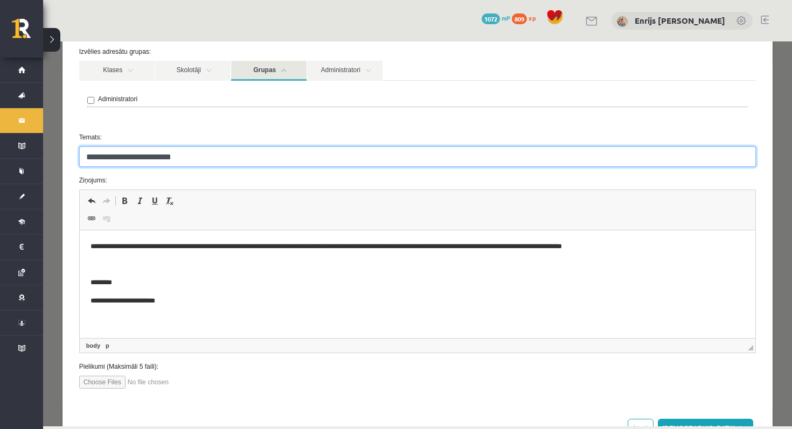
scroll to position [129, 0]
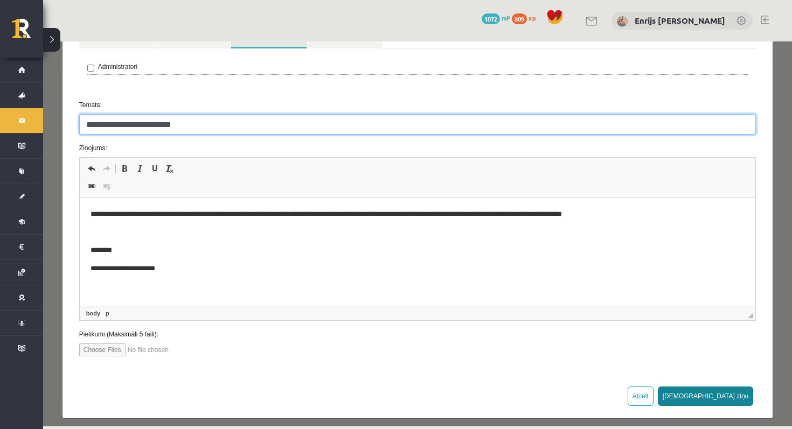
type input "**********"
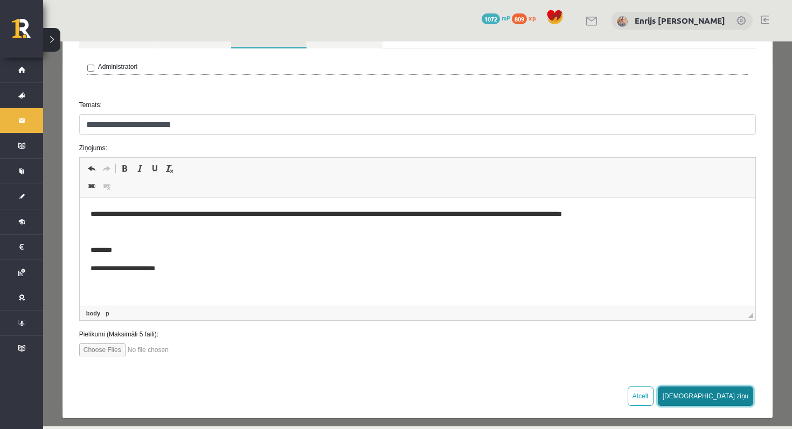
click at [723, 400] on button "Sūtīt ziņu" at bounding box center [706, 396] width 96 height 19
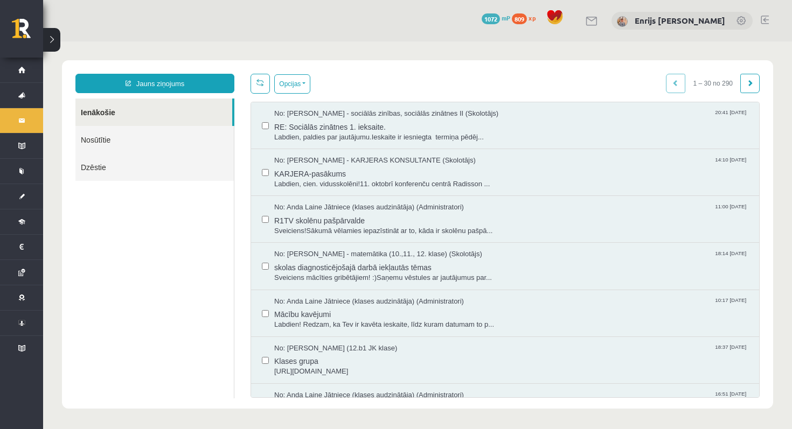
scroll to position [0, 0]
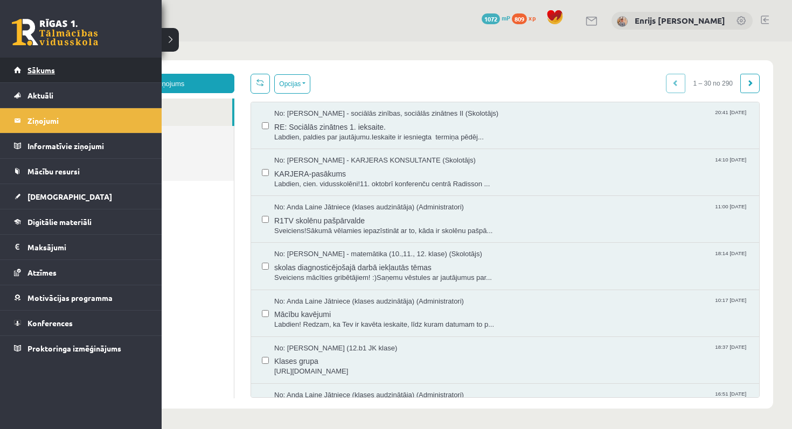
click at [31, 69] on span "Sākums" at bounding box center [40, 70] width 27 height 10
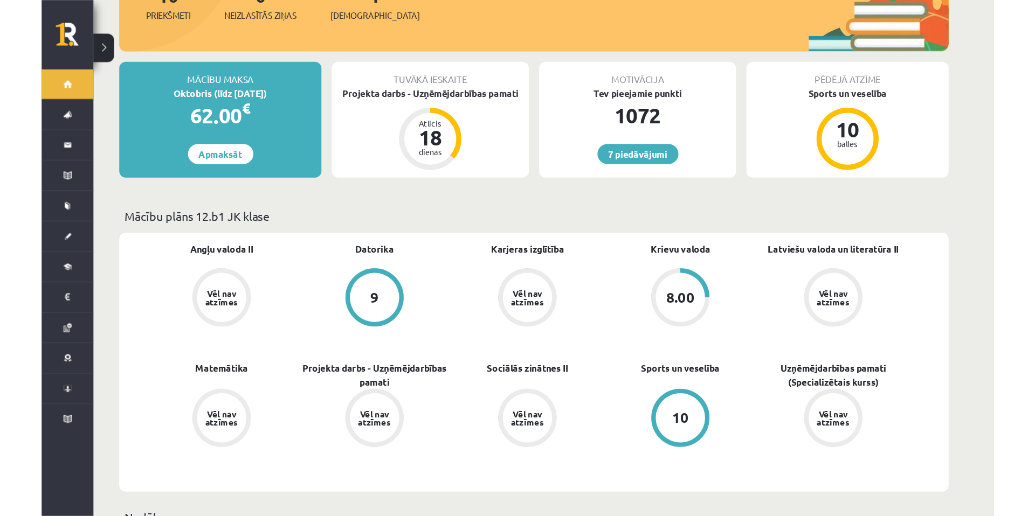
scroll to position [181, 0]
